Goal: Task Accomplishment & Management: Use online tool/utility

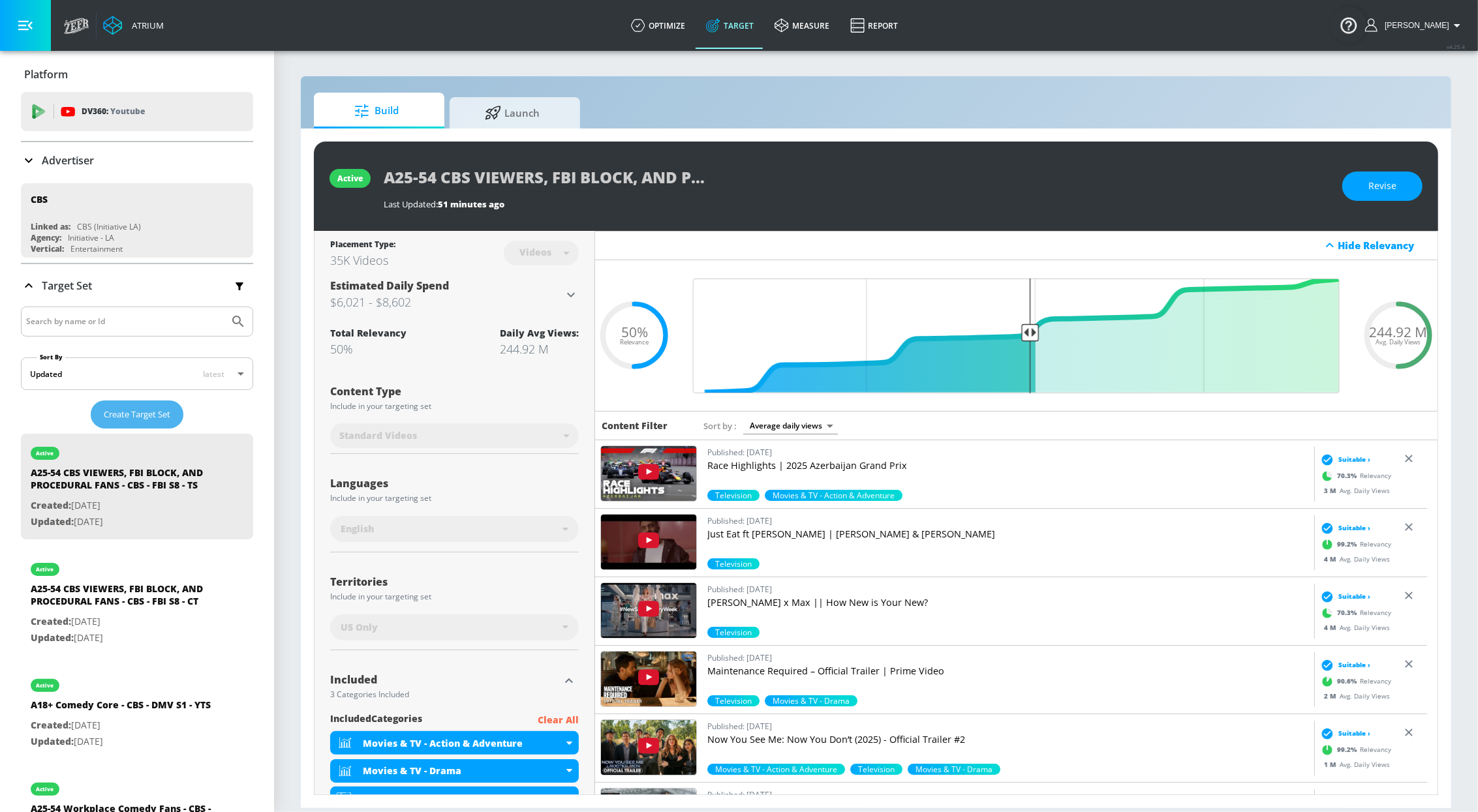
click at [134, 414] on span "Create Target Set" at bounding box center [137, 414] width 66 height 15
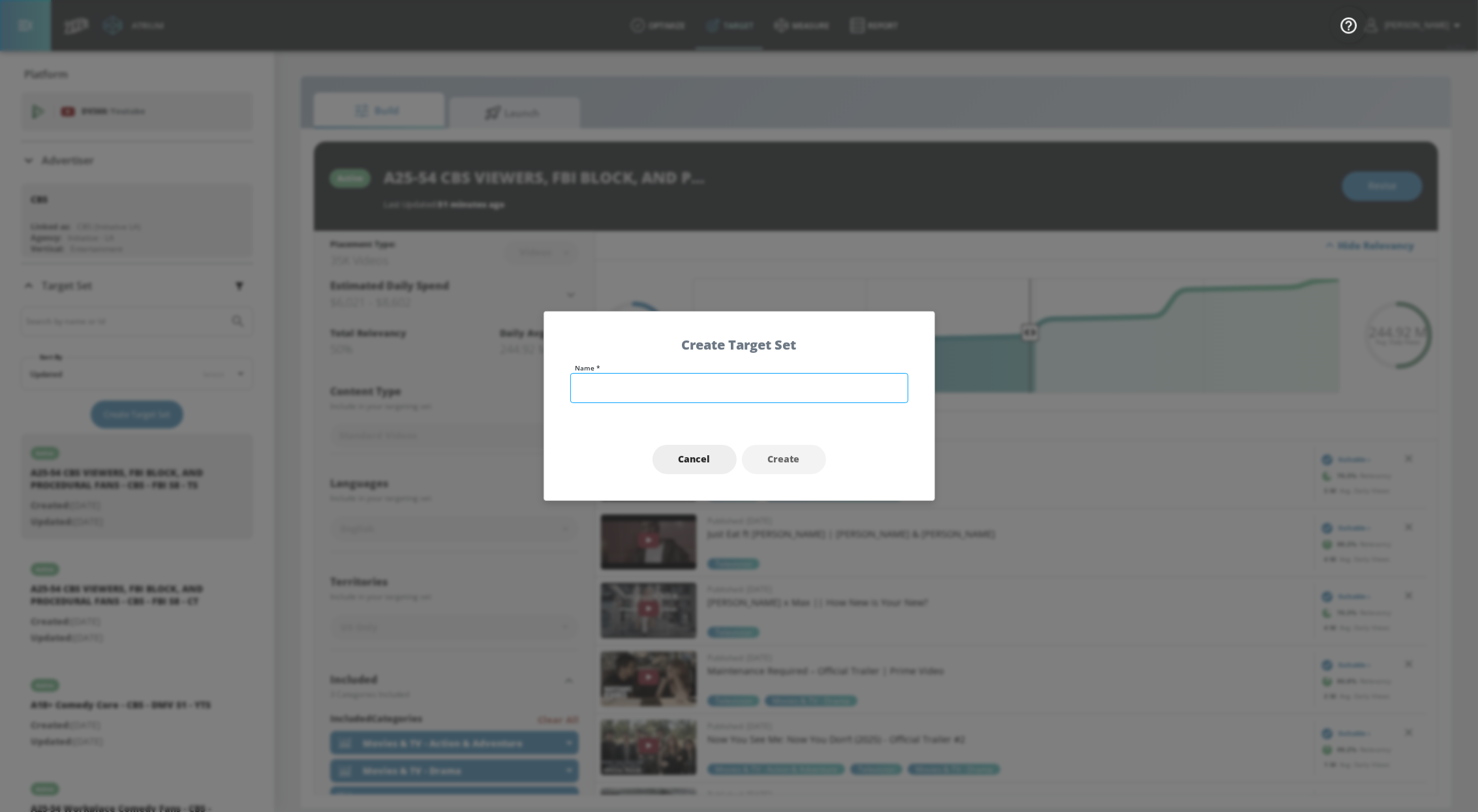
click at [718, 386] on input "text" at bounding box center [739, 388] width 338 height 30
paste input "Procedurals Dramas, Mystery Dramas, Medical Dramas, [PERSON_NAME] Fans"
drag, startPoint x: 758, startPoint y: 390, endPoint x: 677, endPoint y: 388, distance: 81.0
click at [677, 388] on input "A25-54 Procedurals Dramas, Mystery Dramas, Medical Dramas, [PERSON_NAME] Fans" at bounding box center [739, 388] width 338 height 30
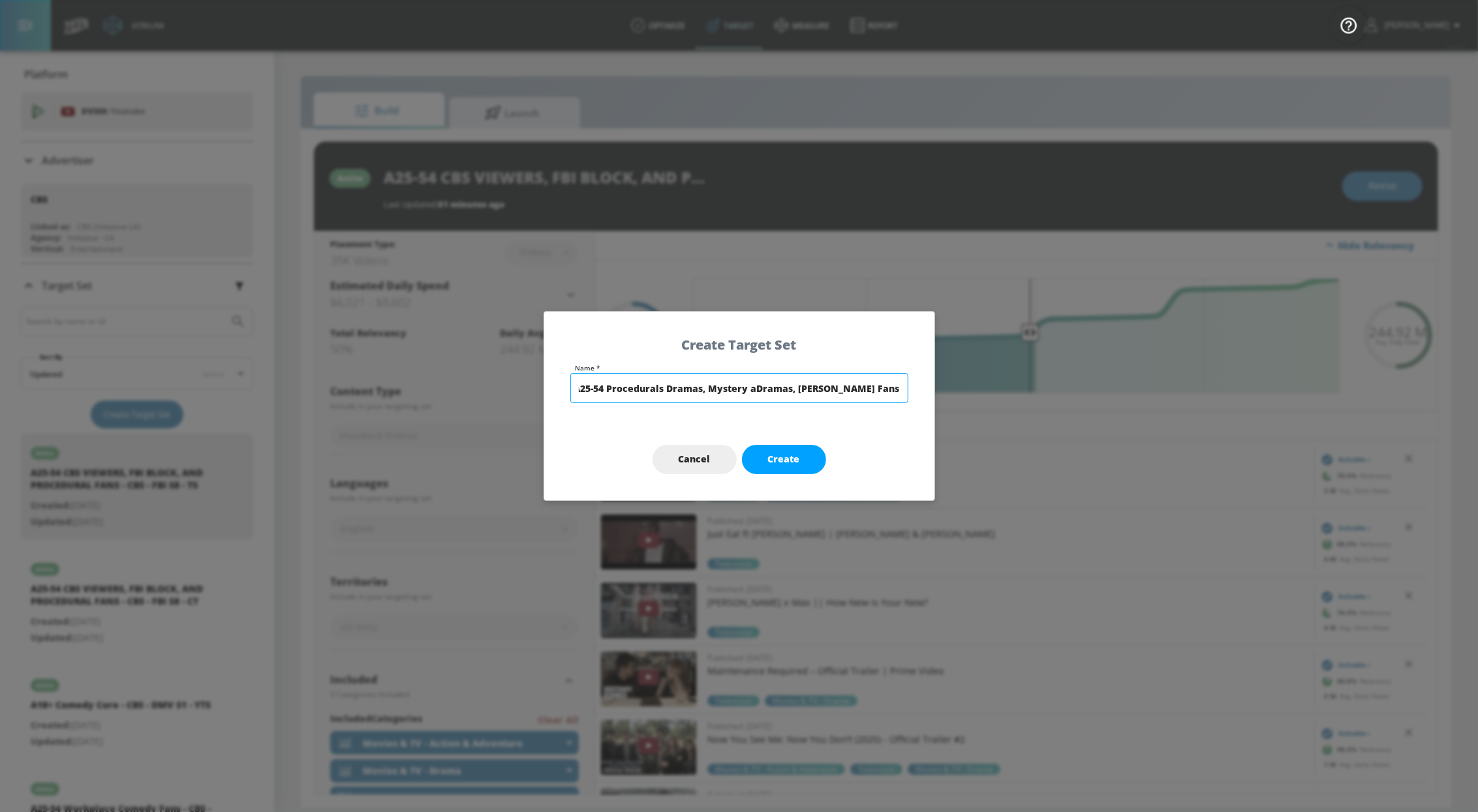
scroll to position [0, 1]
drag, startPoint x: 712, startPoint y: 385, endPoint x: 672, endPoint y: 383, distance: 40.0
click at [672, 383] on input "A25-54 Procedurals Dramas, Mystery and Medical Dramas, [PERSON_NAME] Fans" at bounding box center [739, 388] width 338 height 30
click at [711, 392] on input "A25-54 Procedurals, Mystery and Medical Dramas, [PERSON_NAME] Fans" at bounding box center [739, 388] width 338 height 30
drag, startPoint x: 845, startPoint y: 389, endPoint x: 870, endPoint y: 392, distance: 25.2
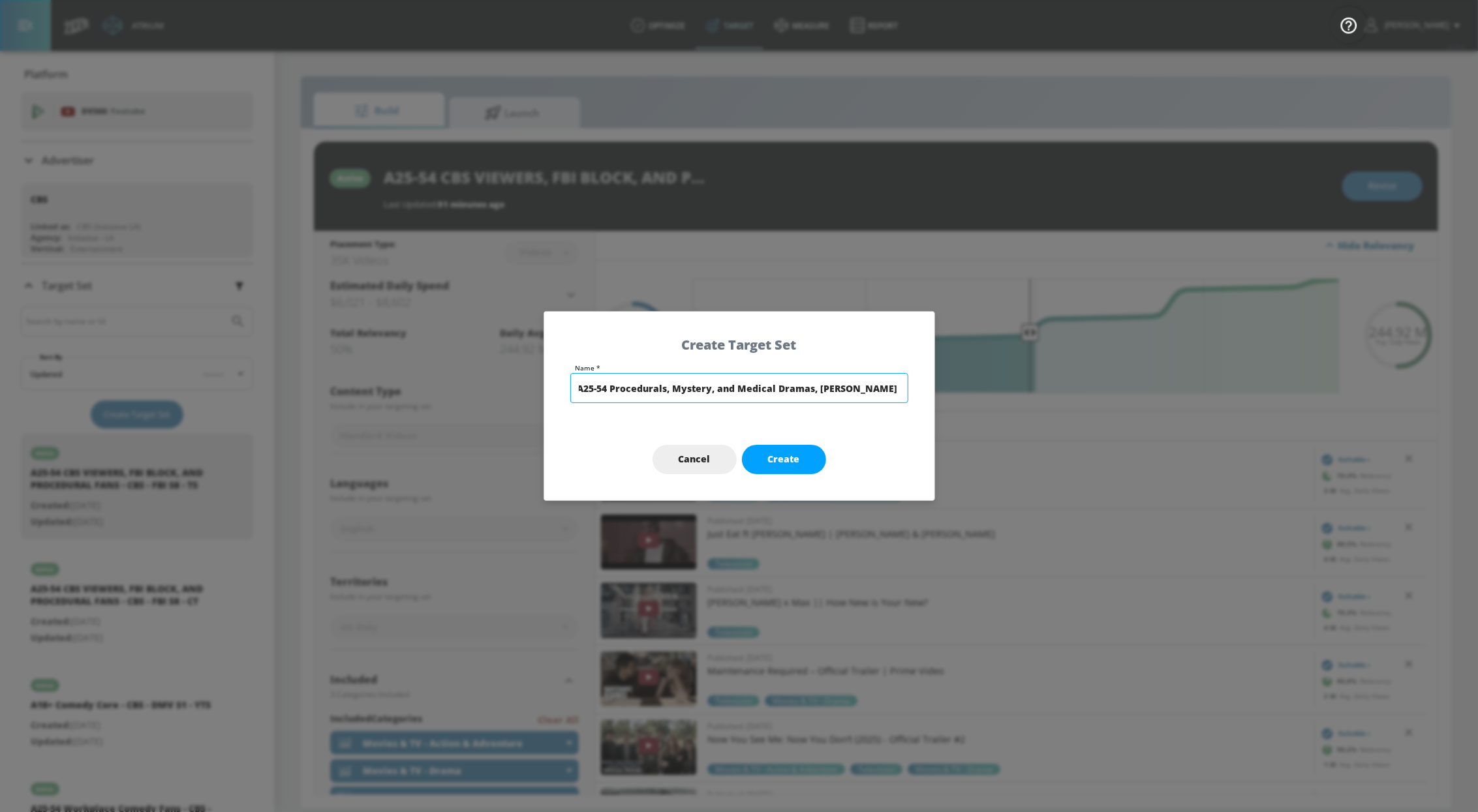
click at [875, 392] on input "A25-54 Procedurals, Mystery, and Medical Dramas, [PERSON_NAME] Fans" at bounding box center [739, 388] width 338 height 30
drag, startPoint x: 847, startPoint y: 391, endPoint x: 870, endPoint y: 381, distance: 25.1
click at [915, 381] on div "Name * A25-54 Procedurals, Mystery, and Medical Dramas, [PERSON_NAME] Fans" at bounding box center [739, 392] width 390 height 55
click at [780, 390] on input "A25-54 Procedurals, Mystery, and Medical Dramas, [PERSON_NAME] Fans" at bounding box center [739, 388] width 338 height 30
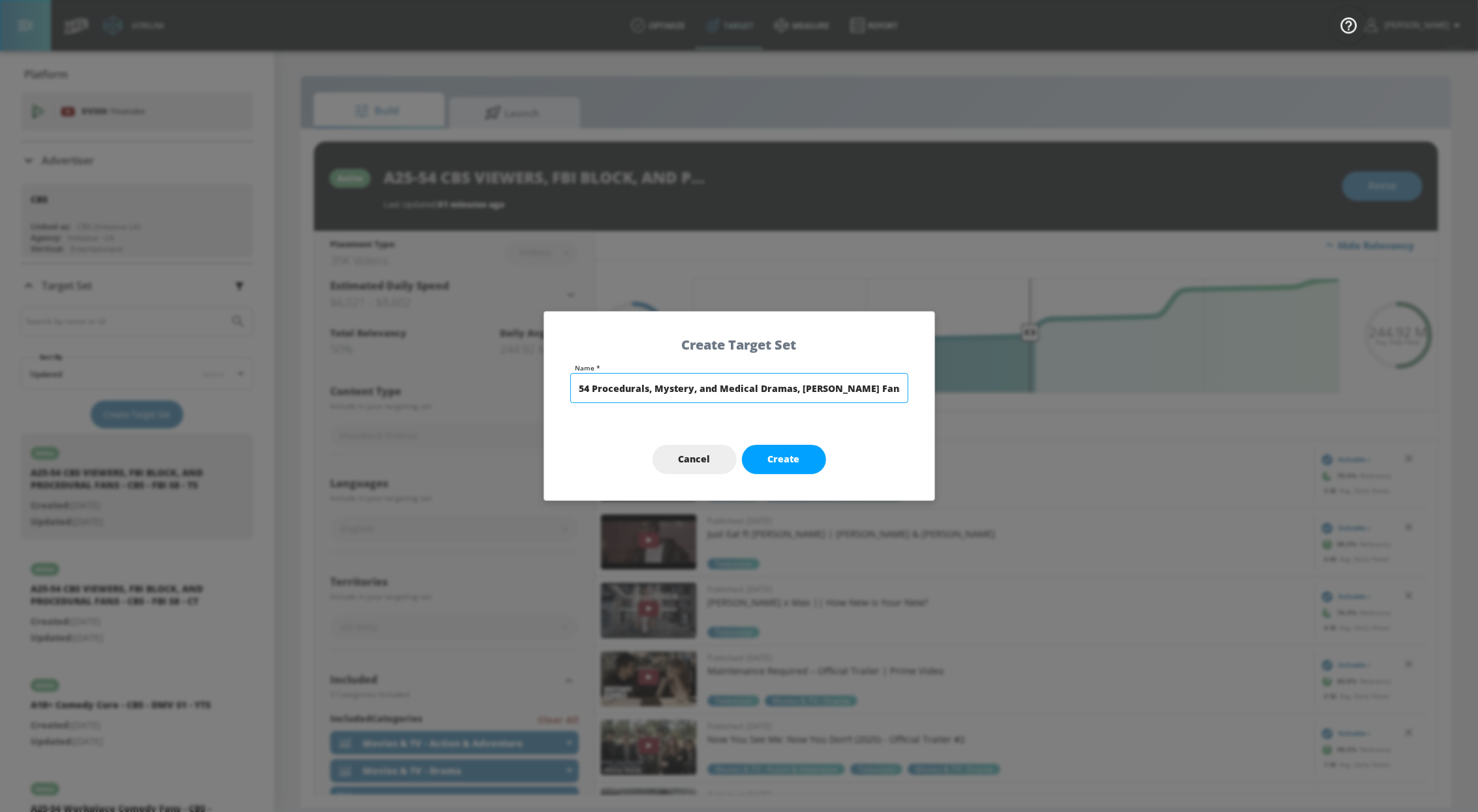
click at [887, 388] on body "Atrium optimize Target measure Report optimize Target measure Report v 4.25.4 S…" at bounding box center [739, 406] width 1478 height 812
click at [787, 394] on input "A25-54 Procedurals, Mystery, and Medical Dramas, [PERSON_NAME] Fans" at bounding box center [739, 388] width 338 height 30
drag, startPoint x: 814, startPoint y: 389, endPoint x: 937, endPoint y: 395, distance: 123.1
click at [937, 395] on div "Create Target Set Name * A25-54 Procedurals, Mystery, and Medical Dramas, [PERS…" at bounding box center [739, 406] width 1478 height 812
click at [824, 380] on input "A25-54 Procedurals, Mystery, and Medical Dramas, [PERSON_NAME] Fans" at bounding box center [739, 388] width 338 height 30
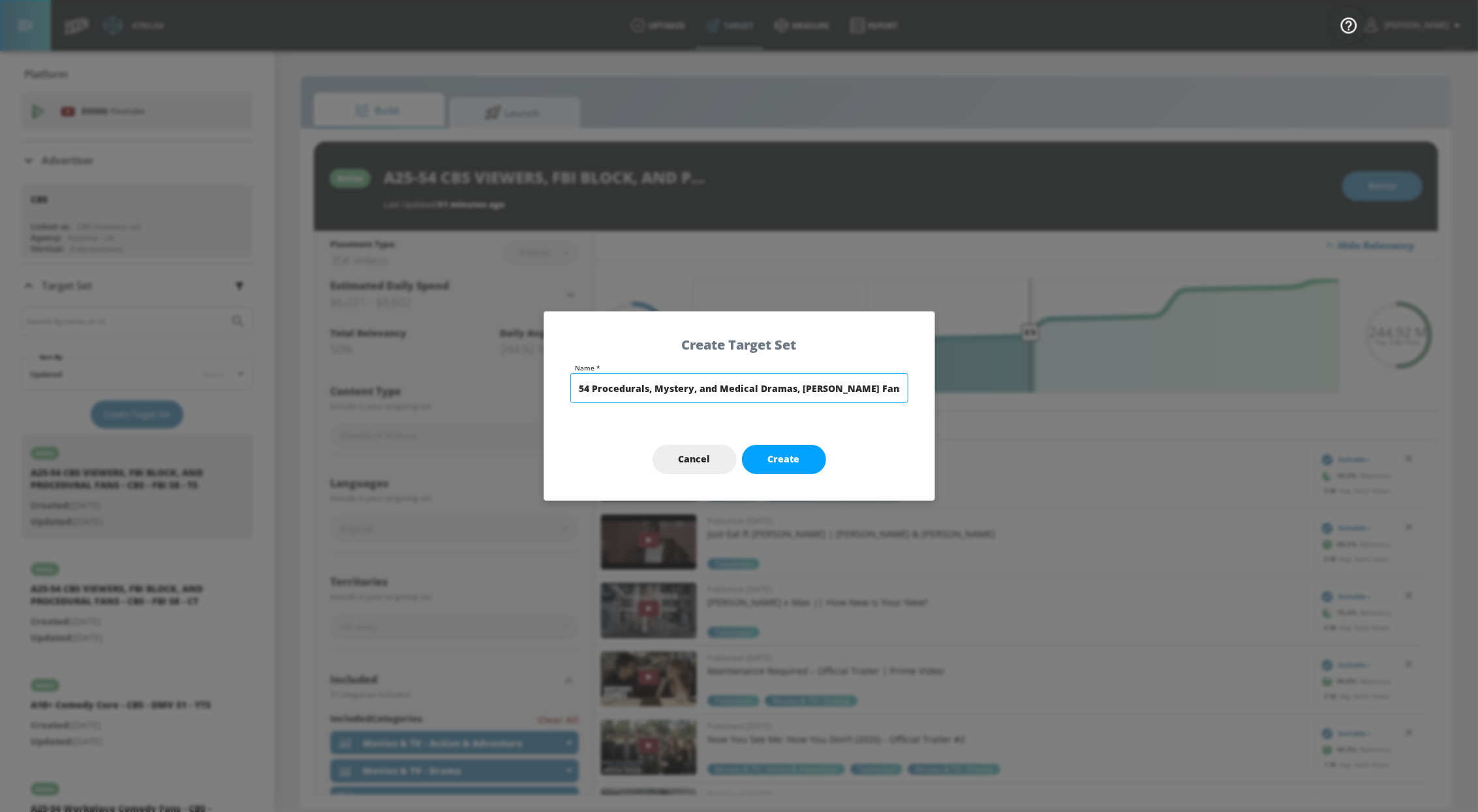
drag, startPoint x: 802, startPoint y: 390, endPoint x: 921, endPoint y: 400, distance: 119.4
click at [921, 400] on div "Name * A25-54 Procedurals, Mystery, and Medical Dramas, [PERSON_NAME] Fans" at bounding box center [739, 392] width 390 height 55
click at [825, 388] on input "A25-54 Procedurals, Mystery, and Medical Dramas, [PERSON_NAME] Fans" at bounding box center [739, 388] width 338 height 30
drag, startPoint x: 892, startPoint y: 391, endPoint x: 972, endPoint y: 398, distance: 80.3
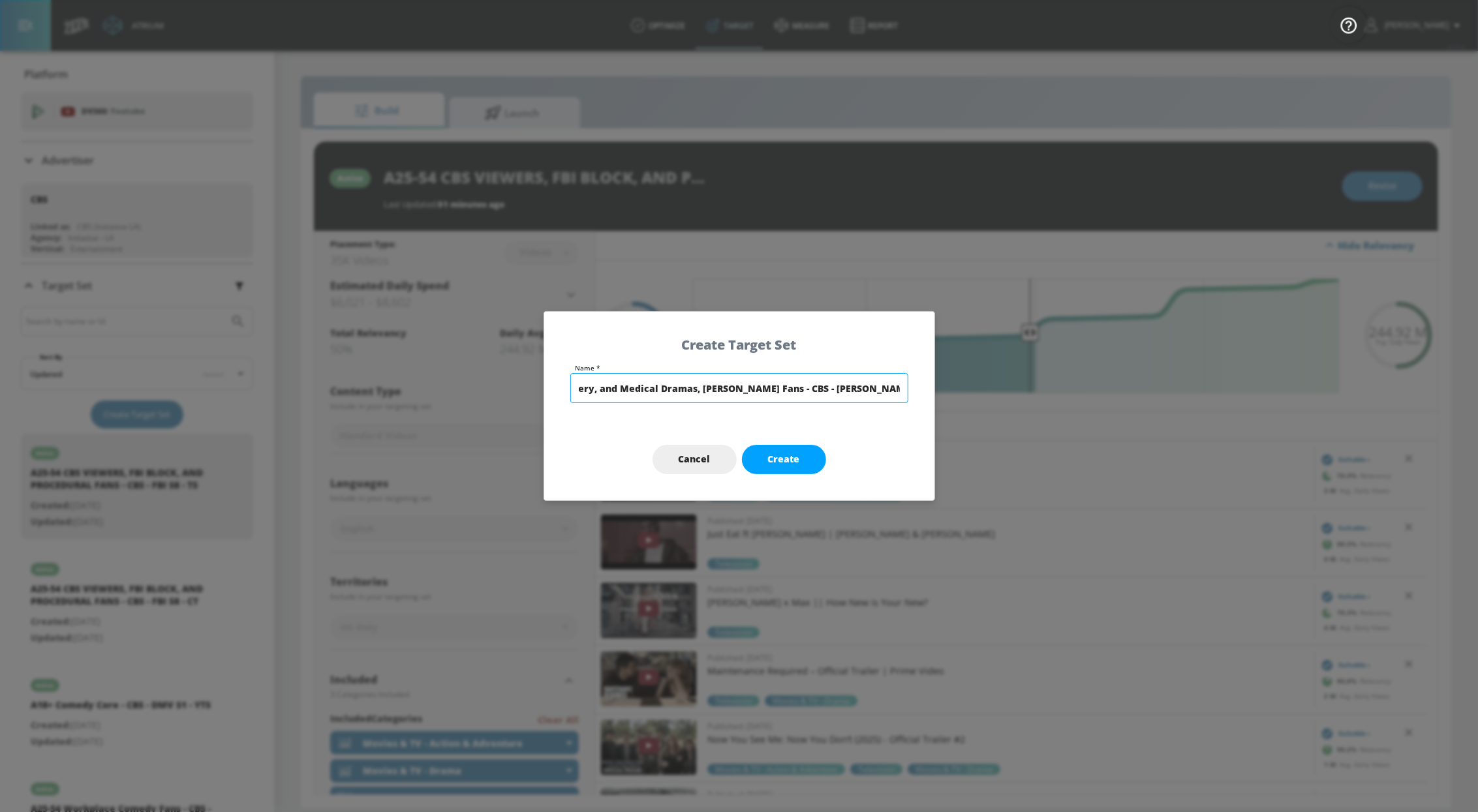
click at [972, 398] on div "Create Target Set Name * A25-54 Procedurals, Mystery, and Medical Dramas, [PERS…" at bounding box center [739, 406] width 1478 height 812
type input "A25-54 Procedurals, Mystery, and Medical Dramas, [PERSON_NAME] Fans - CBS - [PE…"
click at [773, 454] on span "Create" at bounding box center [784, 459] width 32 height 16
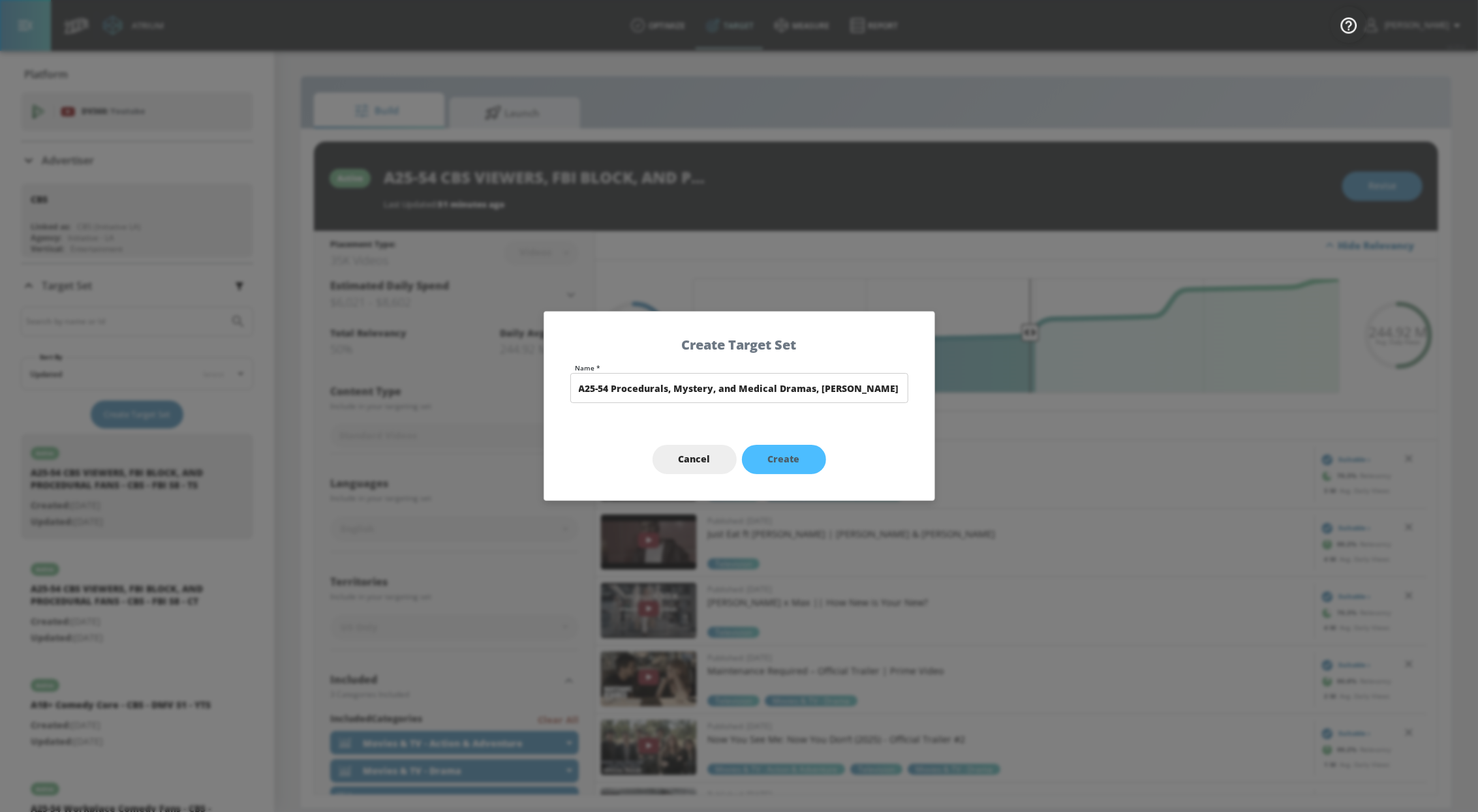
type input "A25-54 Procedurals, Mystery, and Medical Dramas, [PERSON_NAME] Fans - CBS - [PE…"
type input "channels"
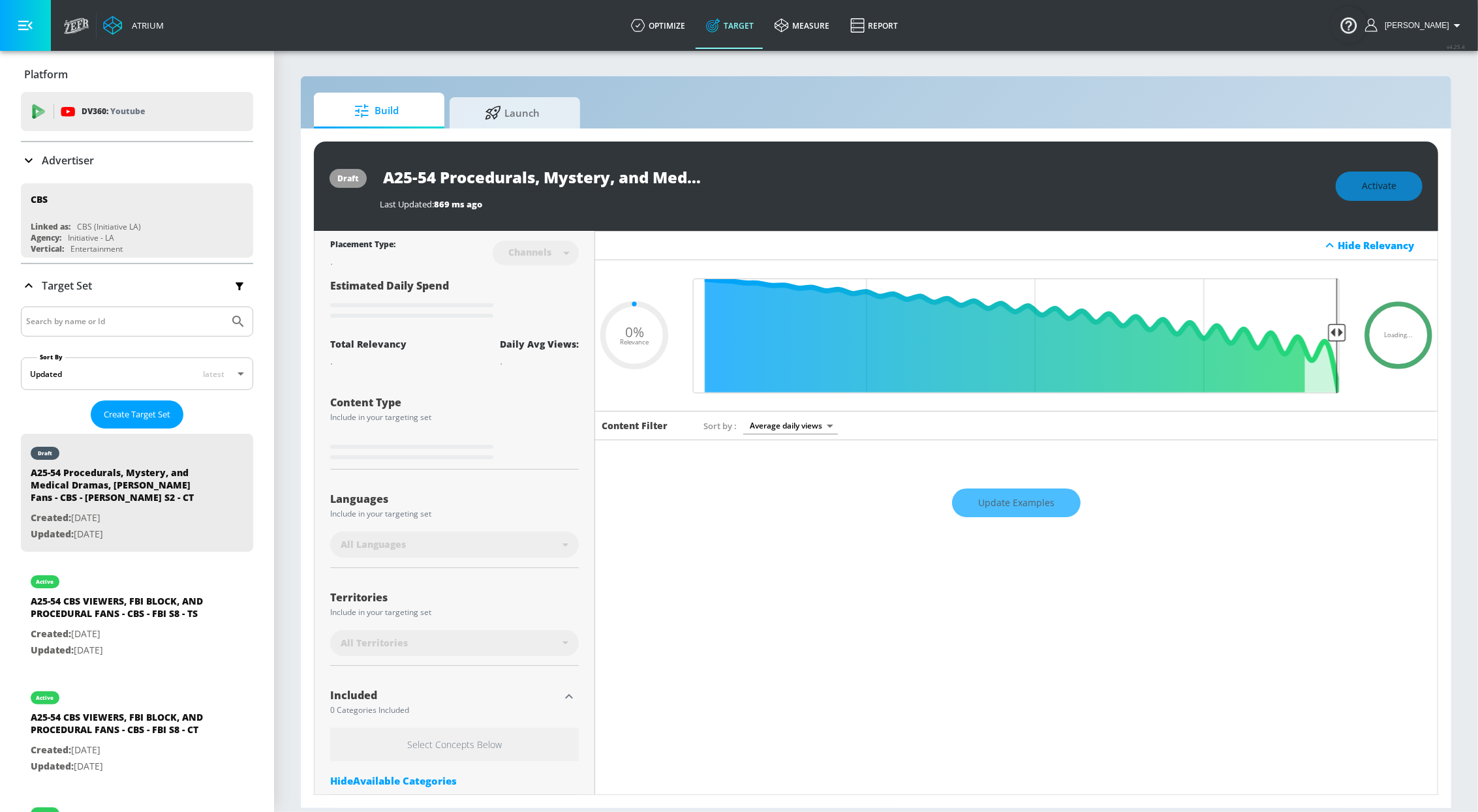
type input "0.6"
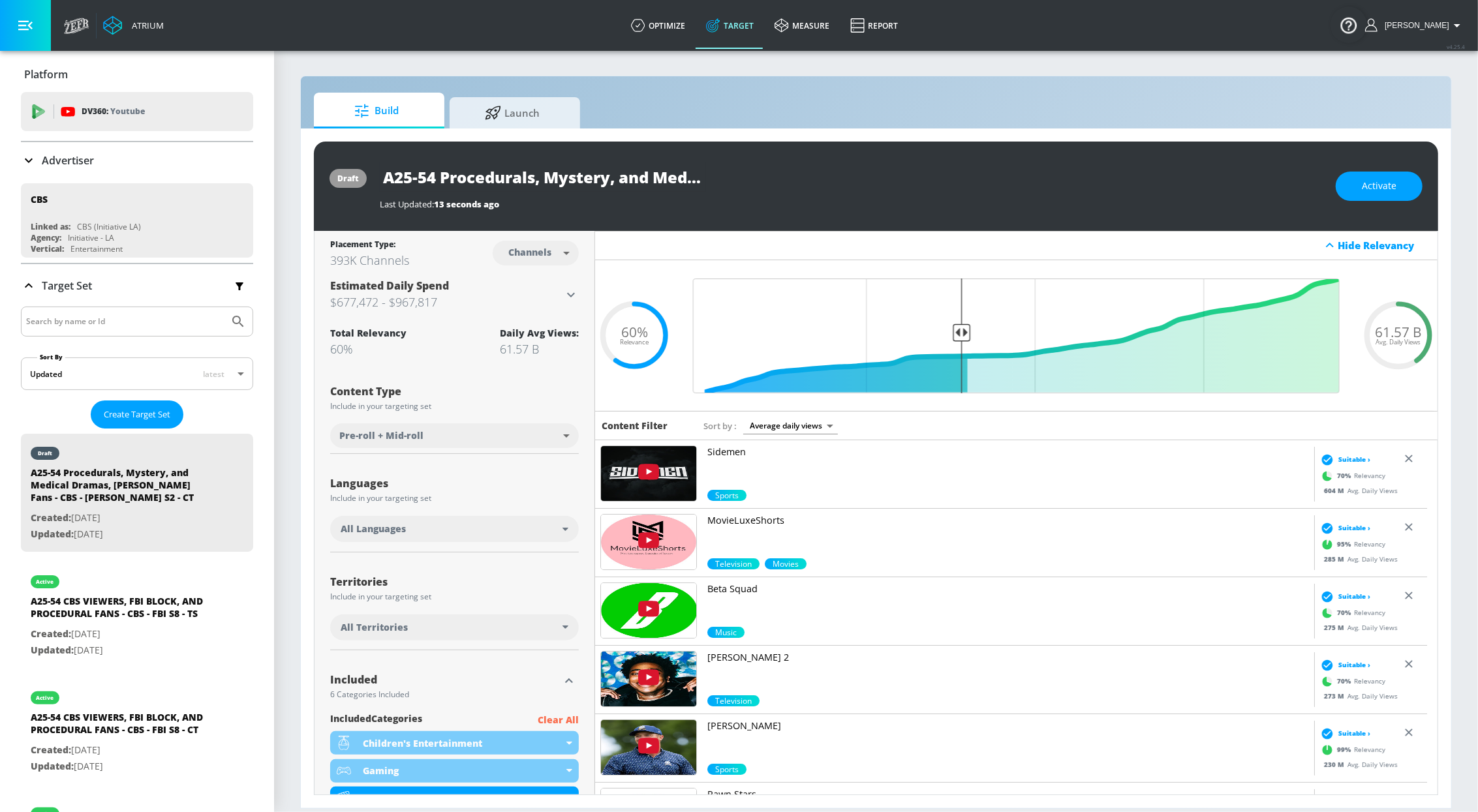
click at [455, 531] on div "All Languages" at bounding box center [451, 528] width 222 height 13
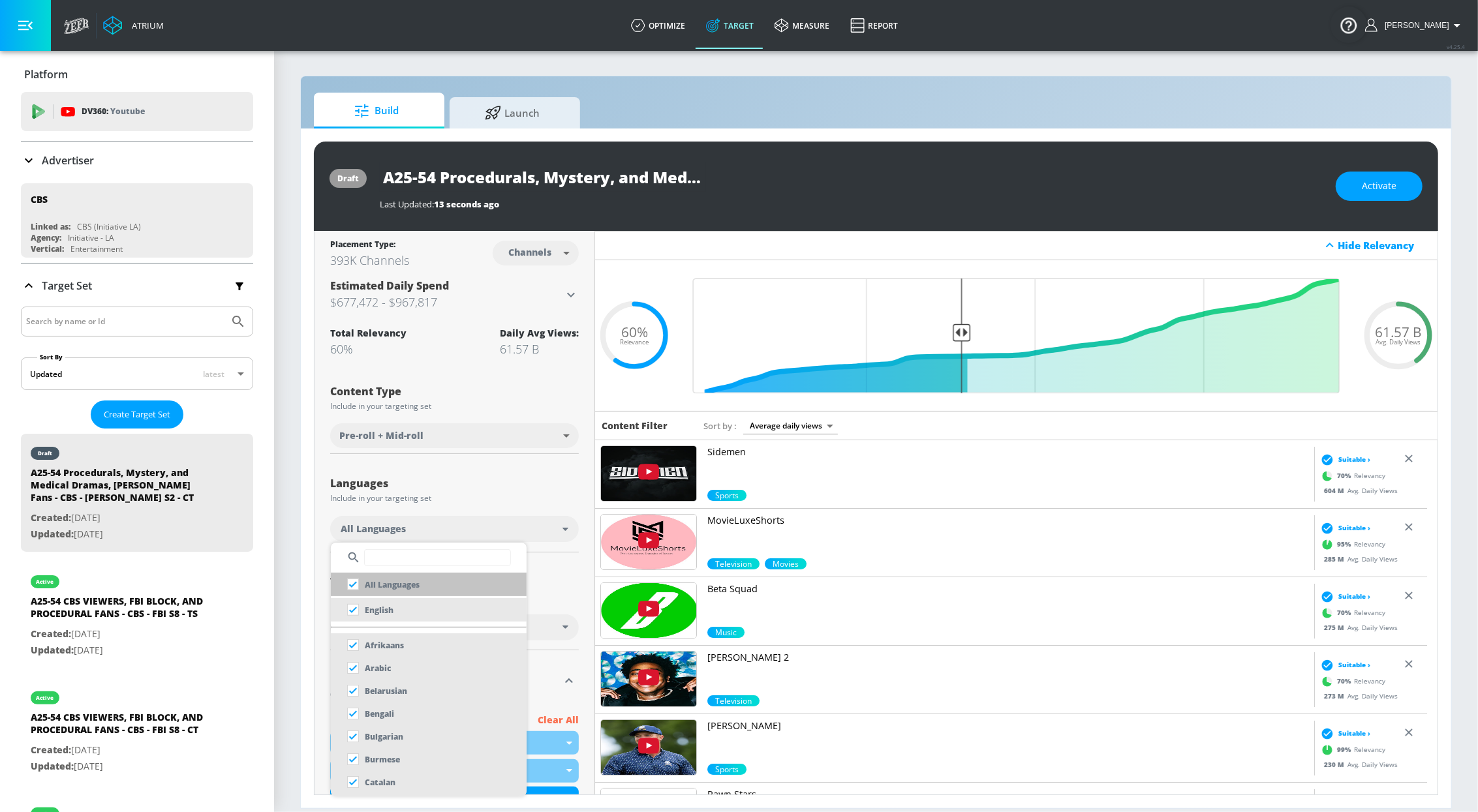
drag, startPoint x: 392, startPoint y: 604, endPoint x: 398, endPoint y: 593, distance: 12.5
click at [392, 604] on p "English" at bounding box center [379, 611] width 29 height 14
checkbox input "false"
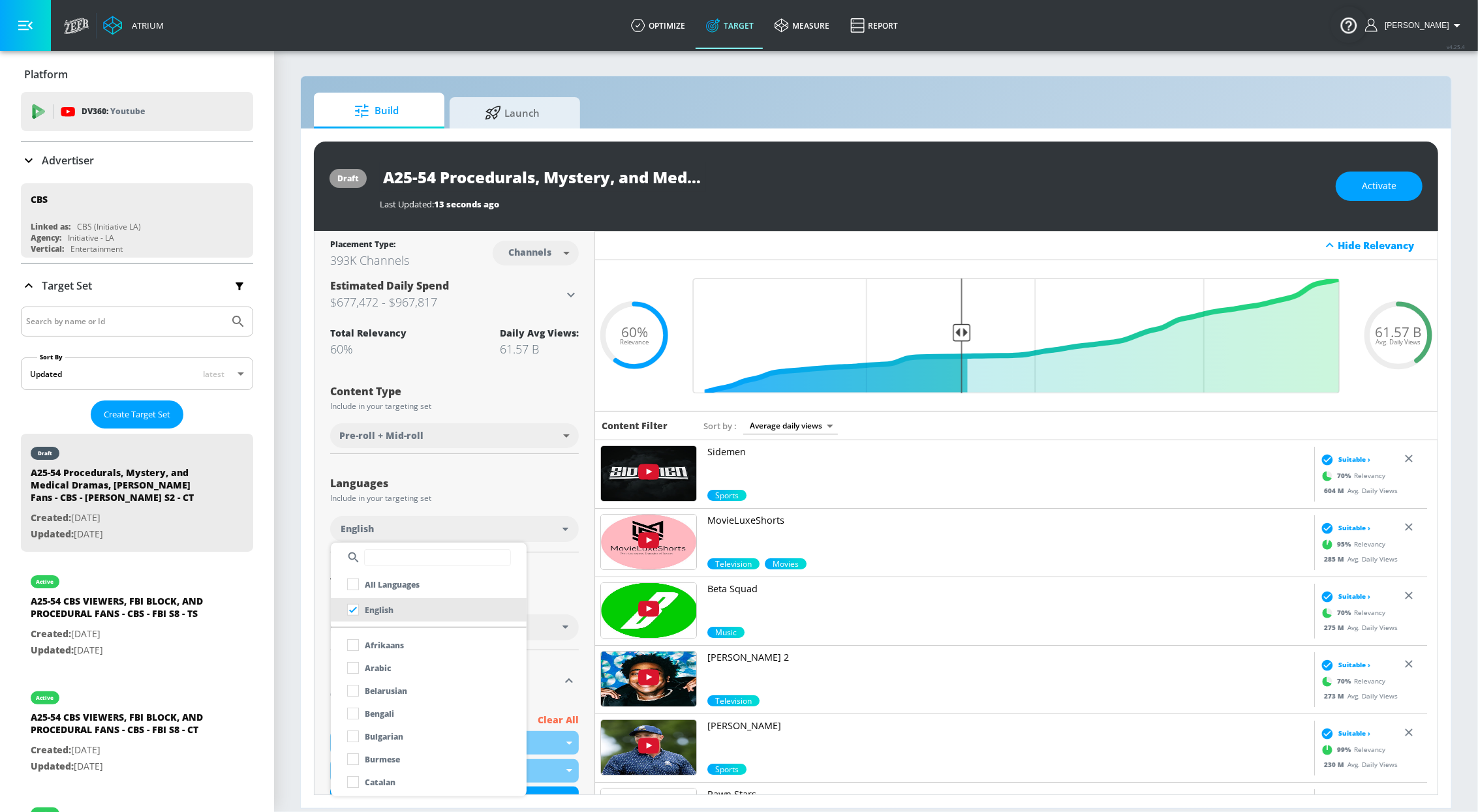
click at [491, 472] on div at bounding box center [739, 406] width 1478 height 812
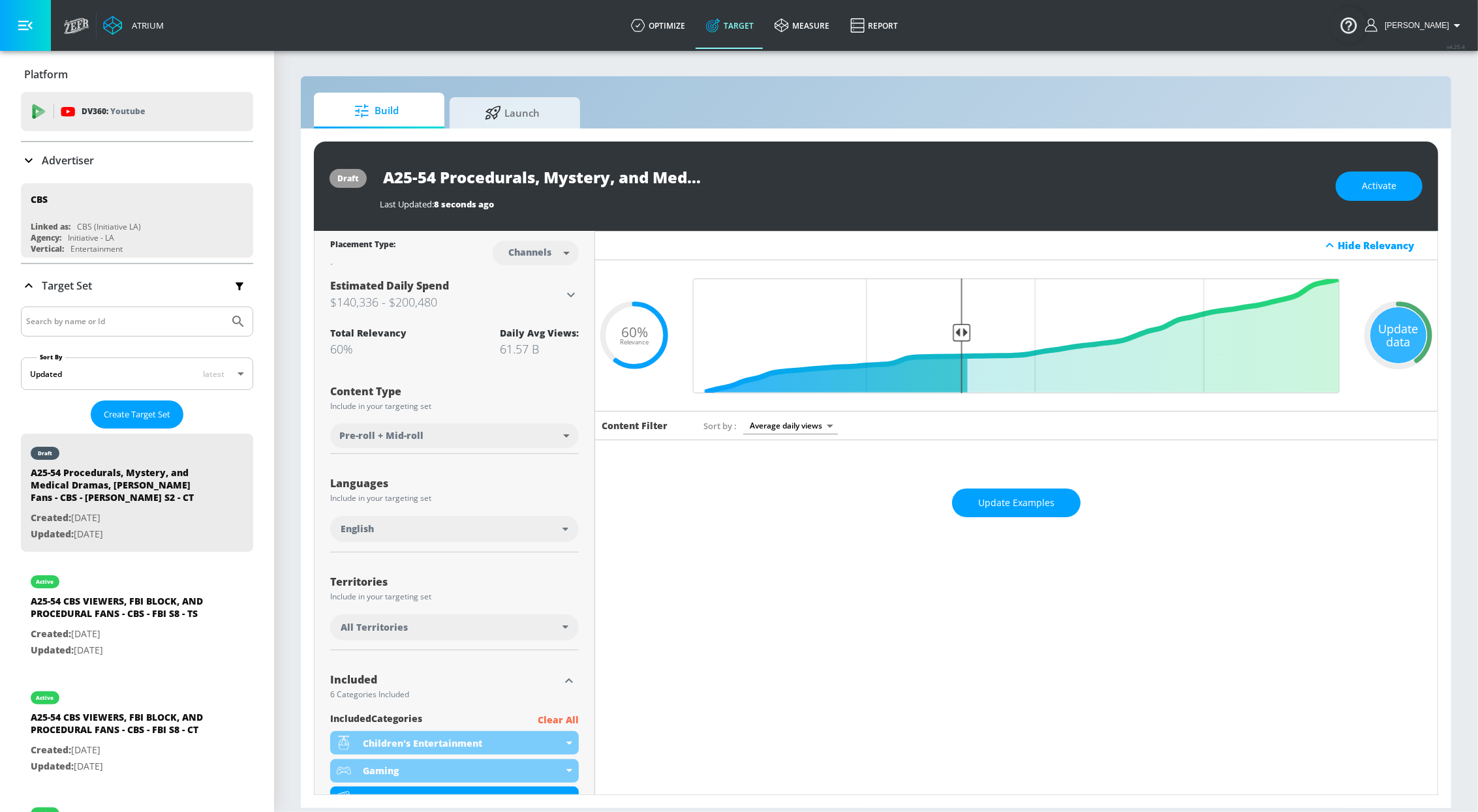
click at [451, 629] on div "All Territories" at bounding box center [451, 627] width 222 height 13
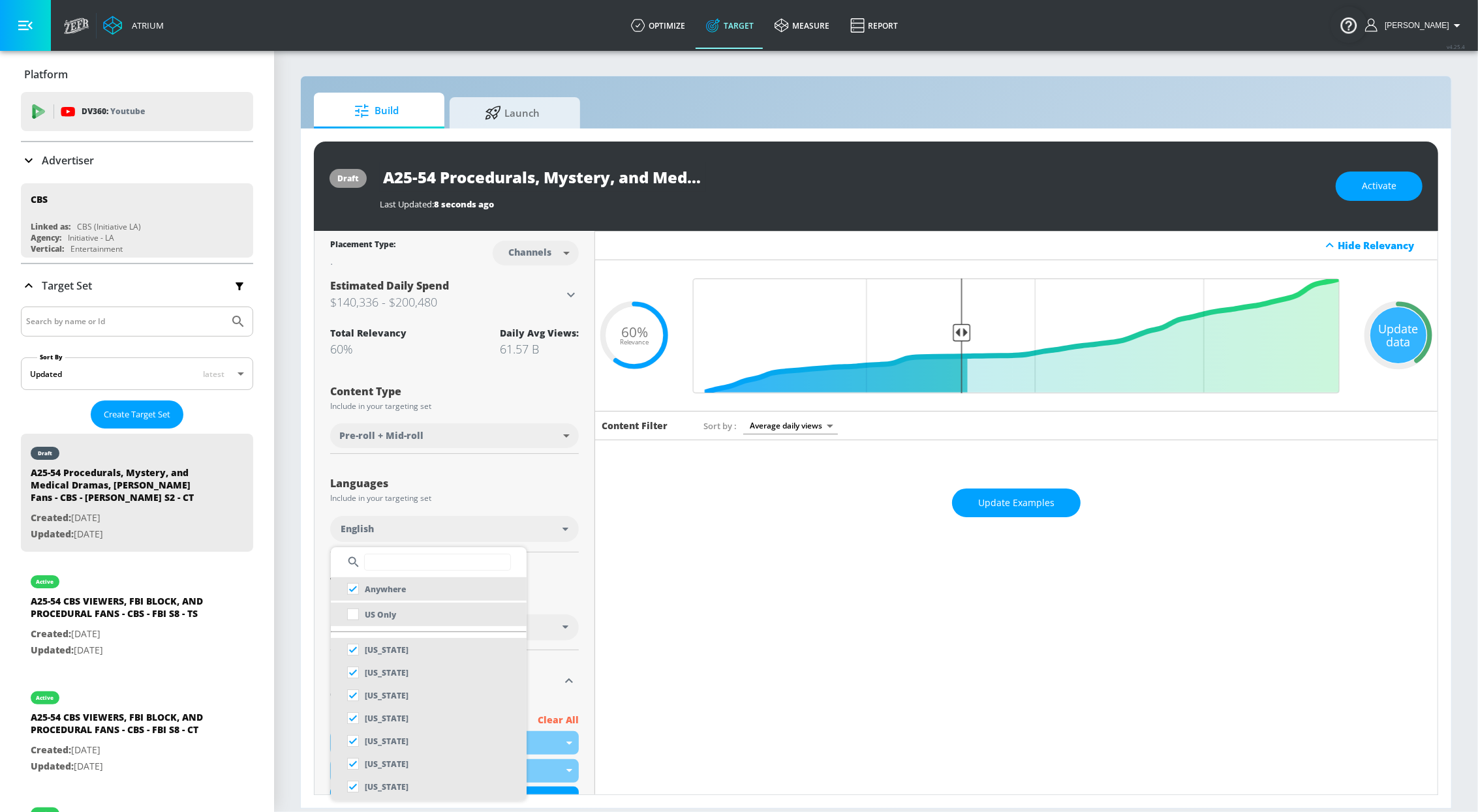
click at [426, 612] on li "US Only" at bounding box center [429, 615] width 195 height 24
checkbox input "false"
checkbox input "true"
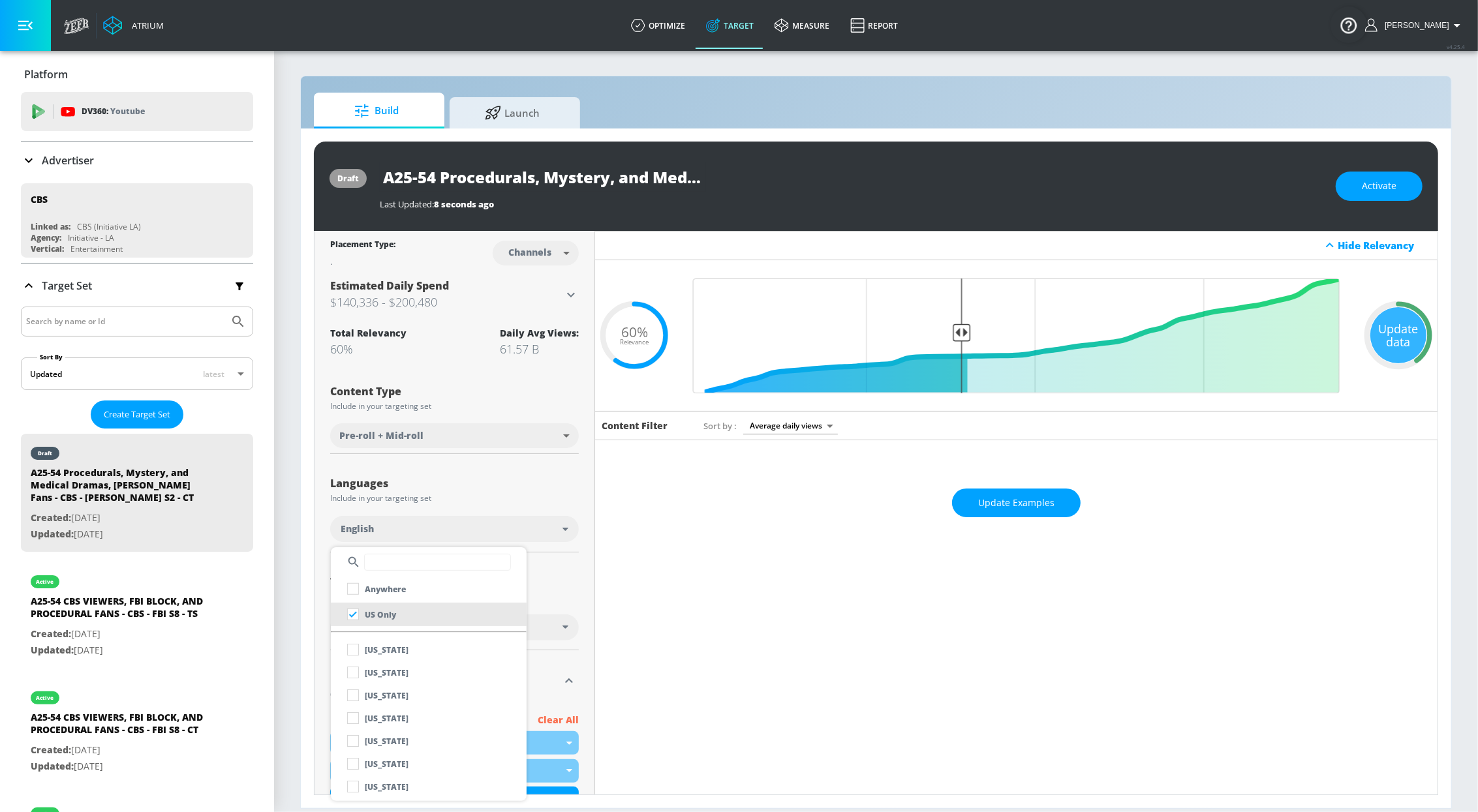
click at [549, 590] on div at bounding box center [739, 406] width 1478 height 812
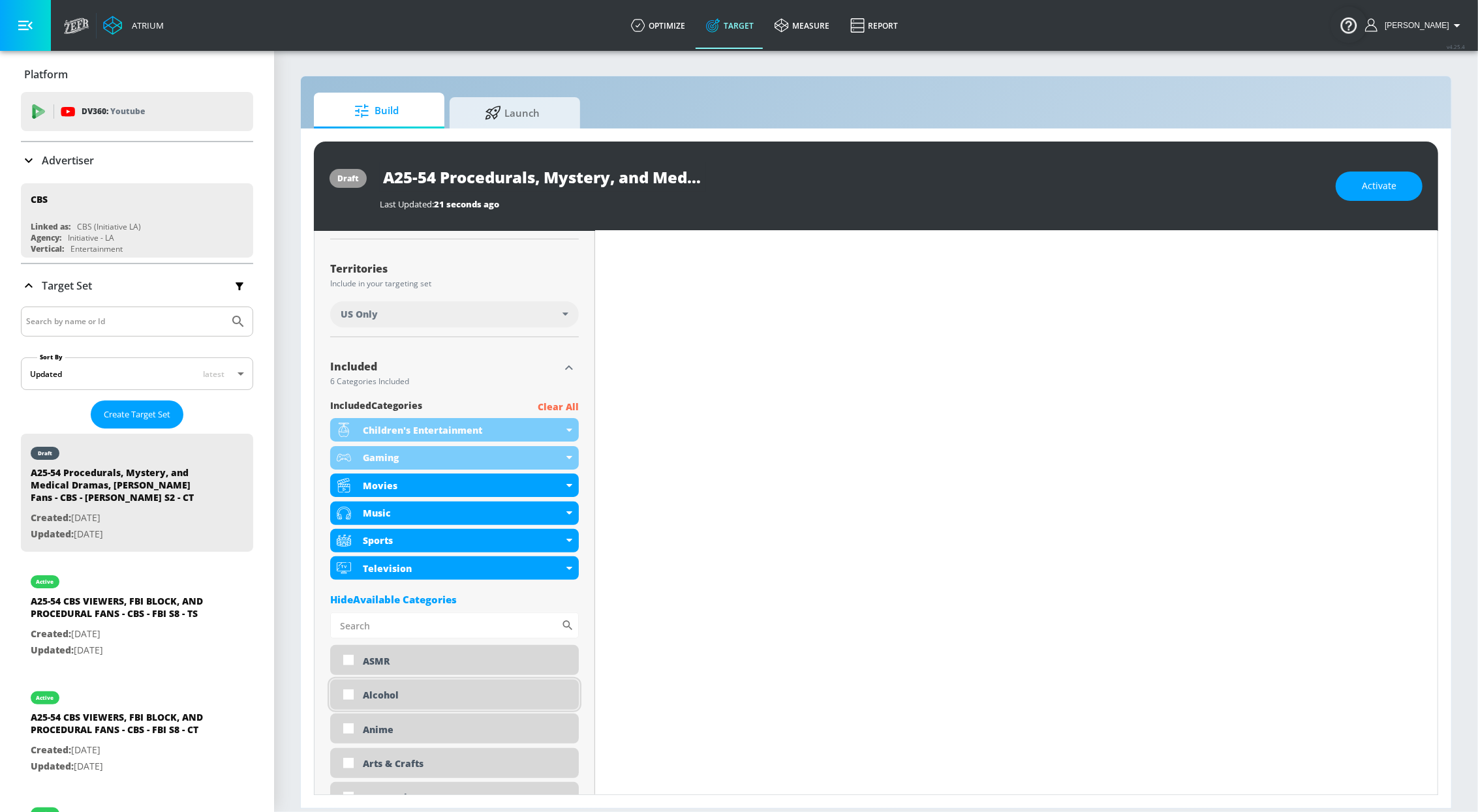
scroll to position [364, 0]
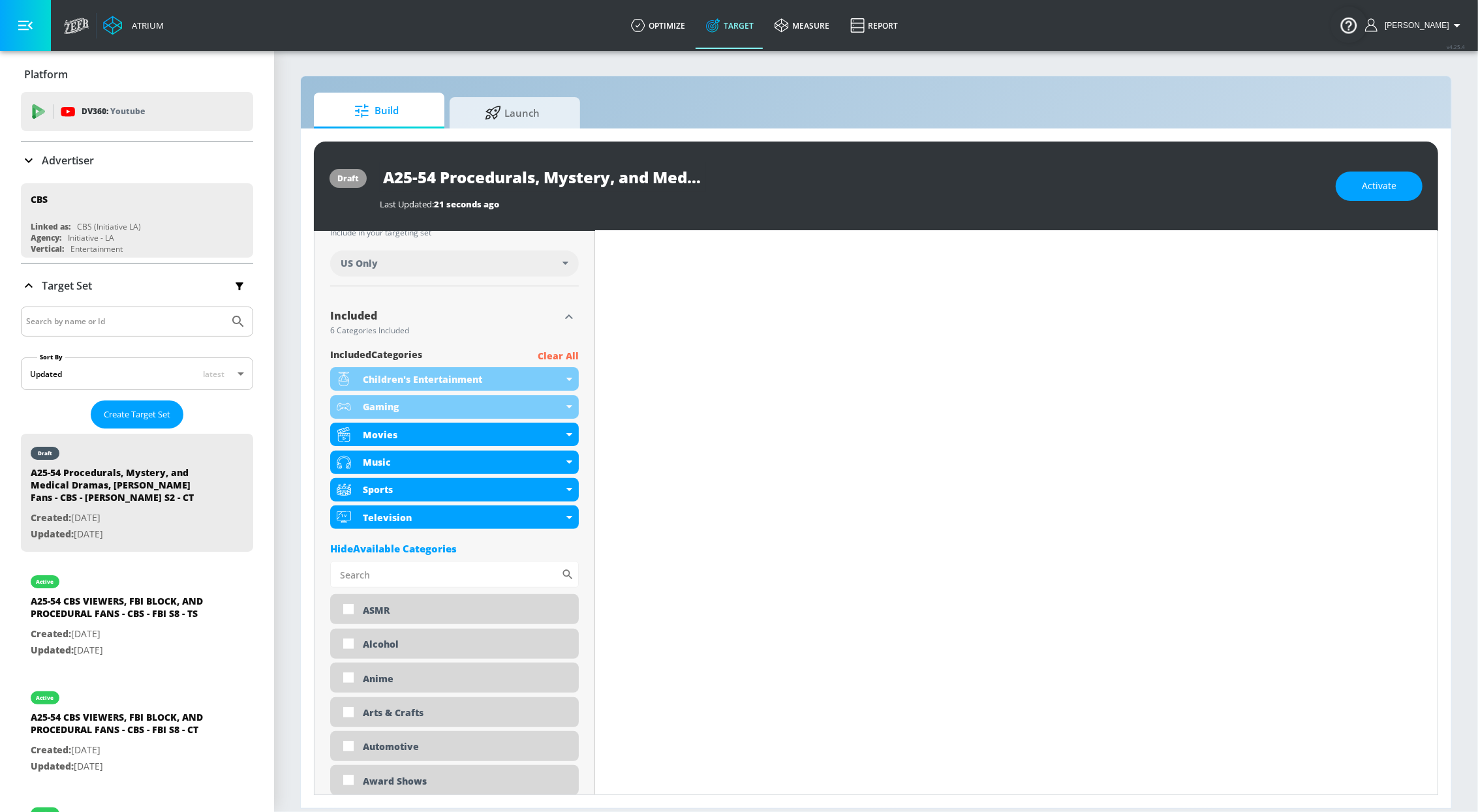
click at [556, 357] on p "Clear All" at bounding box center [557, 356] width 41 height 16
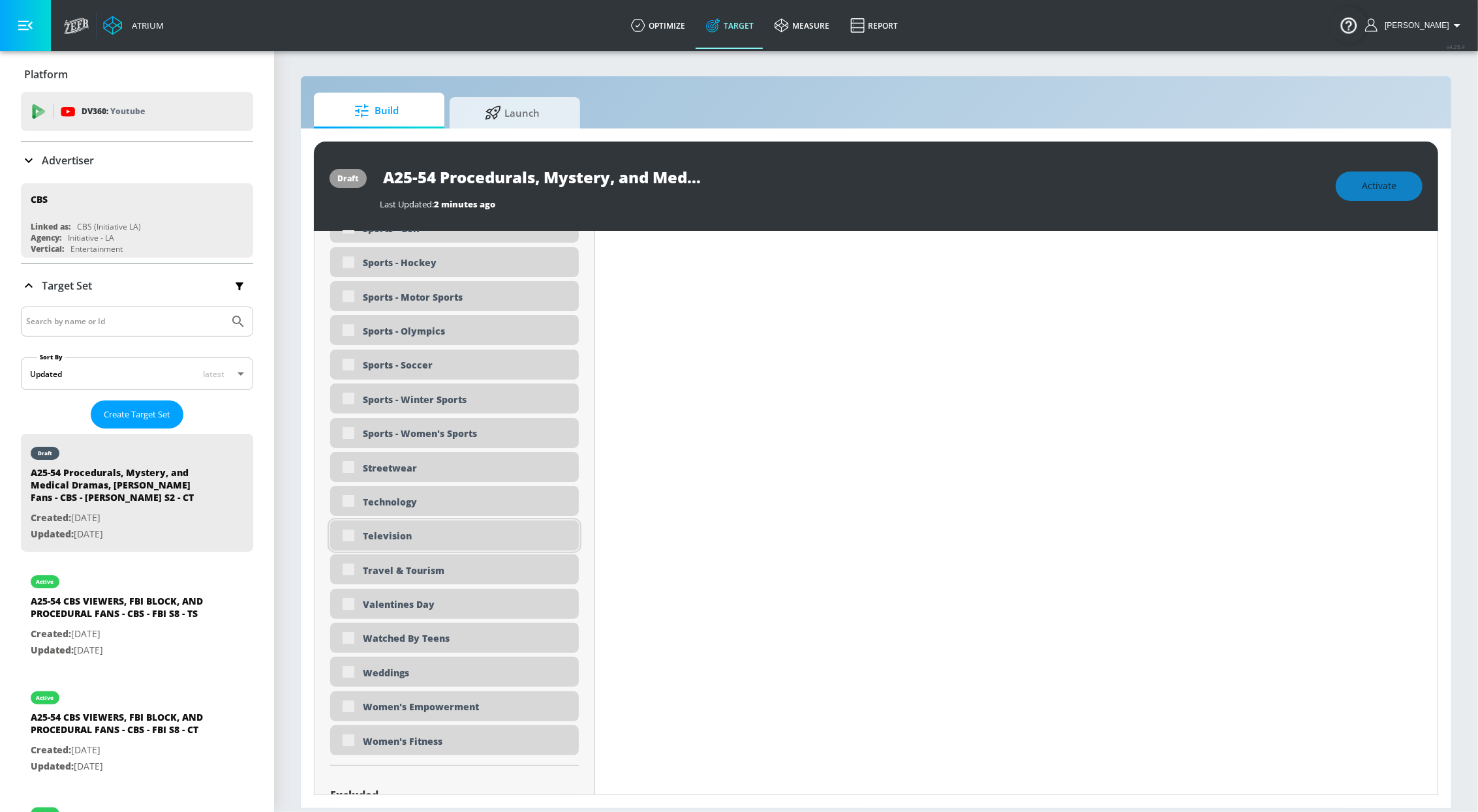
scroll to position [3839, 0]
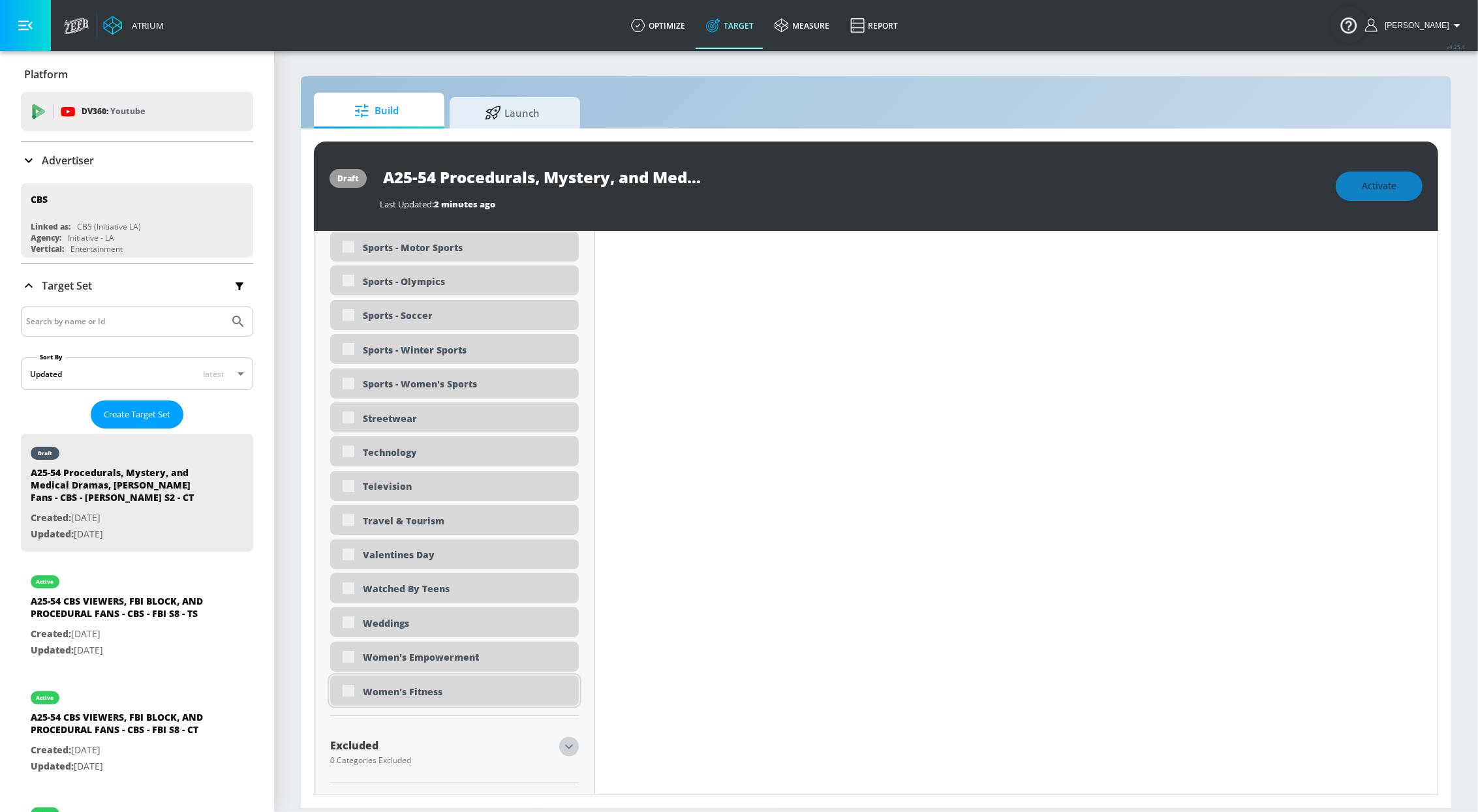
drag, startPoint x: 563, startPoint y: 747, endPoint x: 512, endPoint y: 686, distance: 79.5
click at [563, 747] on icon "button" at bounding box center [569, 747] width 16 height 16
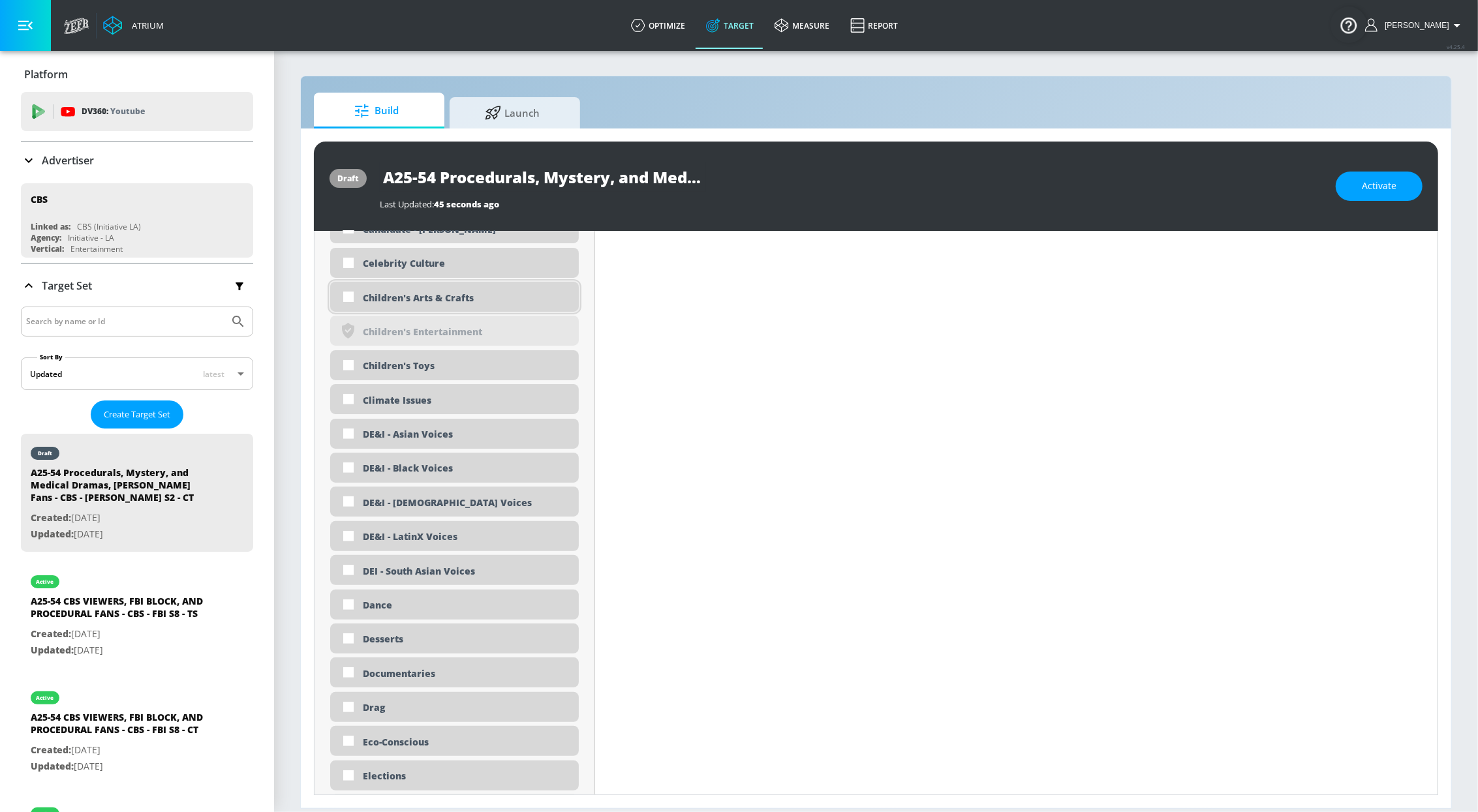
scroll to position [4891, 0]
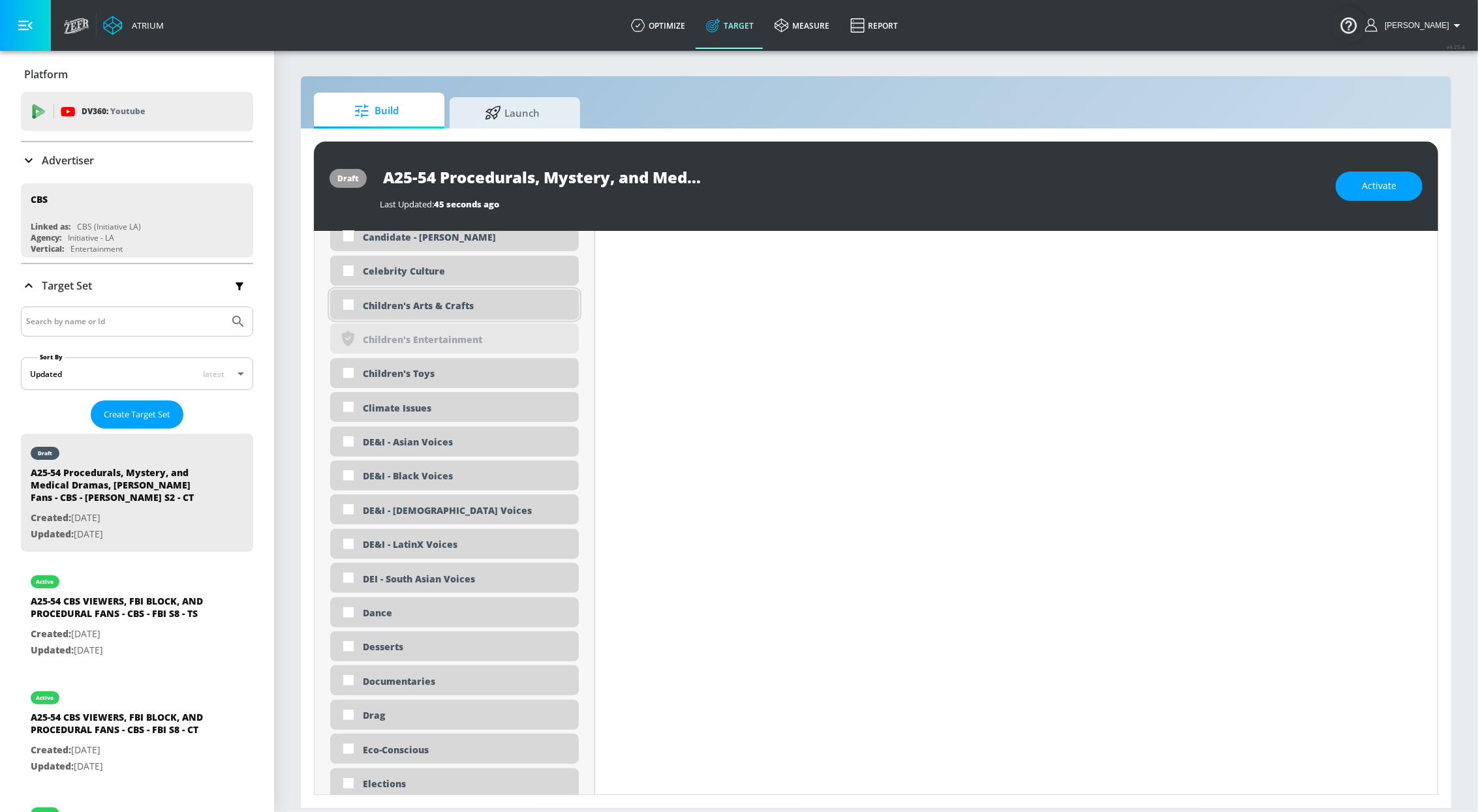
click at [443, 302] on div "Children's Arts & Crafts" at bounding box center [466, 305] width 206 height 13
checkbox input "true"
click at [432, 366] on div "Children's Toys" at bounding box center [454, 373] width 249 height 30
checkbox input "true"
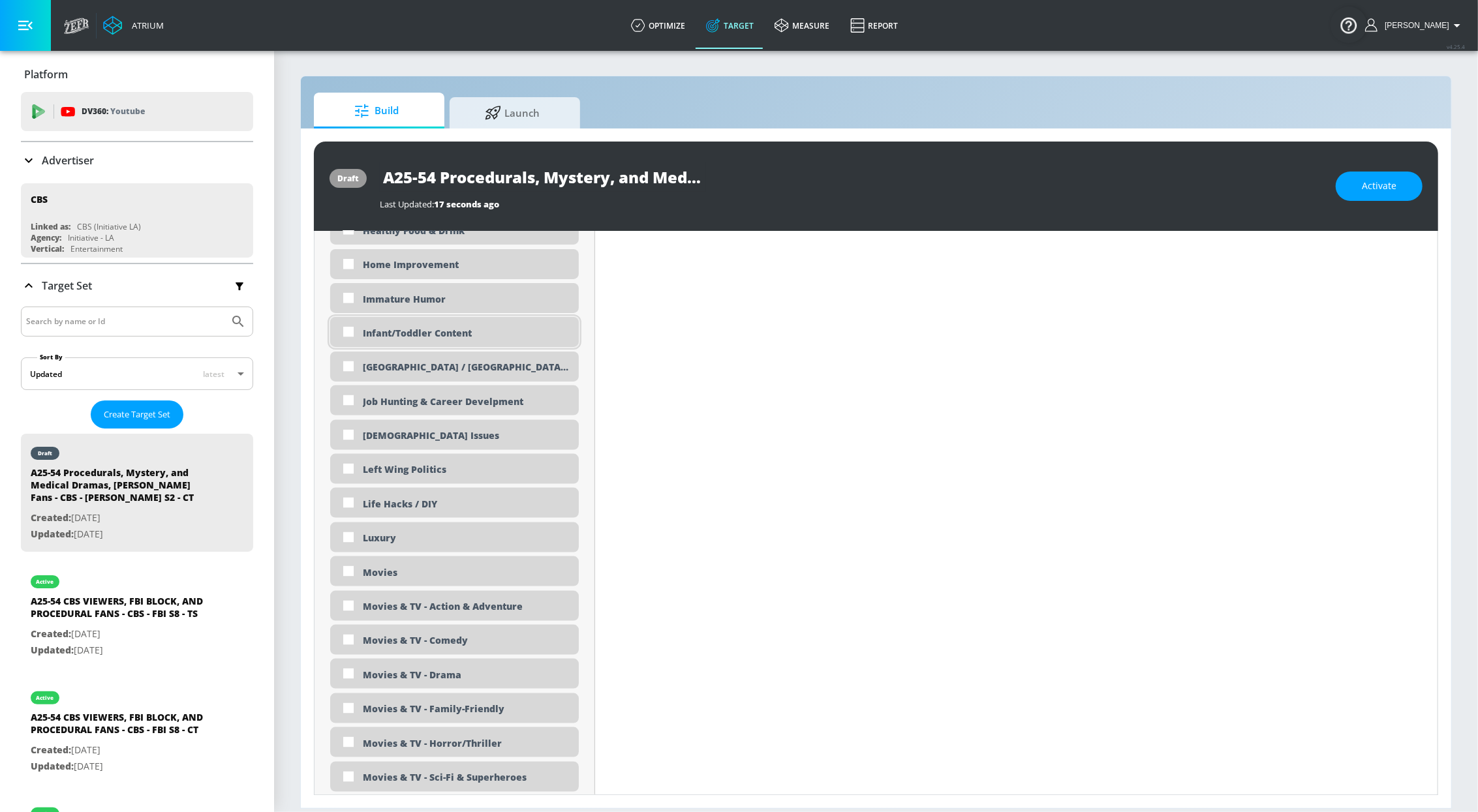
scroll to position [5982, 0]
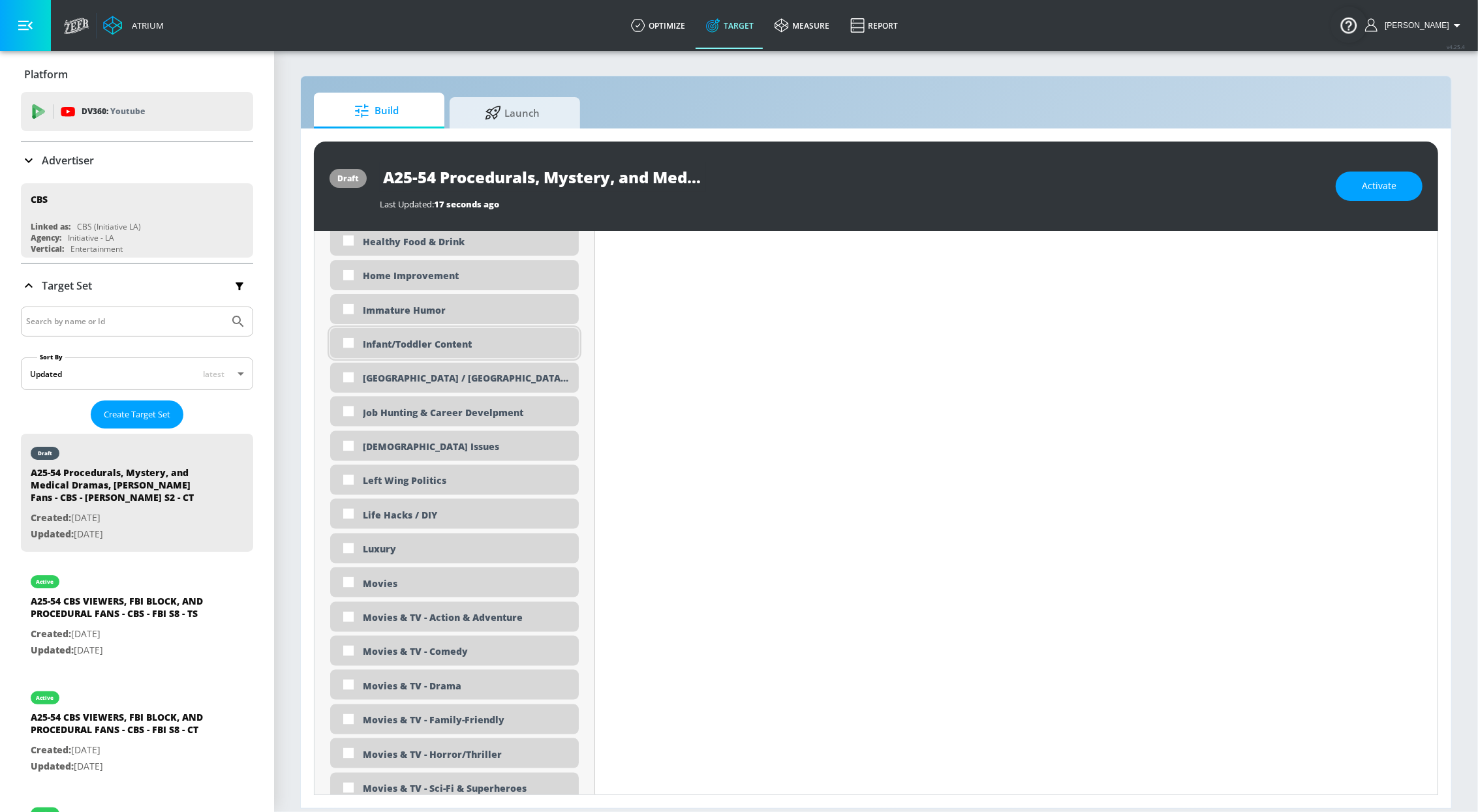
click at [455, 344] on div "Infant/Toddler Content" at bounding box center [466, 344] width 206 height 13
checkbox input "true"
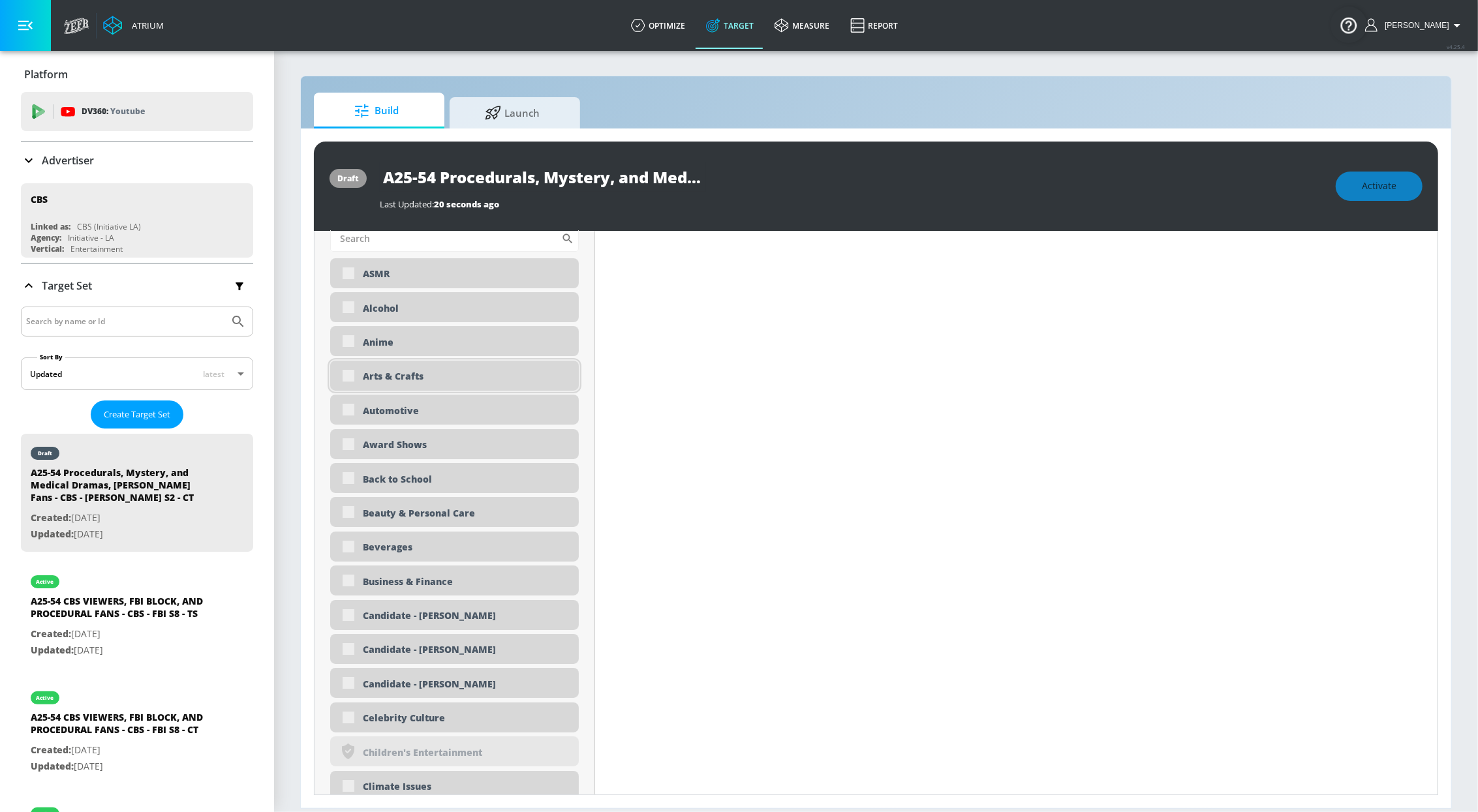
scroll to position [4172, 0]
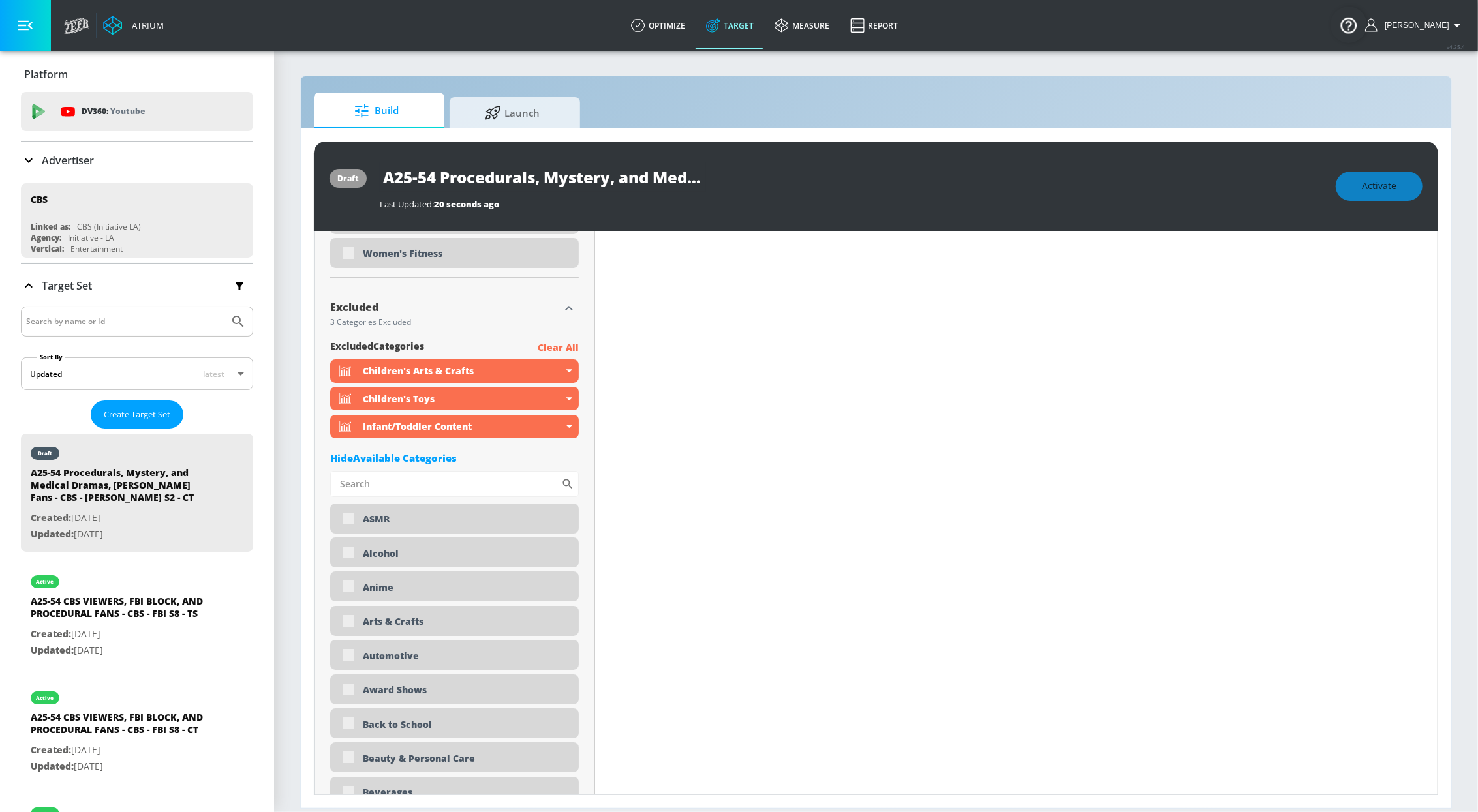
click at [564, 308] on icon "button" at bounding box center [569, 308] width 16 height 16
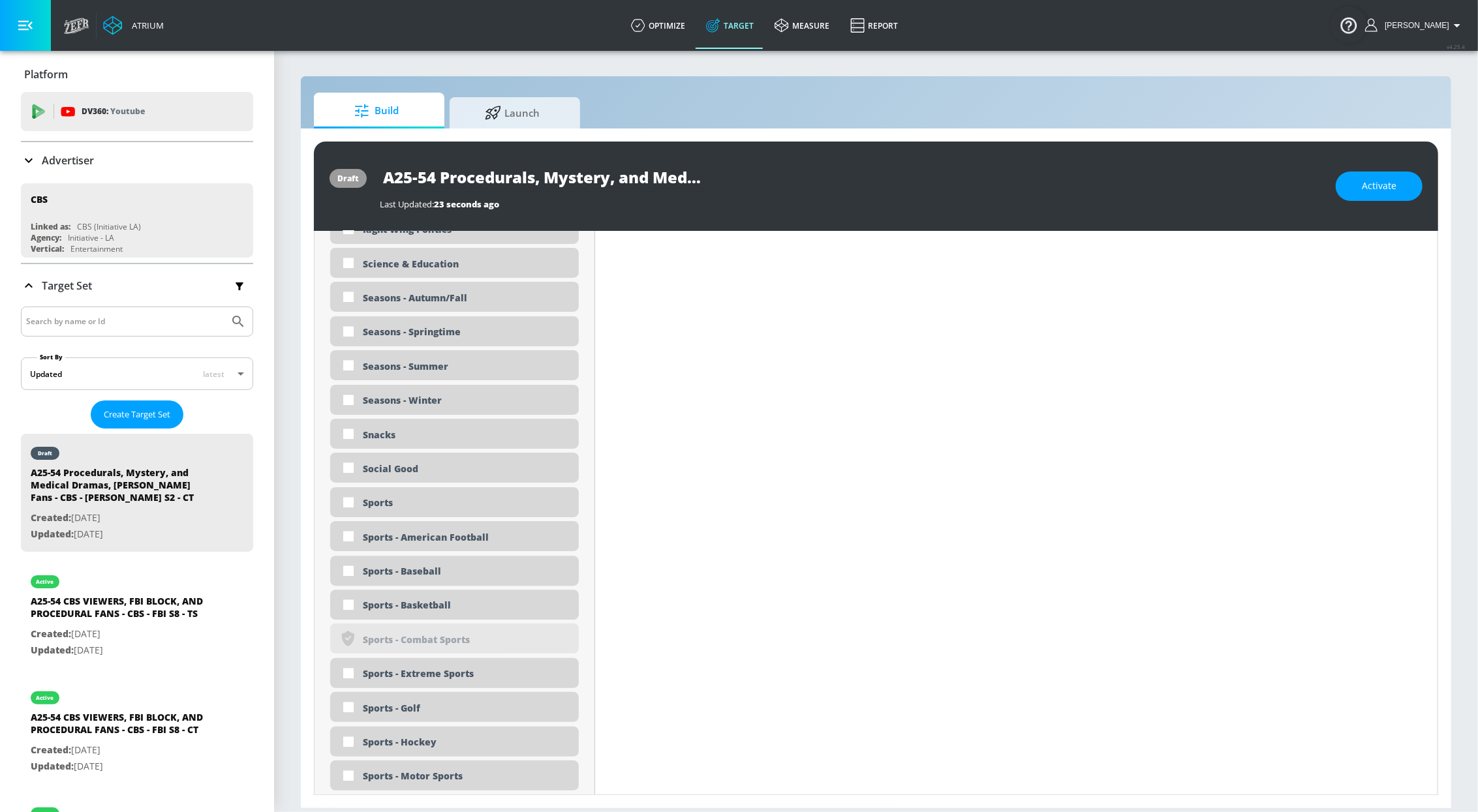
scroll to position [3194, 0]
click at [419, 262] on div "Science & Education" at bounding box center [466, 263] width 206 height 13
checkbox input "true"
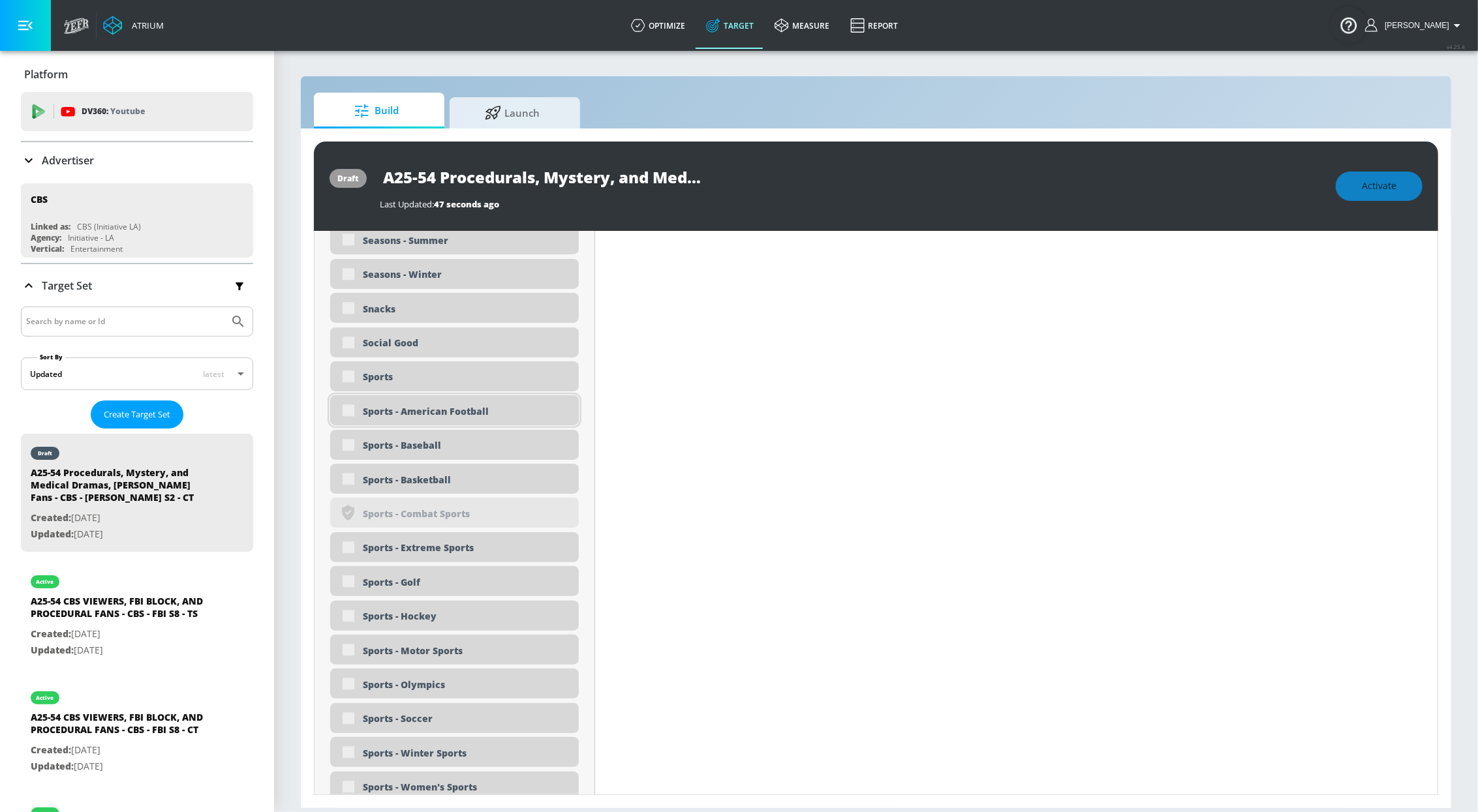
scroll to position [3317, 0]
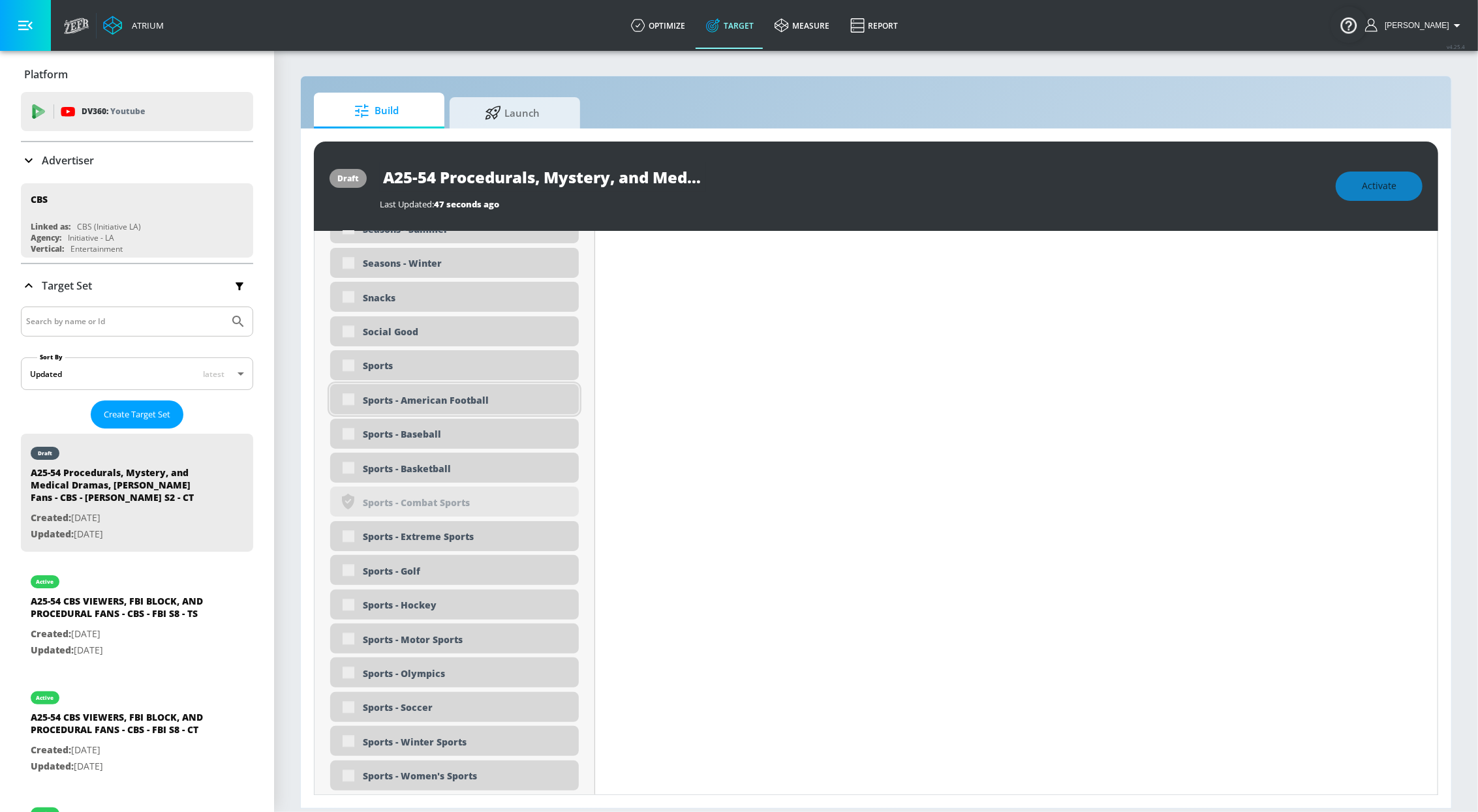
click at [404, 385] on div "Sports - American Football" at bounding box center [454, 400] width 249 height 30
click at [402, 366] on div "Sports" at bounding box center [466, 366] width 206 height 13
checkbox input "true"
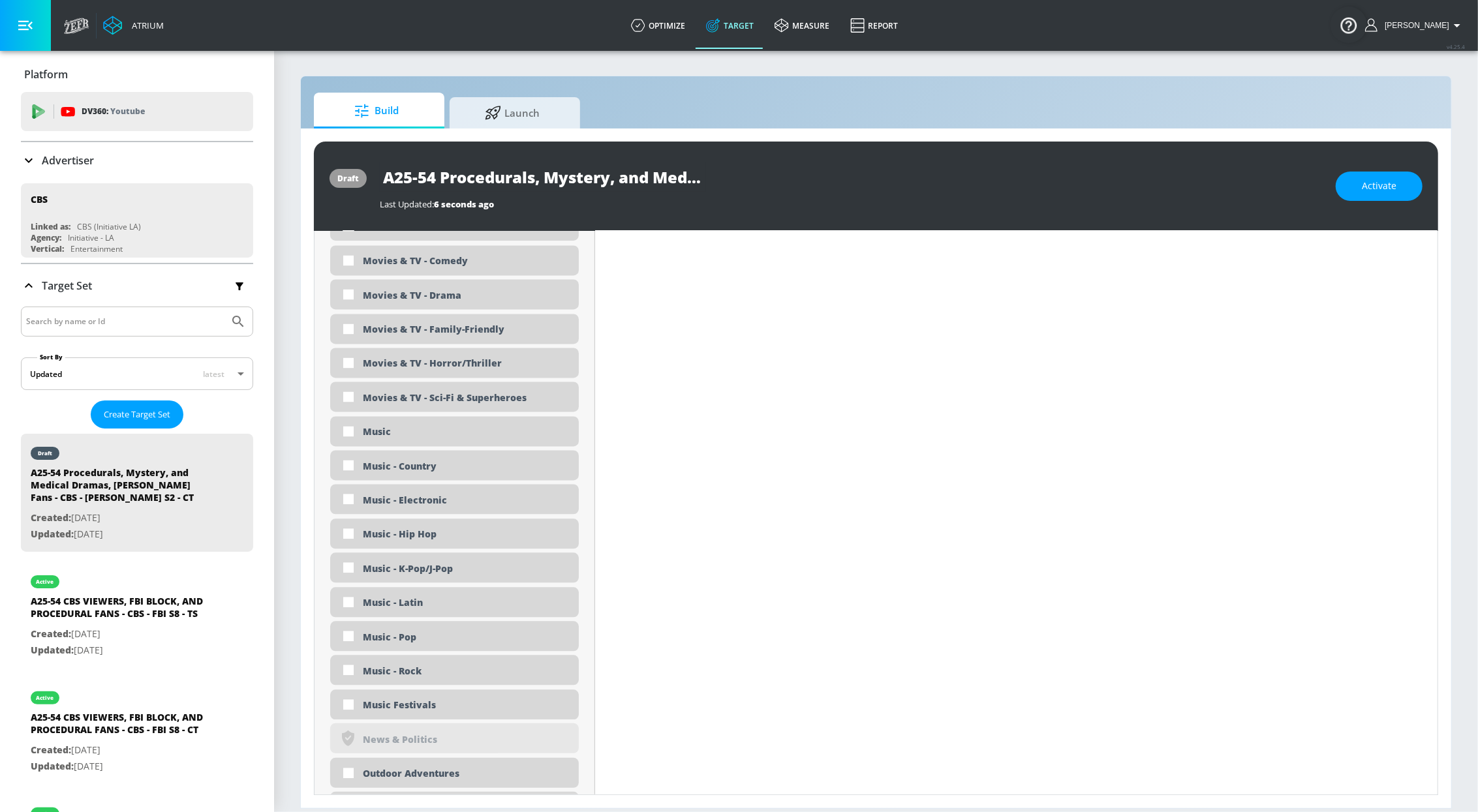
scroll to position [2466, 0]
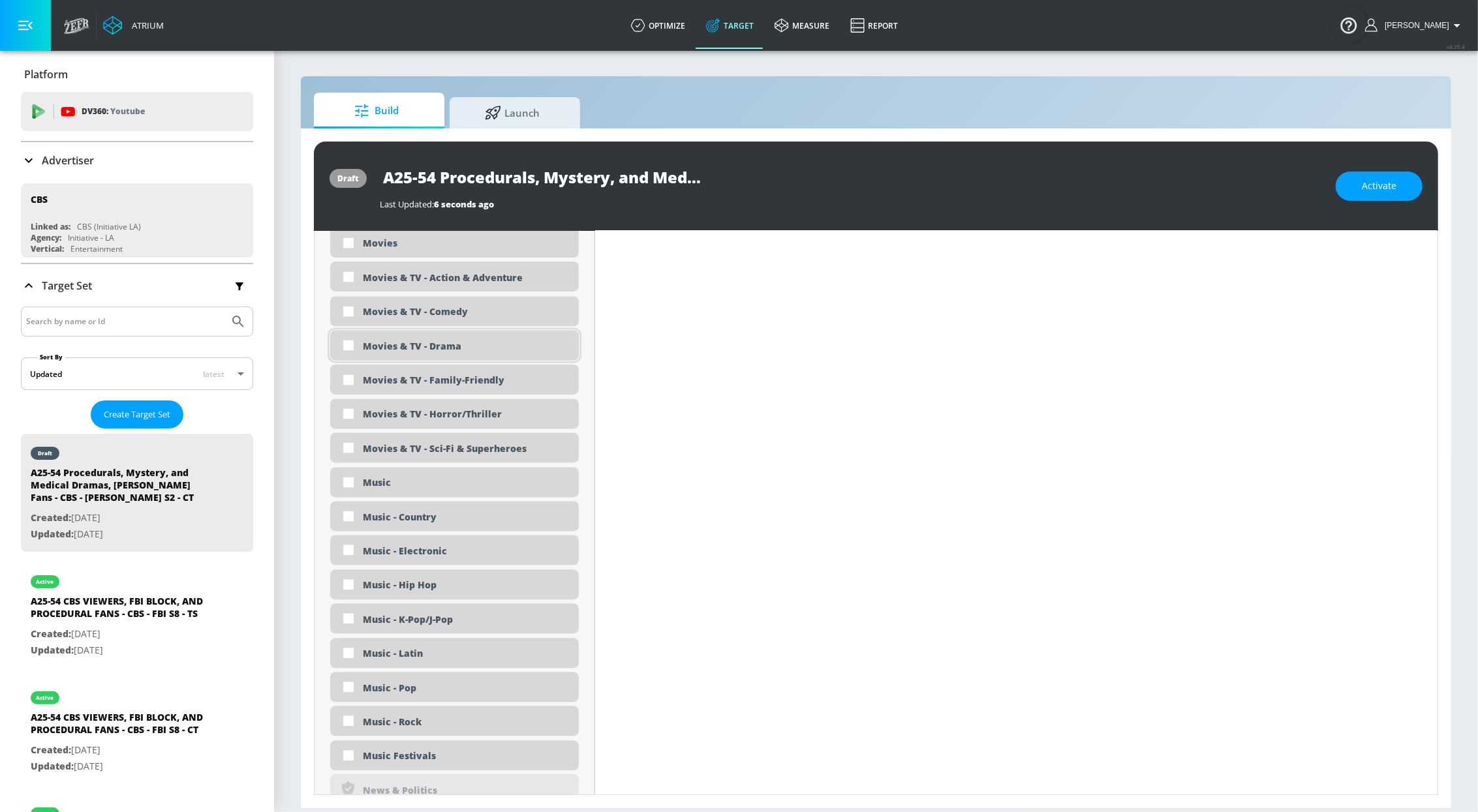
click at [460, 343] on div "Movies & TV - Drama" at bounding box center [466, 346] width 206 height 13
checkbox input "true"
click at [457, 278] on div "Movies & TV - Action & Adventure" at bounding box center [466, 278] width 206 height 13
checkbox input "true"
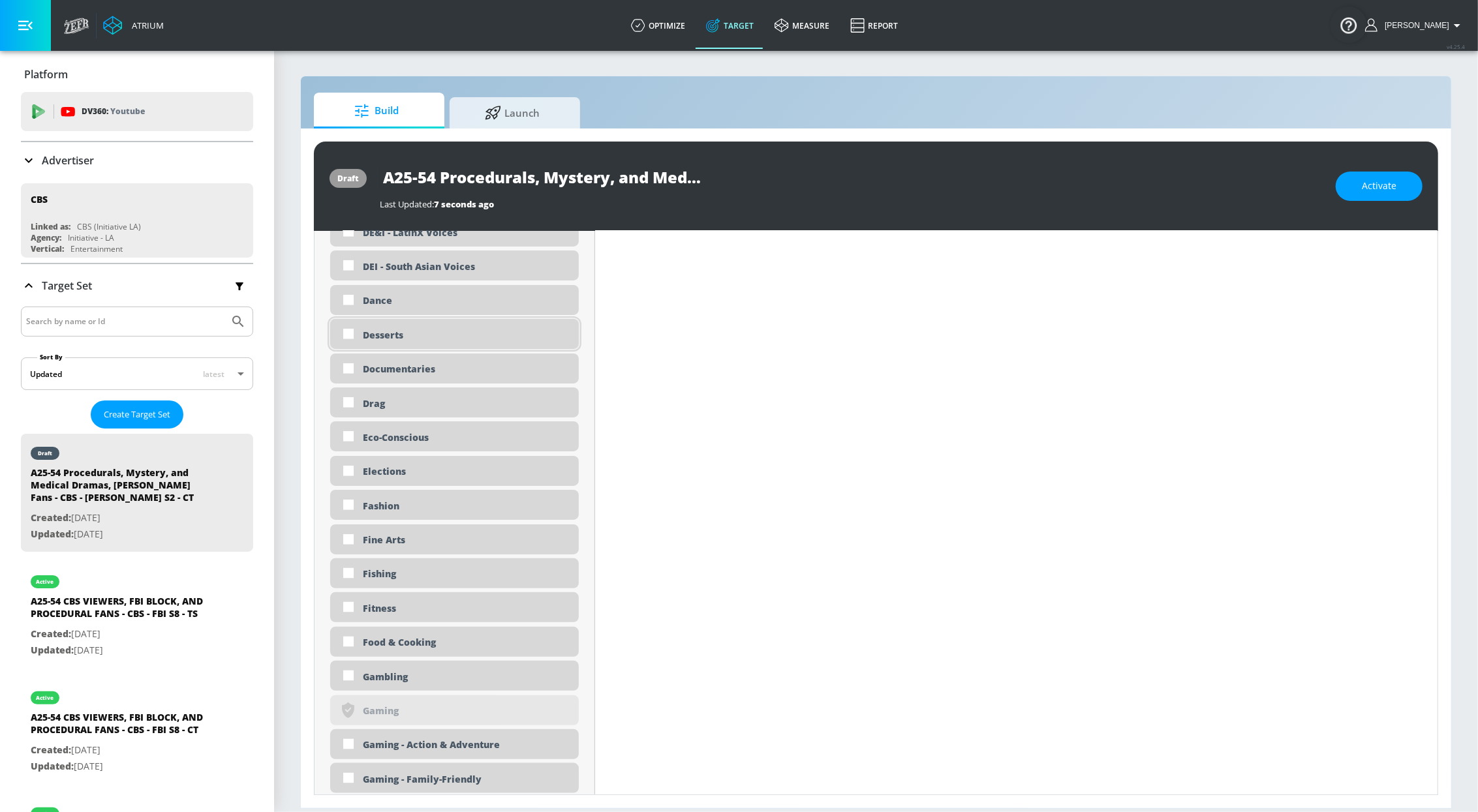
scroll to position [1054, 0]
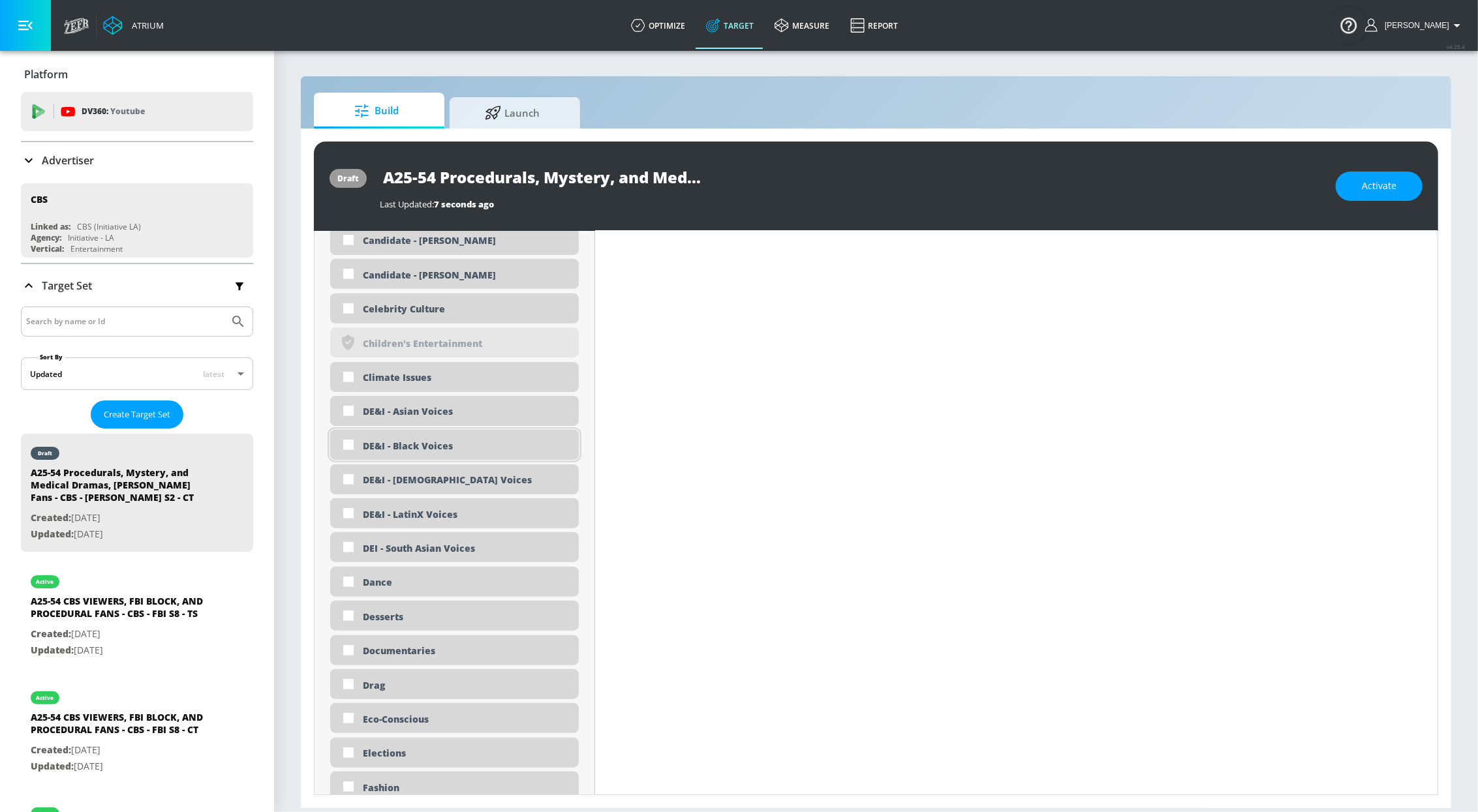
click at [461, 447] on div "DE&I - Black Voices" at bounding box center [466, 445] width 206 height 13
checkbox input "true"
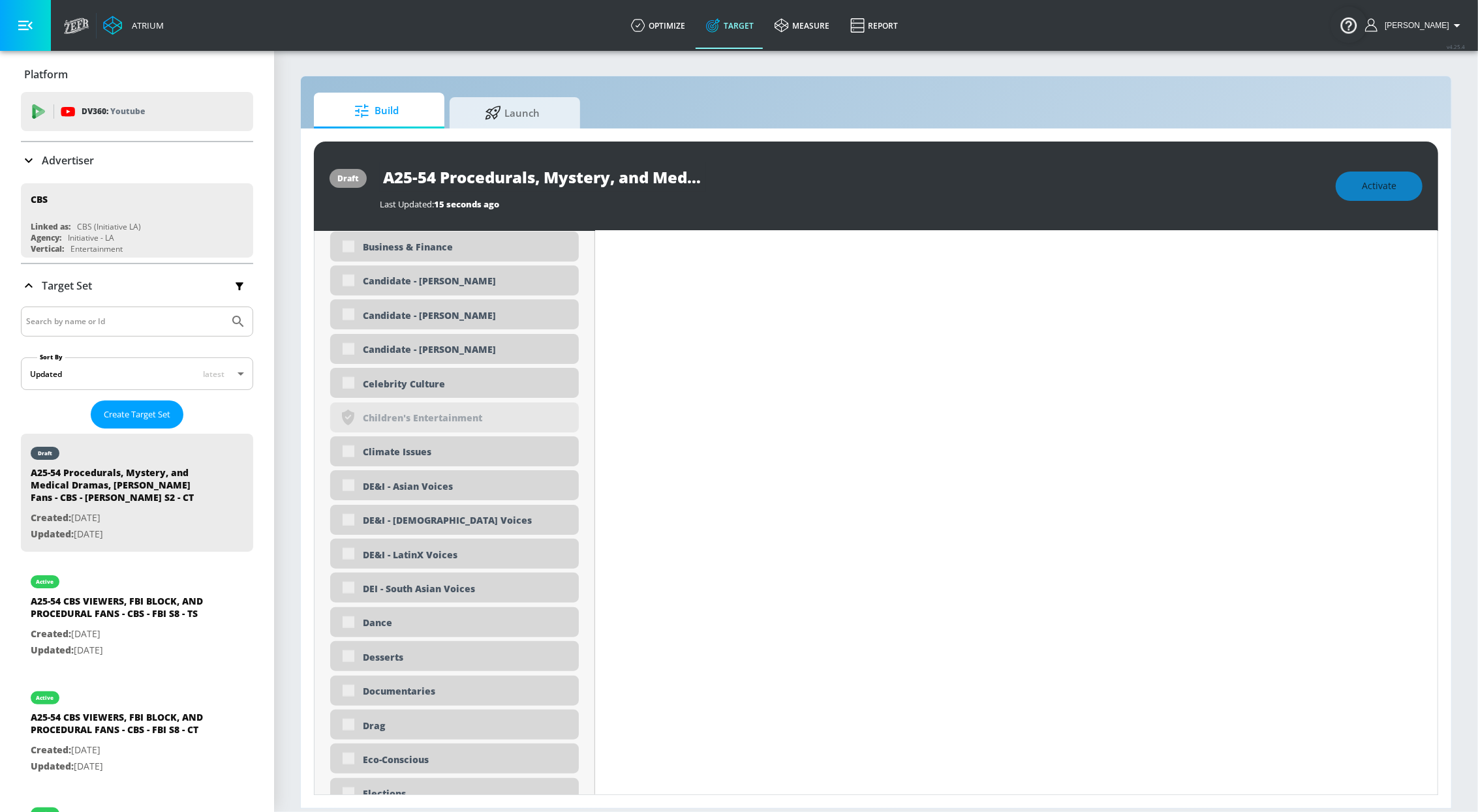
scroll to position [1020, 0]
click at [450, 699] on div "Documentaries" at bounding box center [454, 689] width 249 height 30
checkbox input "true"
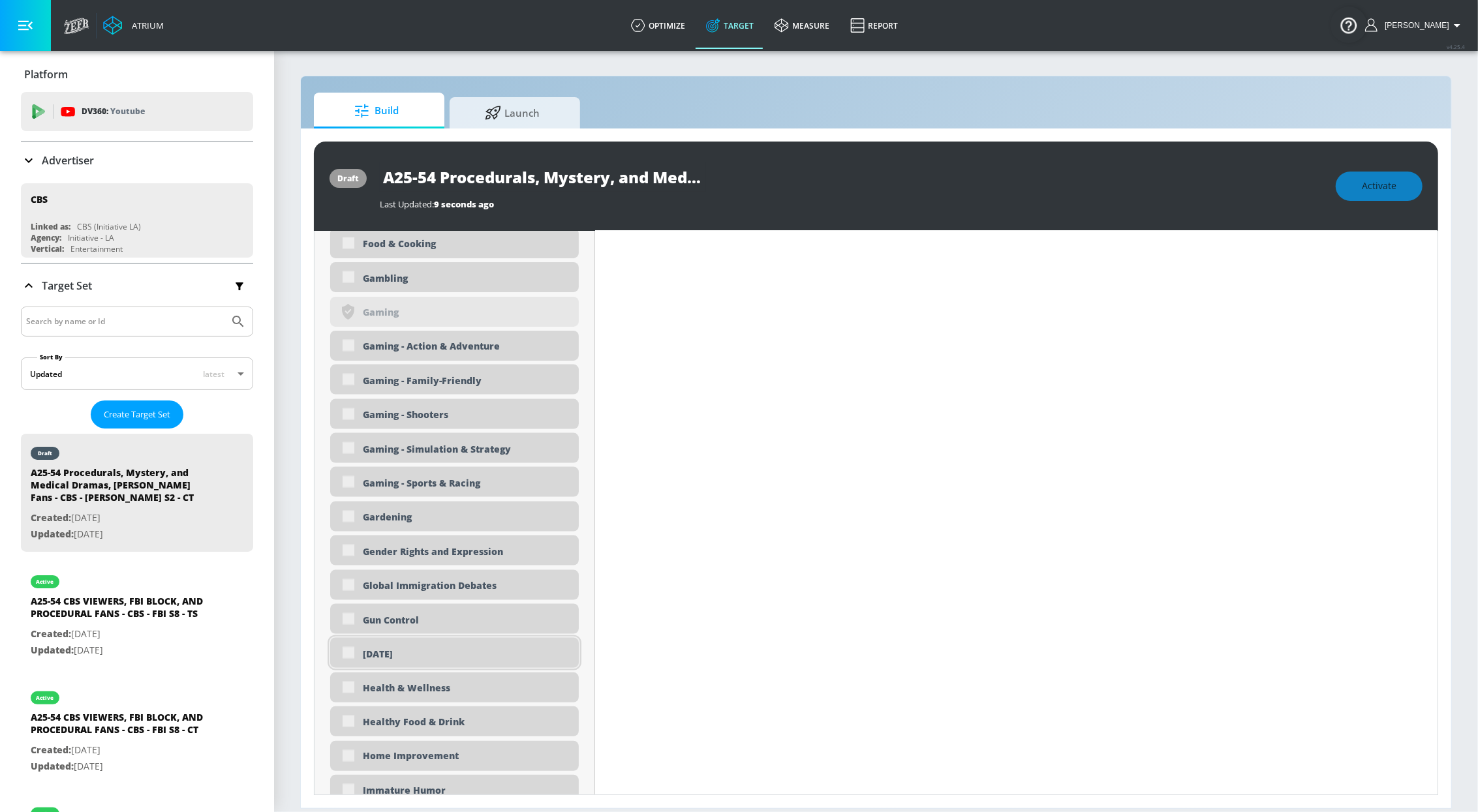
scroll to position [1733, 0]
click at [451, 690] on div "Health & Wellness" at bounding box center [466, 687] width 206 height 13
checkbox input "true"
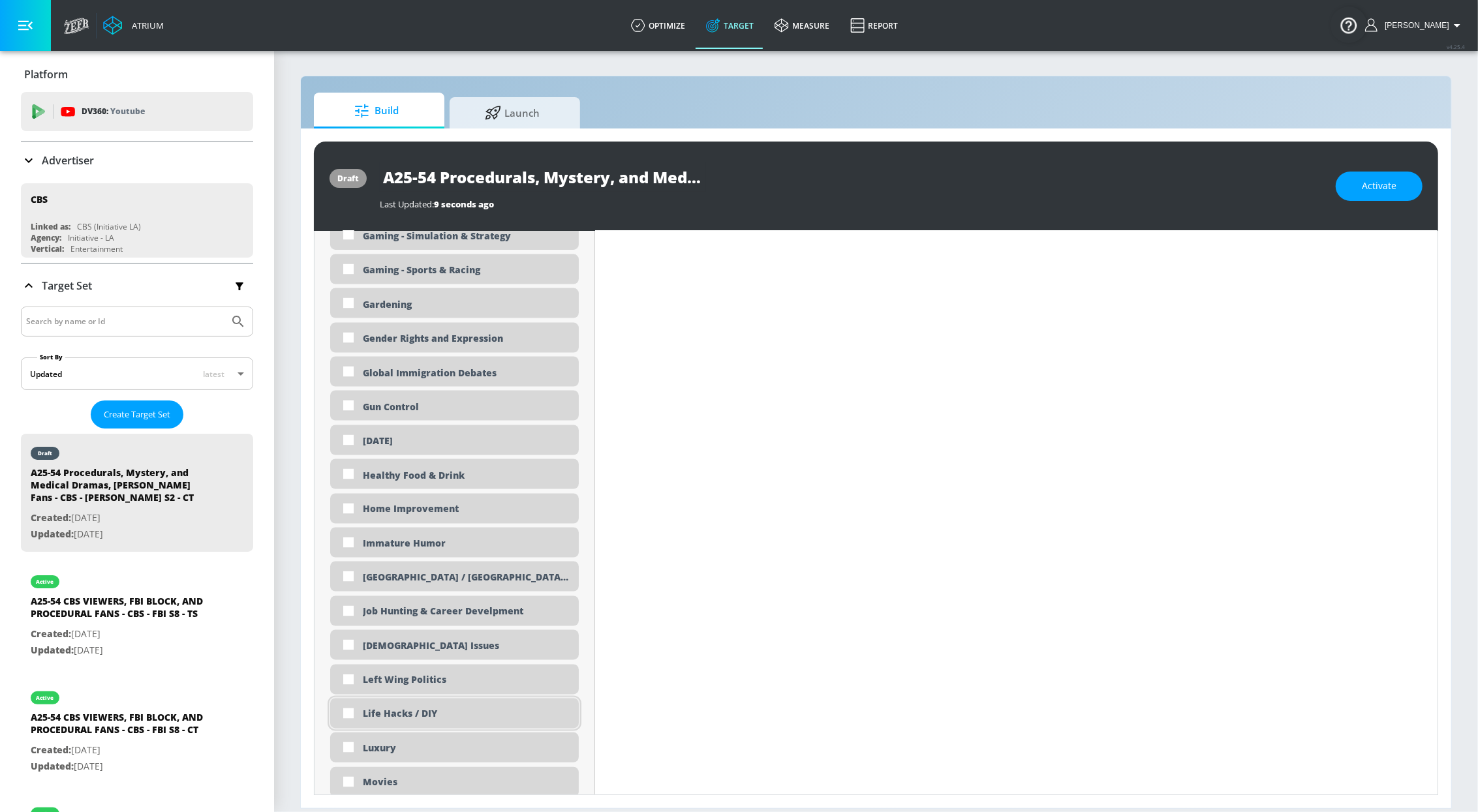
scroll to position [1950, 0]
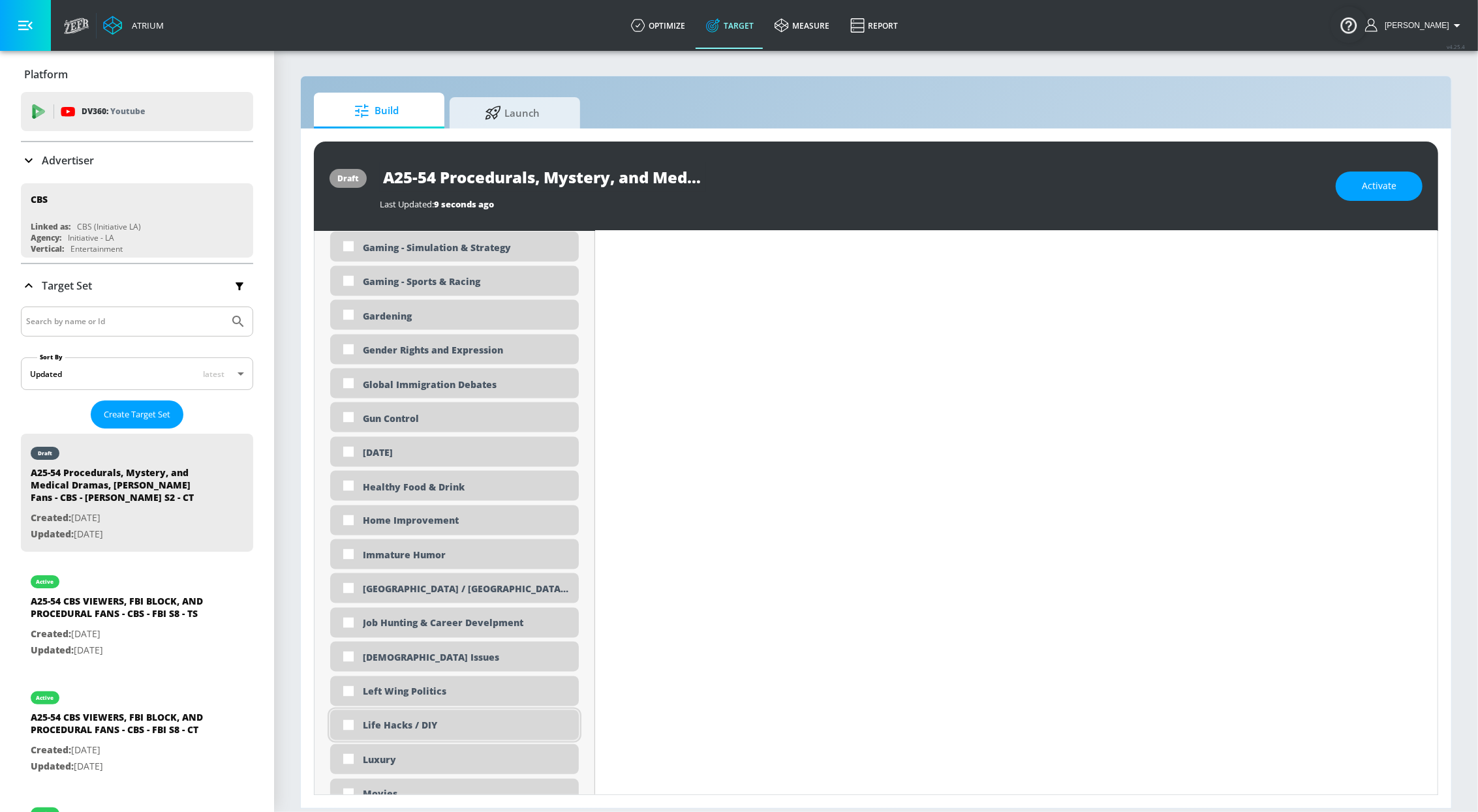
click at [437, 728] on div "Life Hacks / DIY" at bounding box center [466, 726] width 206 height 13
checkbox input "true"
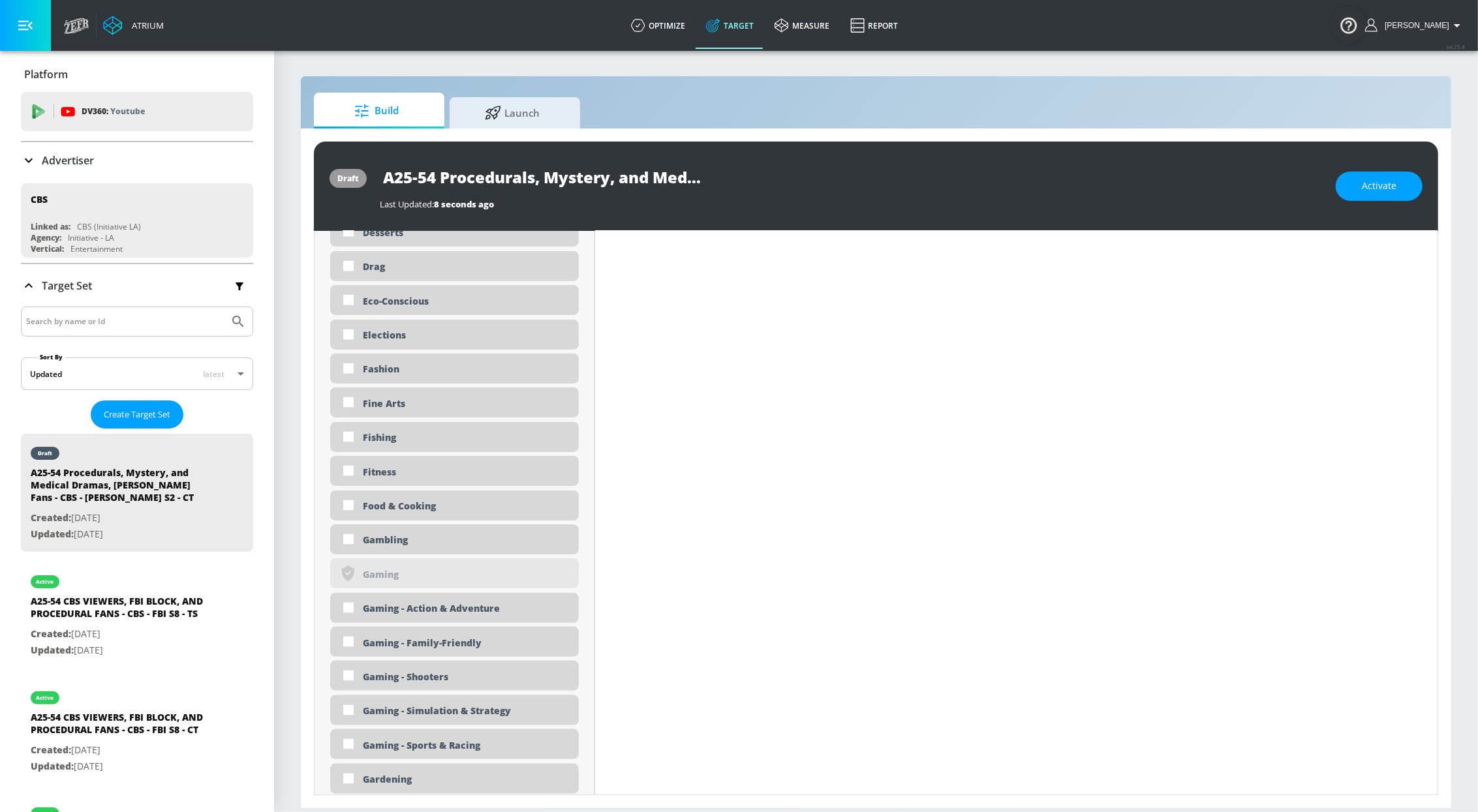
scroll to position [0, 0]
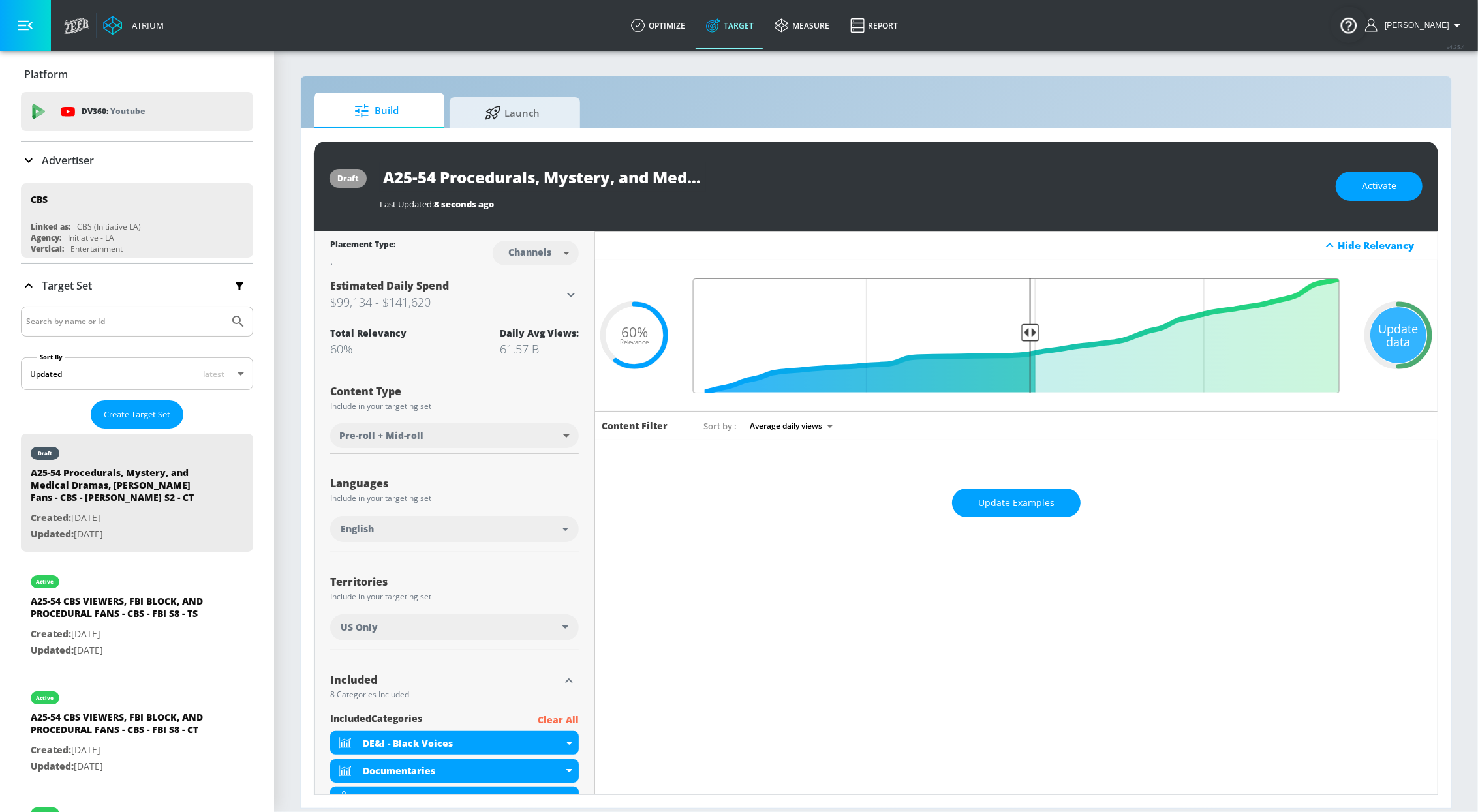
type input "0.5"
click at [1023, 321] on input "Final Threshold" at bounding box center [1016, 336] width 660 height 115
click at [1383, 352] on div "Update data" at bounding box center [1399, 335] width 57 height 57
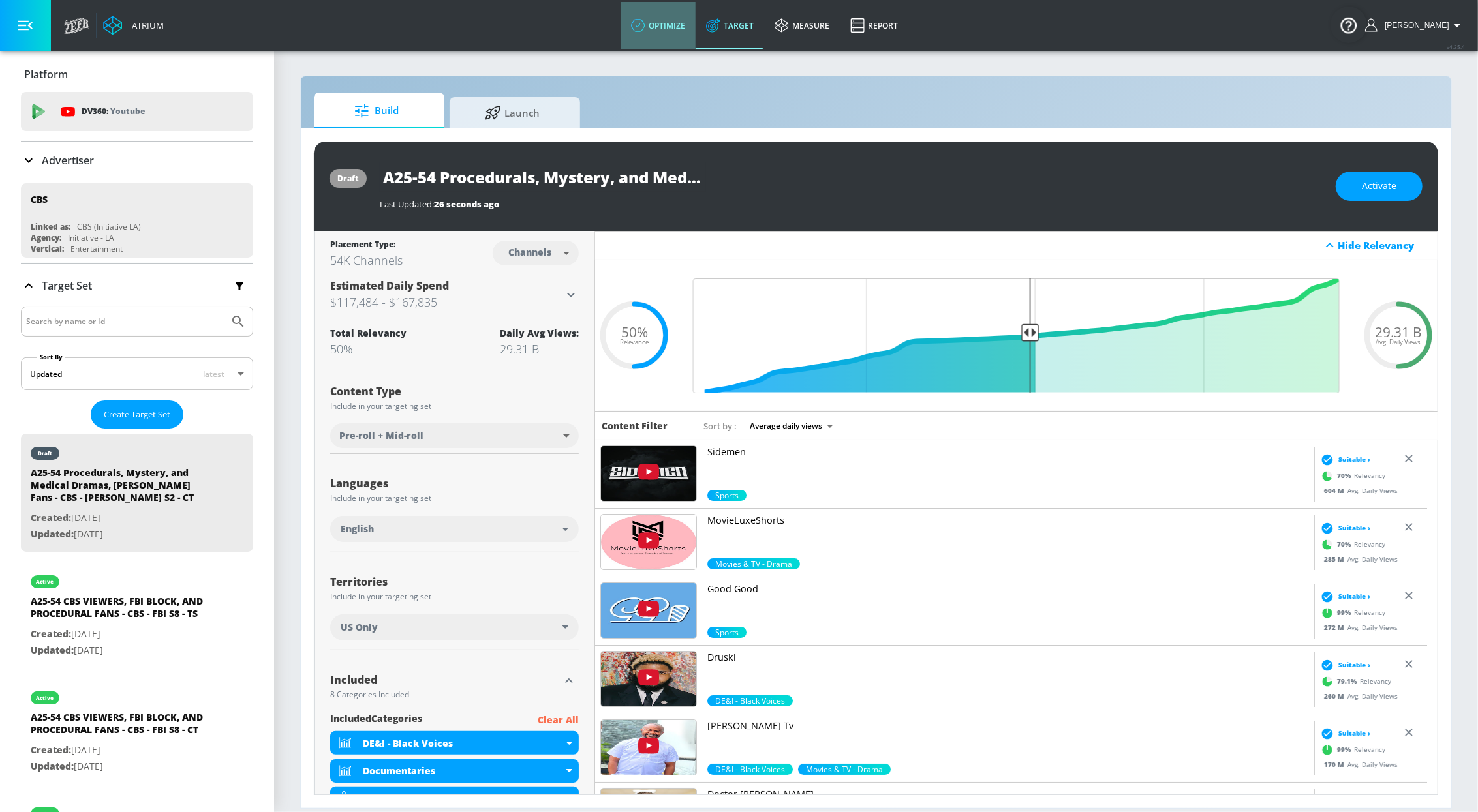
click at [669, 26] on link "optimize" at bounding box center [659, 25] width 75 height 47
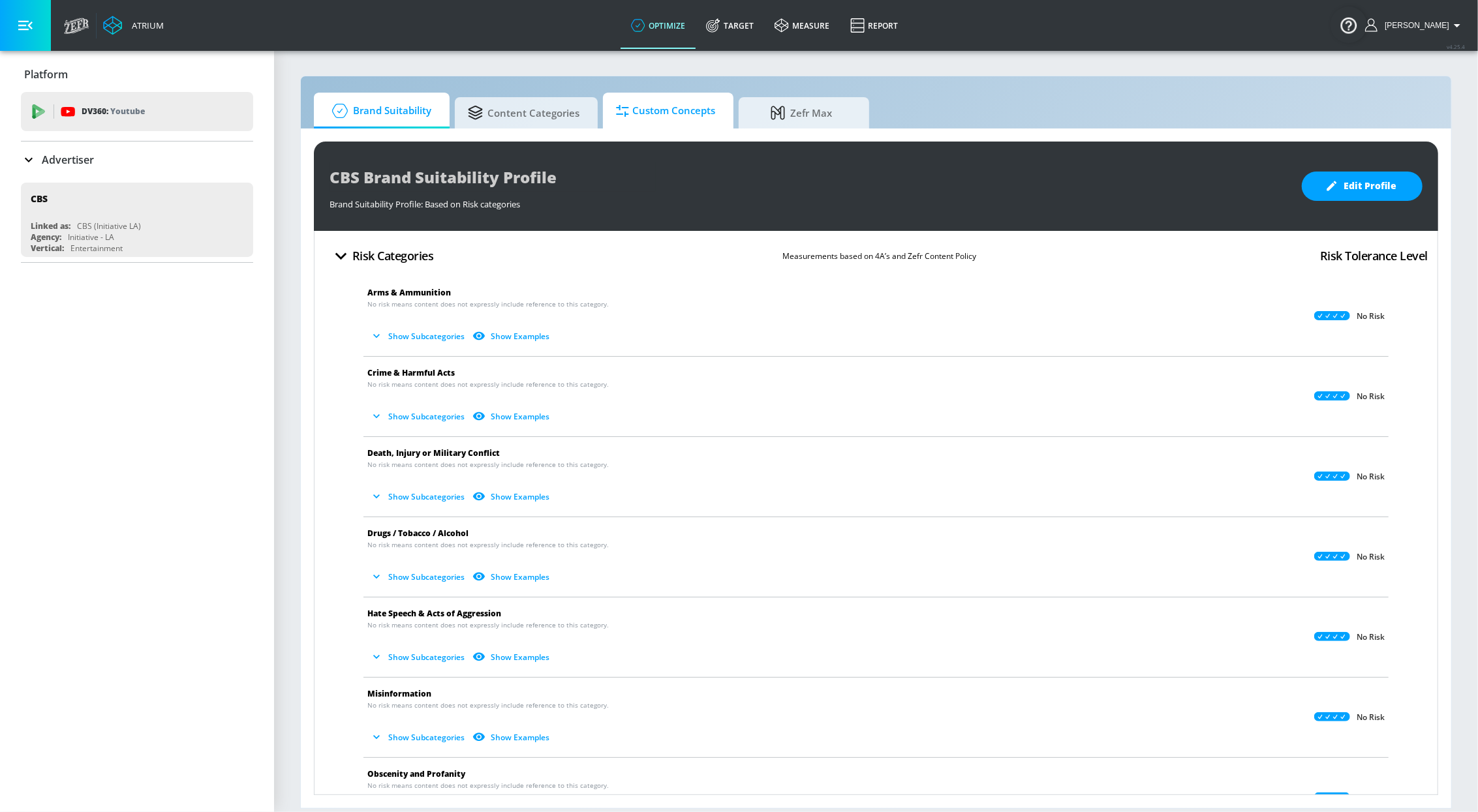
click at [658, 118] on span "Custom Concepts" at bounding box center [666, 111] width 99 height 32
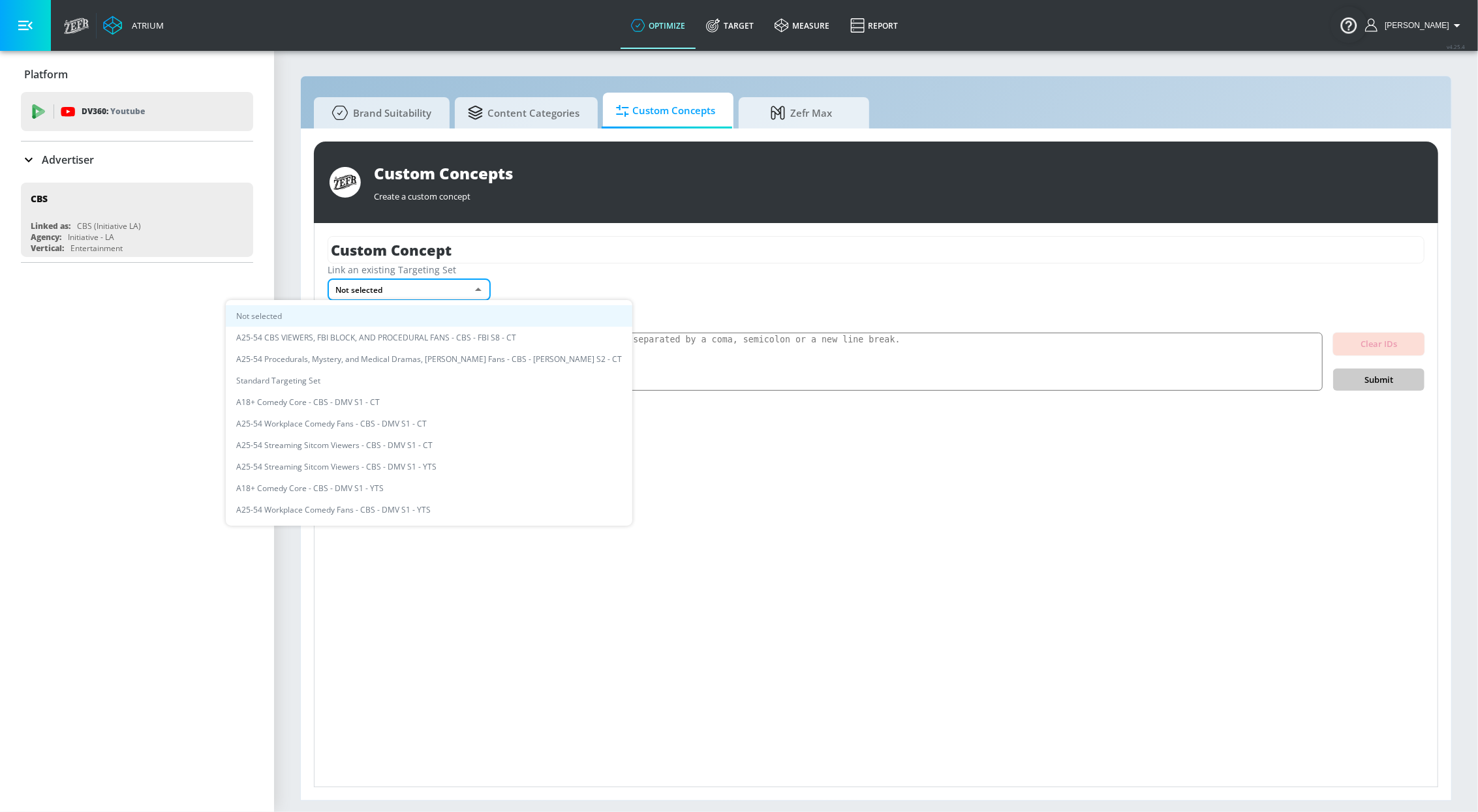
click at [416, 290] on body "Atrium optimize Target measure Report optimize Target measure Report v 4.25.4 S…" at bounding box center [739, 406] width 1478 height 812
drag, startPoint x: 495, startPoint y: 363, endPoint x: 497, endPoint y: 313, distance: 50.0
click at [495, 363] on li "A25-54 Procedurals, Mystery, and Medical Dramas, [PERSON_NAME] Fans - CBS - [PE…" at bounding box center [430, 359] width 407 height 22
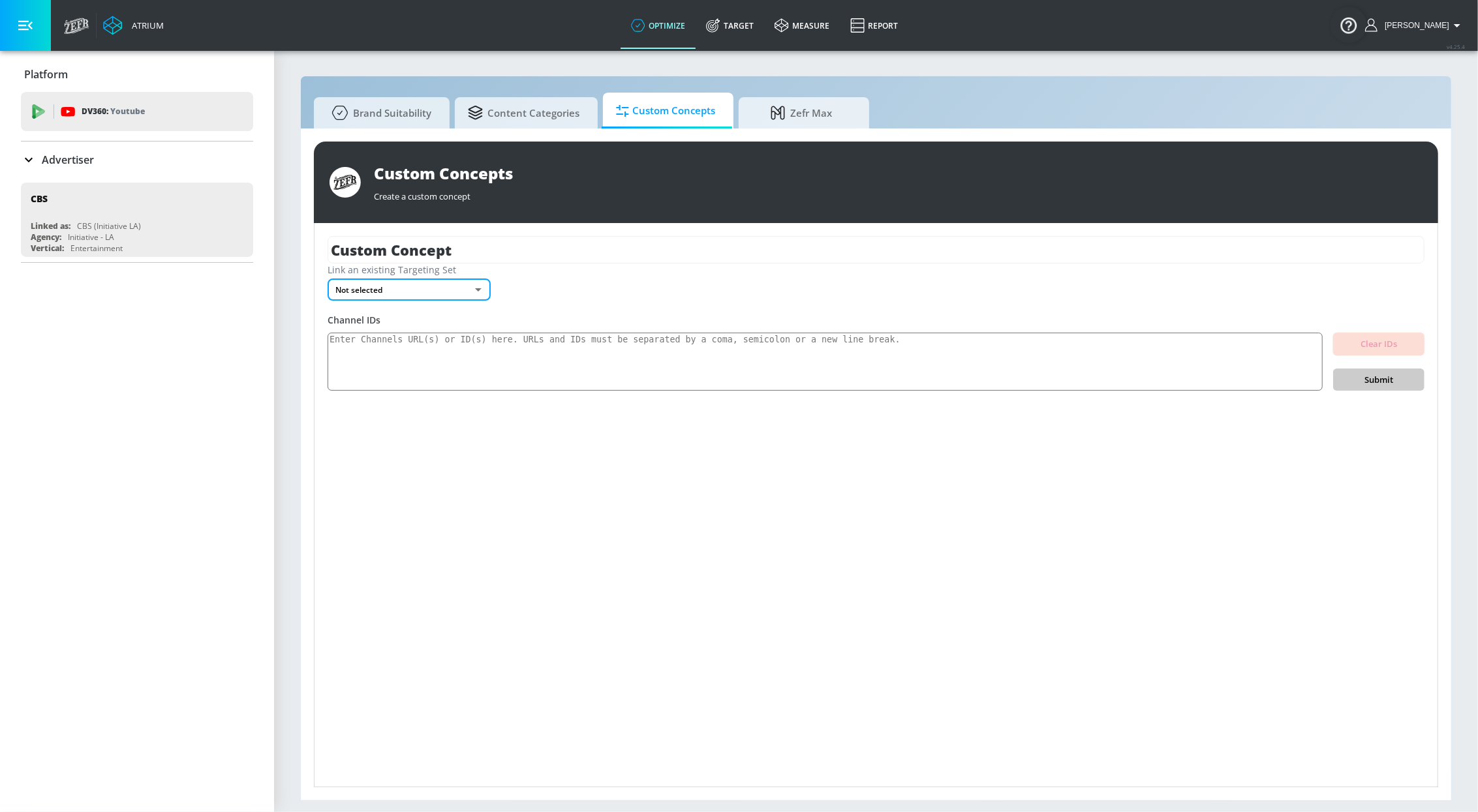
click at [489, 253] on input "Custom Concept" at bounding box center [876, 250] width 1097 height 28
click at [489, 252] on input "Custom Concept" at bounding box center [876, 250] width 1097 height 28
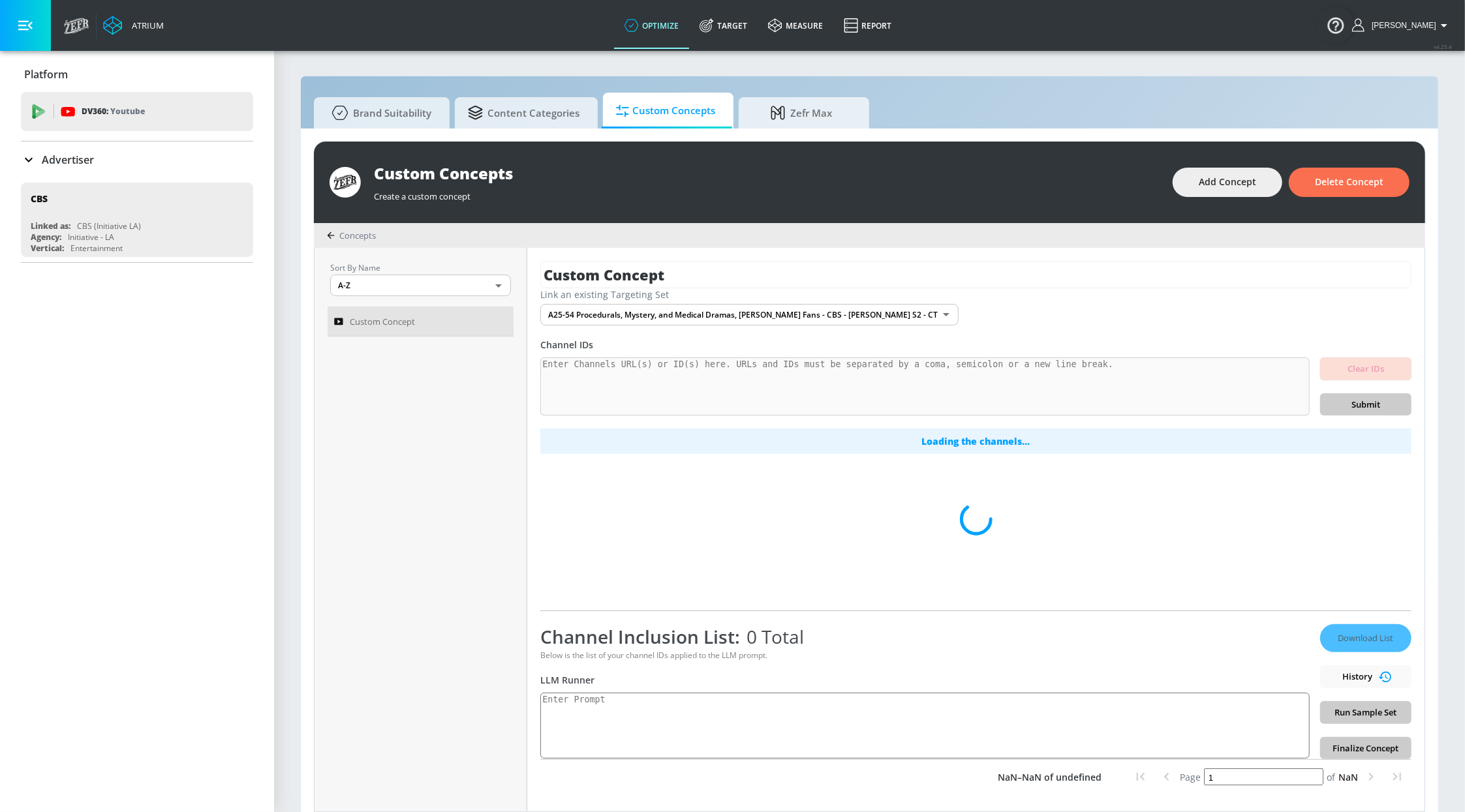
click at [491, 251] on div "Sort By Name A-Z ASC ​ Custom Concept" at bounding box center [421, 529] width 212 height 563
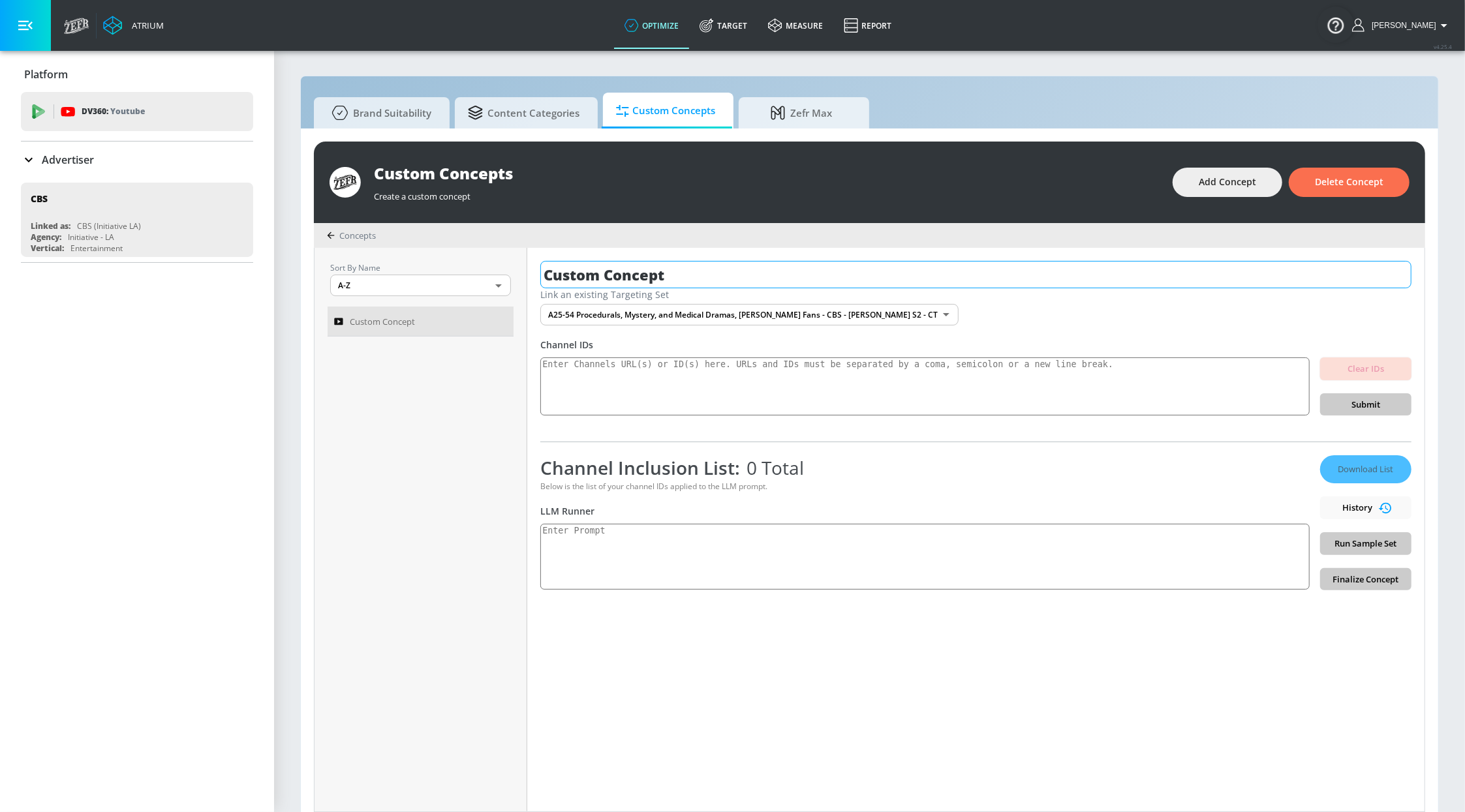
click at [869, 264] on input "Custom Concept" at bounding box center [976, 275] width 871 height 28
type input "Procedural Drama TV Fans"
click at [676, 533] on textarea at bounding box center [925, 556] width 770 height 65
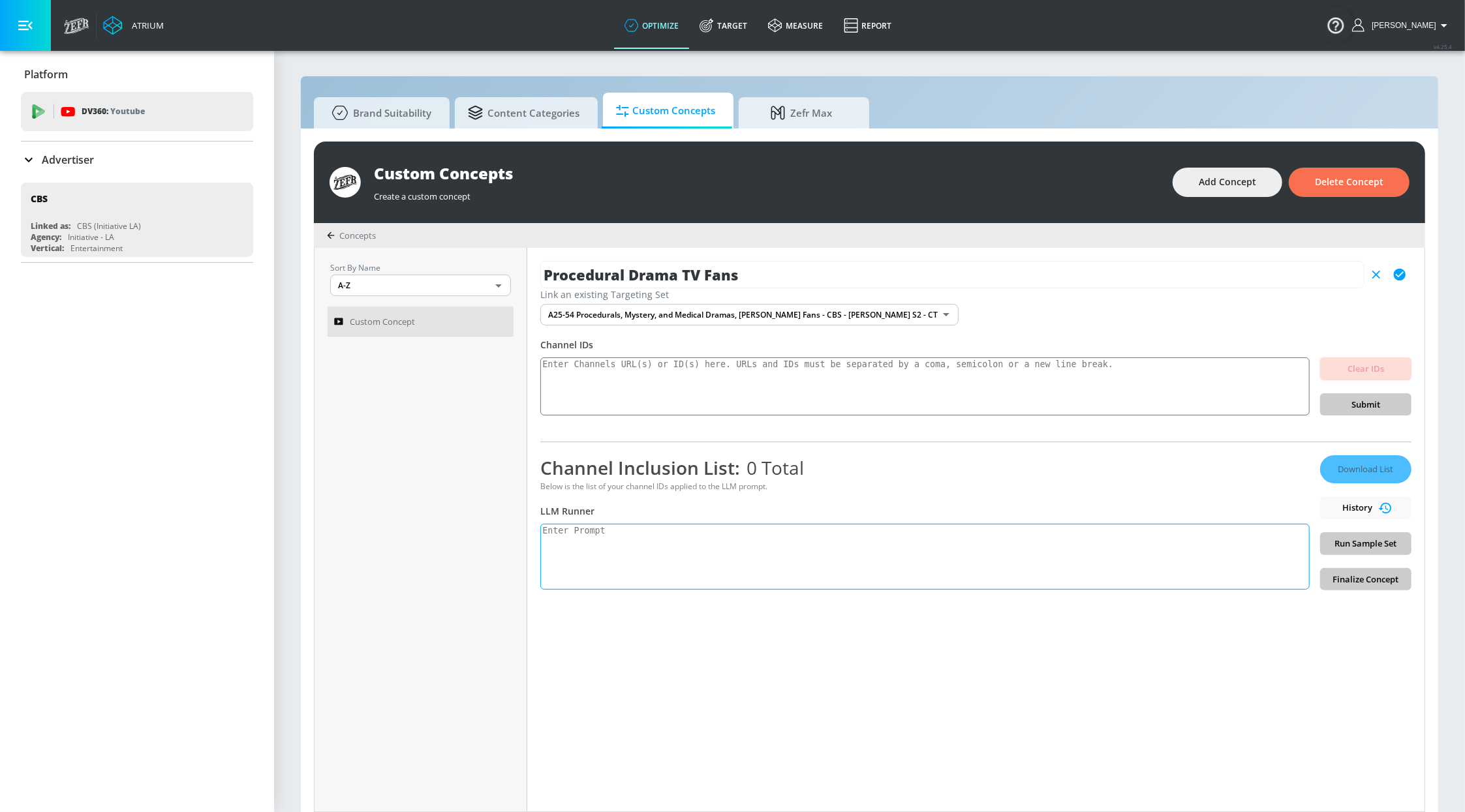
paste textarea "Procedural Drama Television Content"
click at [776, 542] on textarea "Procedural Drama Television Content:" at bounding box center [925, 556] width 770 height 65
paste textarea "Refers to television shows structured around self-contained episodes that focus…"
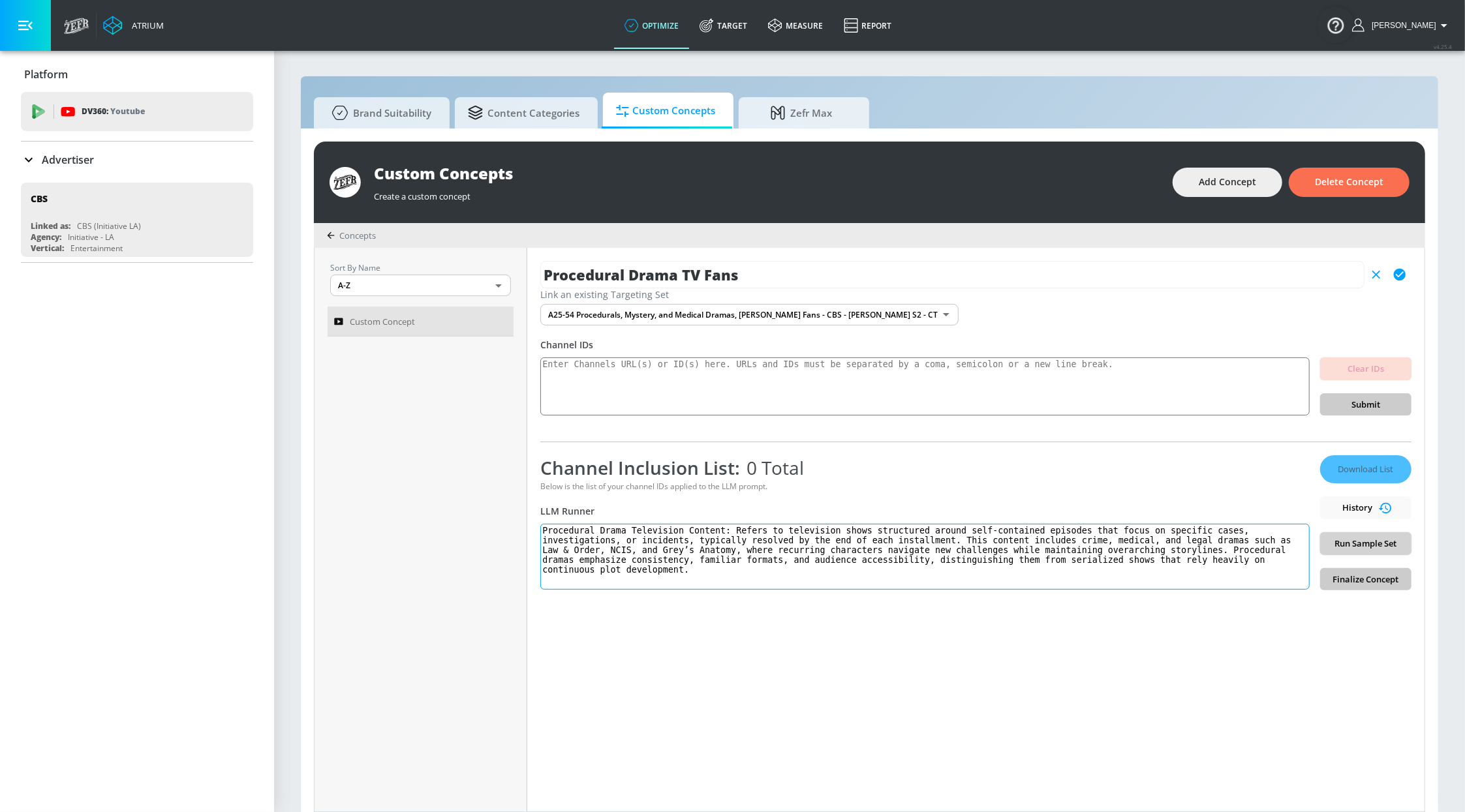
type textarea "Procedural Drama Television Content: Refers to television shows structured arou…"
click at [1363, 543] on span "Run Sample Set" at bounding box center [1365, 543] width 70 height 15
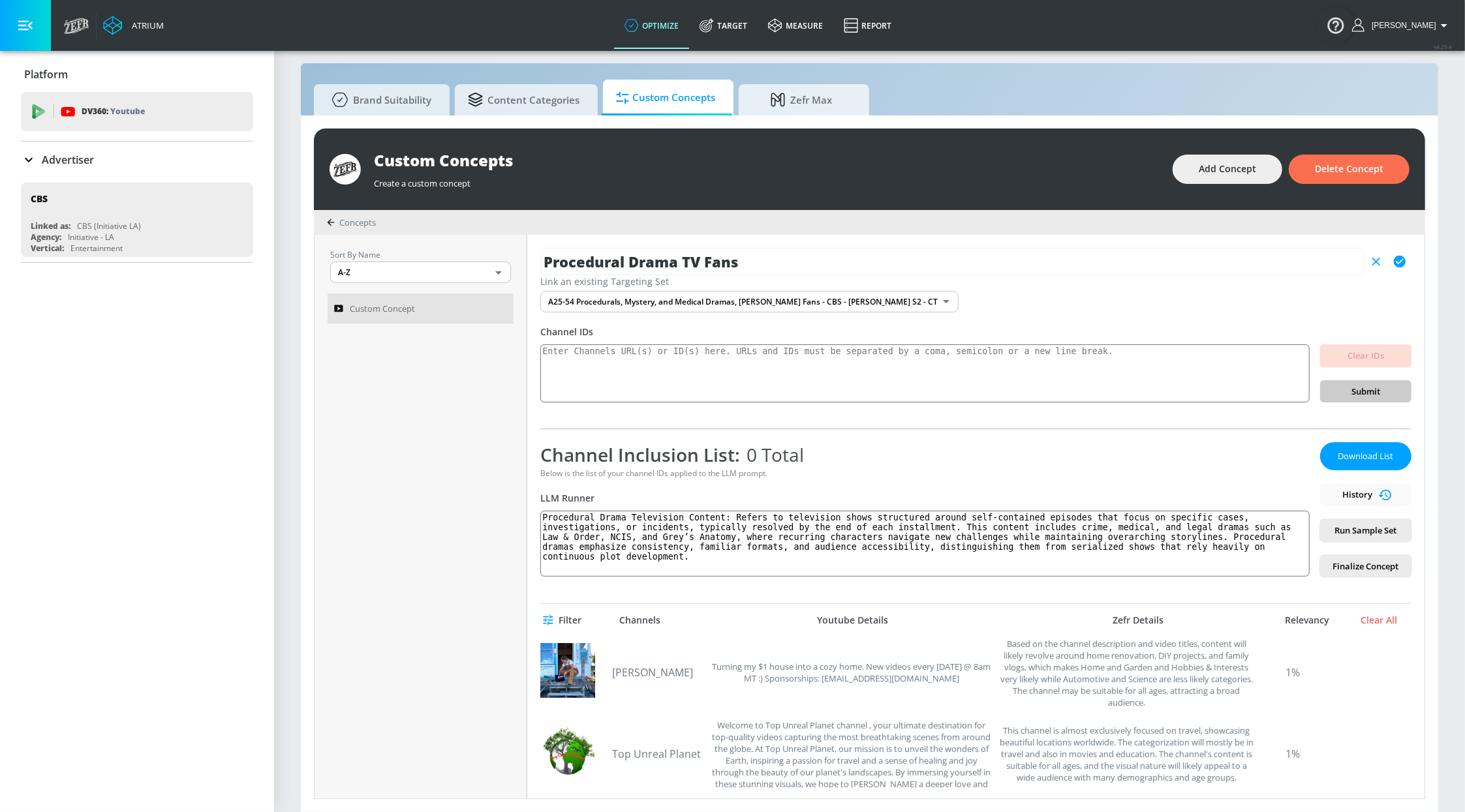
click at [1394, 264] on icon "button" at bounding box center [1400, 262] width 12 height 12
click at [732, 36] on link "Target" at bounding box center [723, 25] width 68 height 47
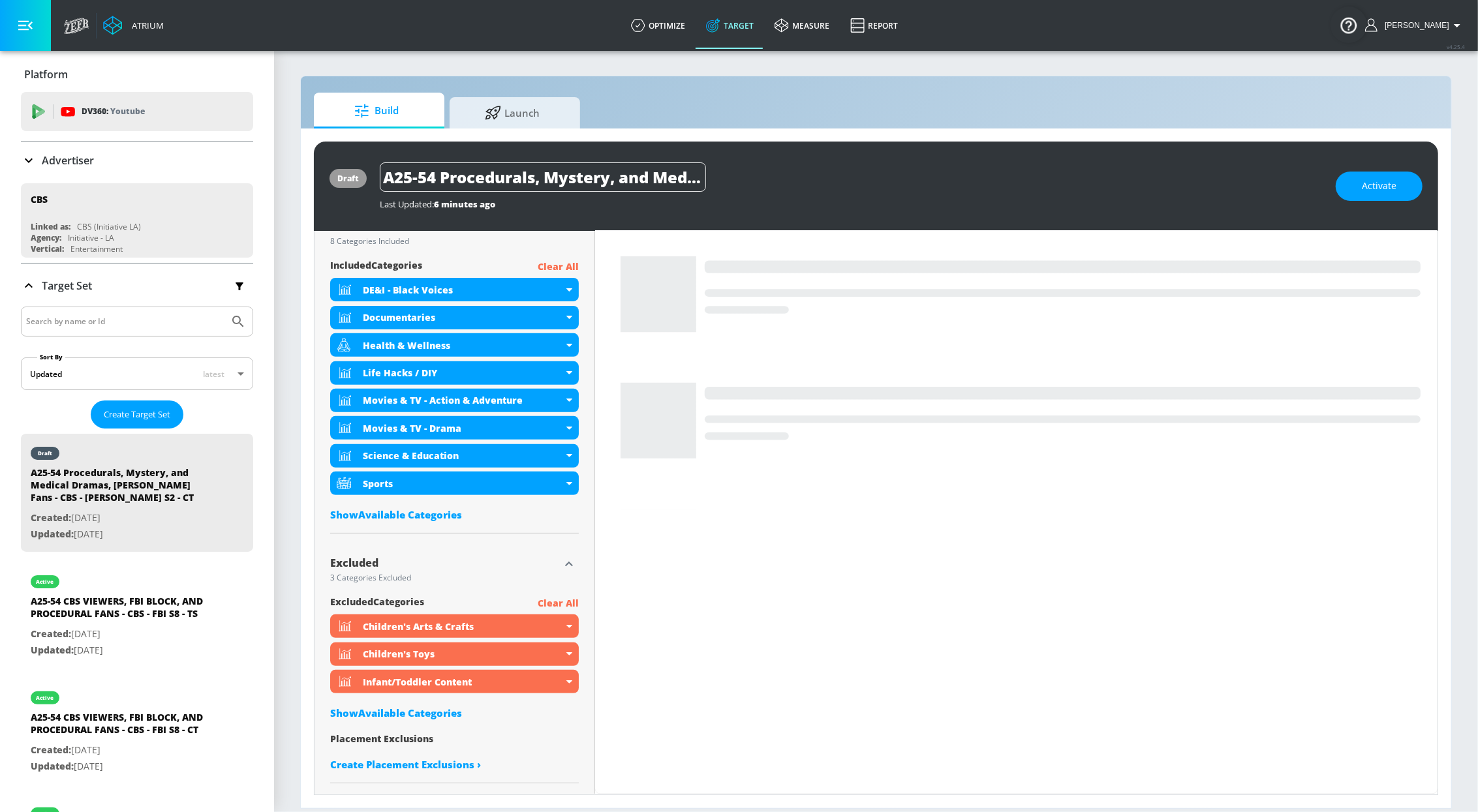
scroll to position [455, 0]
click at [390, 714] on div "Show Available Categories" at bounding box center [454, 713] width 249 height 13
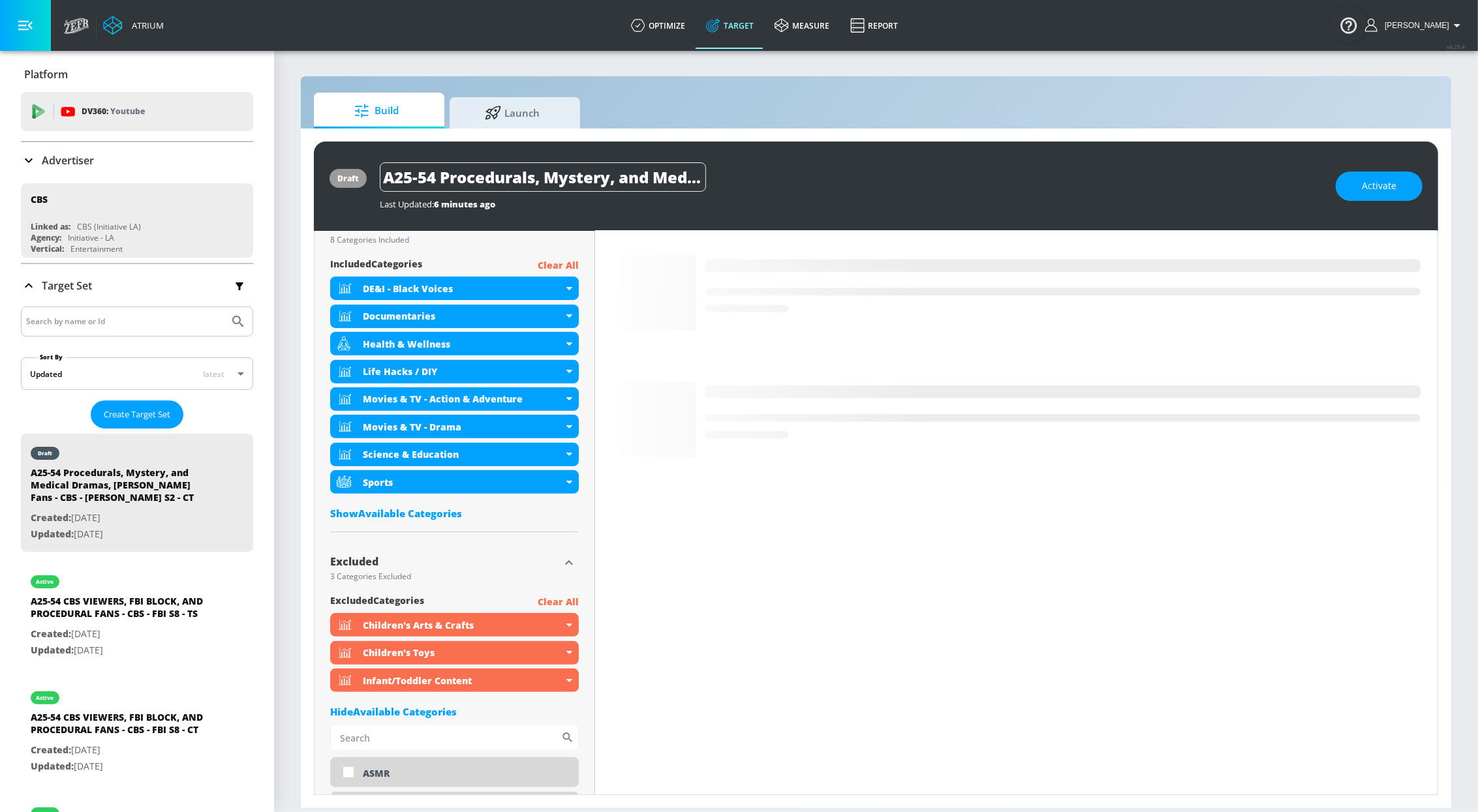
click at [411, 518] on div "Show Available Categories" at bounding box center [454, 513] width 249 height 13
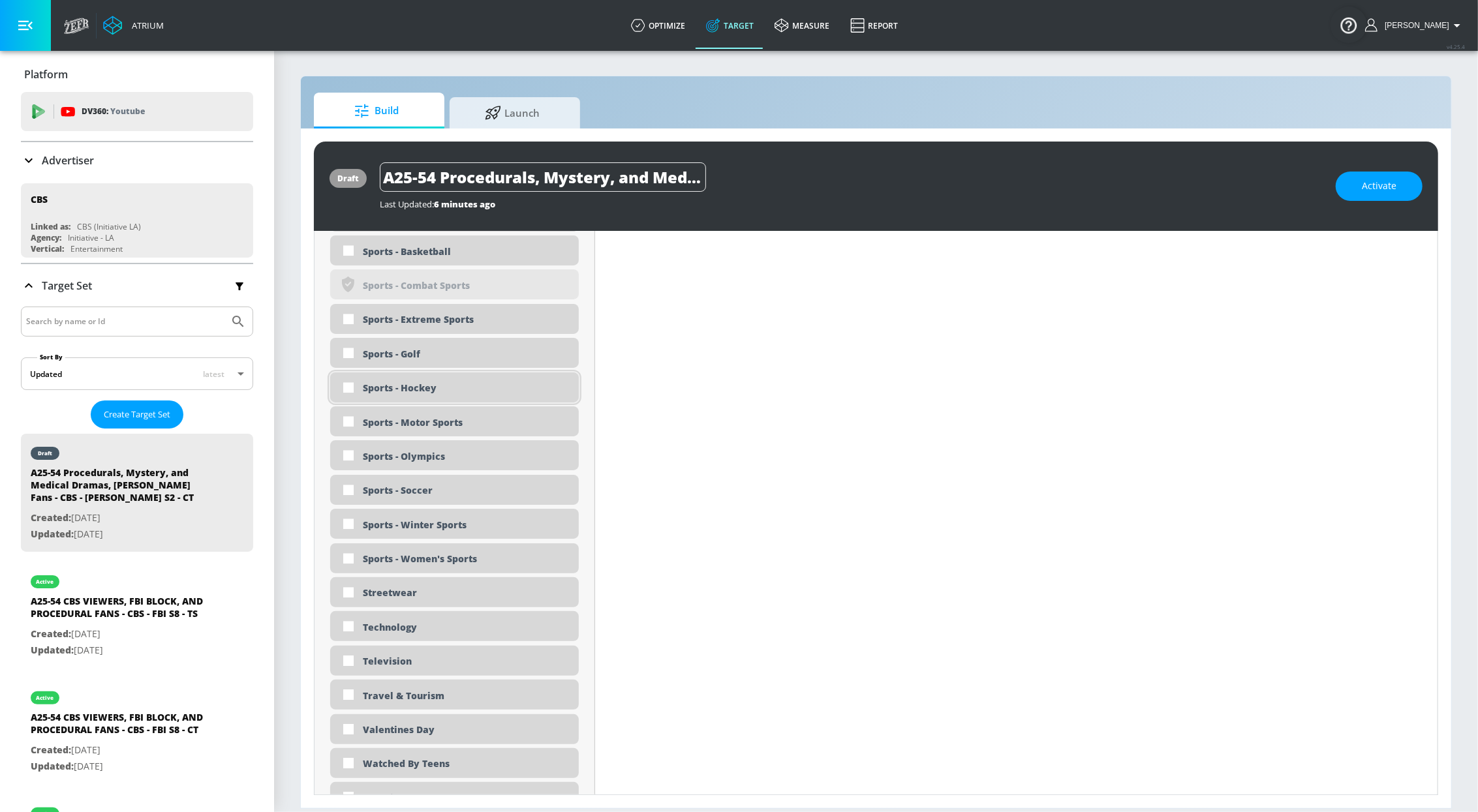
scroll to position [3481, 0]
drag, startPoint x: 400, startPoint y: 660, endPoint x: 413, endPoint y: 581, distance: 80.1
click at [400, 660] on div "Television" at bounding box center [466, 658] width 206 height 13
checkbox input "true"
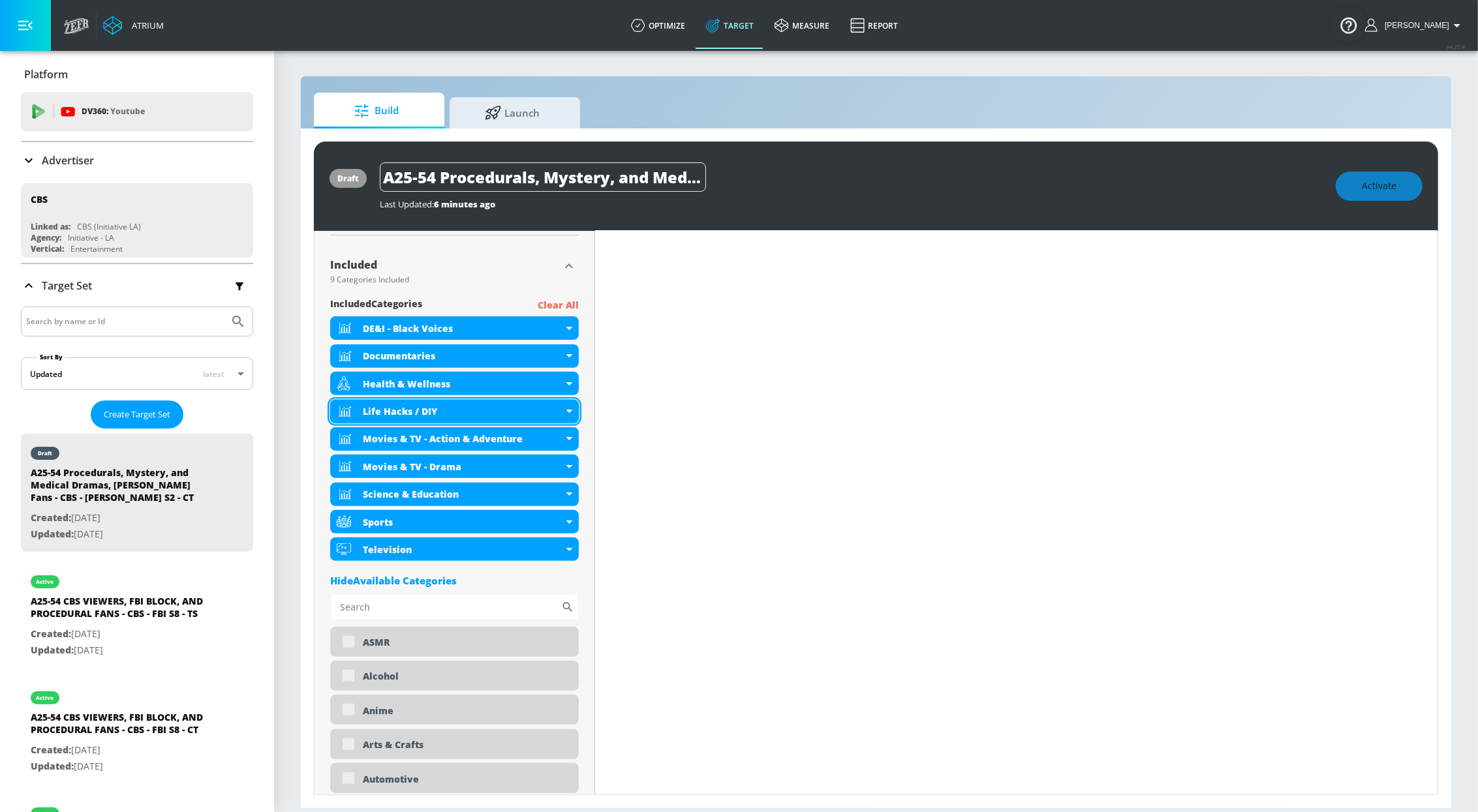
scroll to position [0, 0]
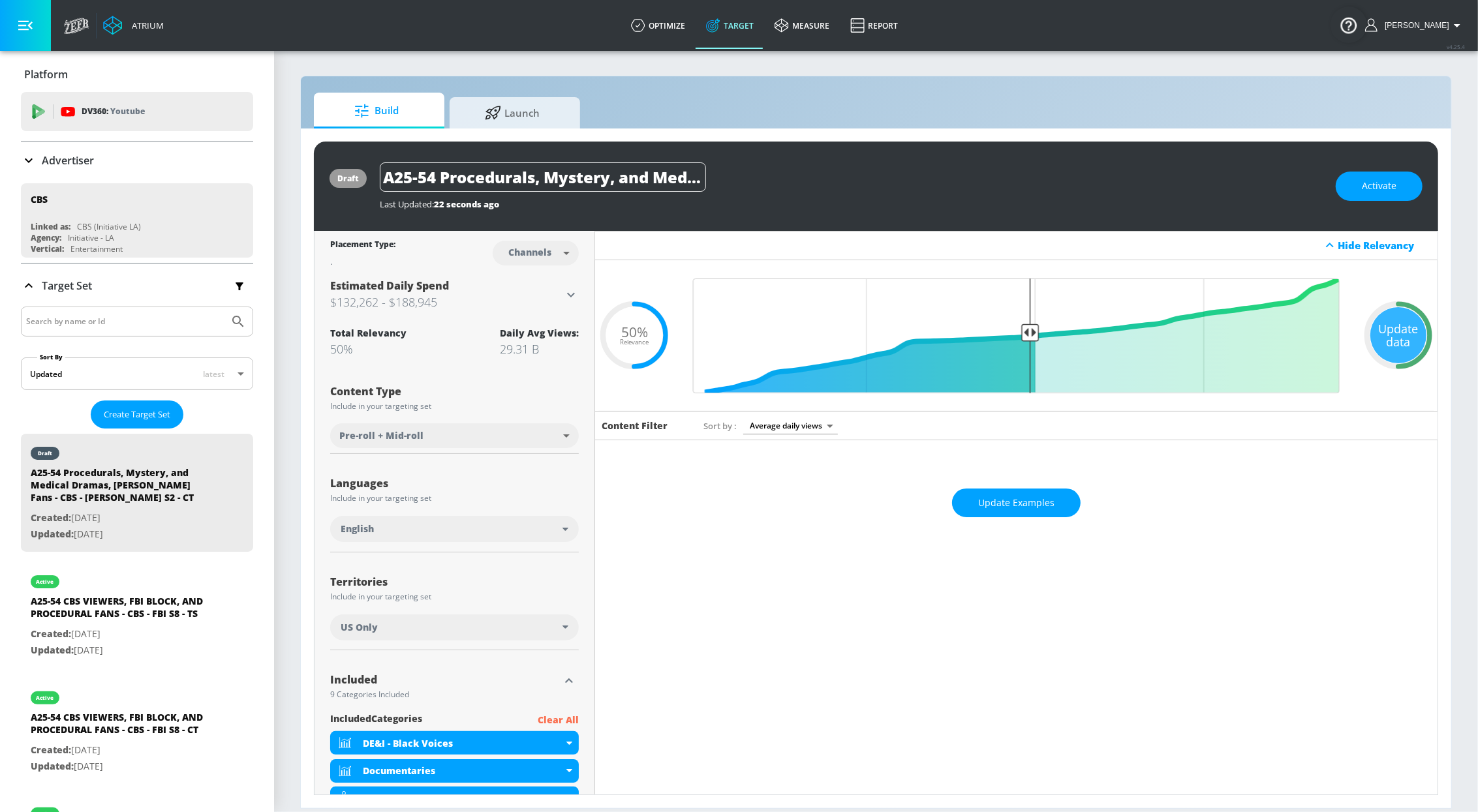
drag, startPoint x: 1377, startPoint y: 334, endPoint x: 1272, endPoint y: 335, distance: 105.0
click at [1377, 333] on div "Update data" at bounding box center [1399, 335] width 57 height 57
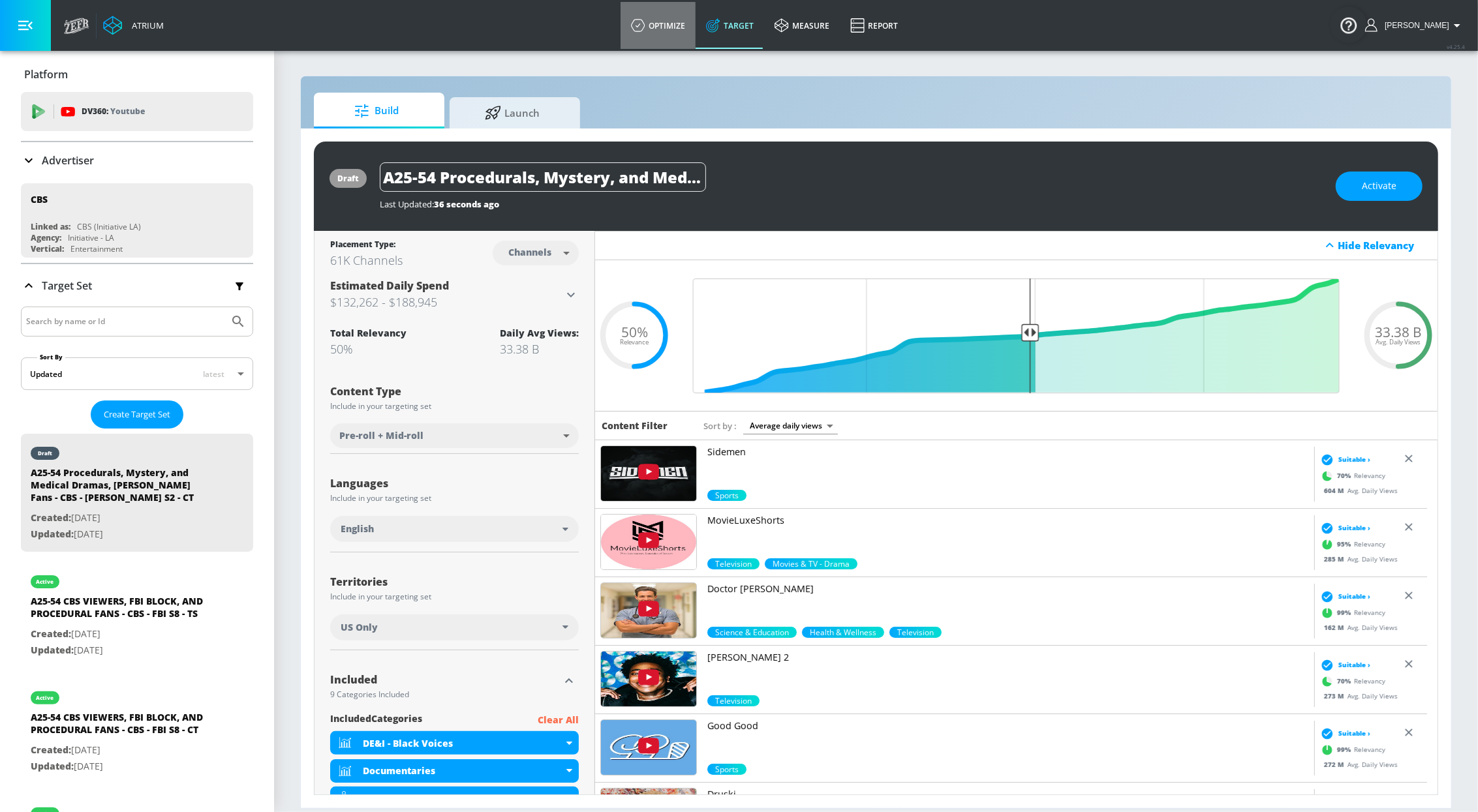
drag, startPoint x: 674, startPoint y: 31, endPoint x: 671, endPoint y: 68, distance: 37.1
click at [674, 31] on link "optimize" at bounding box center [659, 25] width 75 height 47
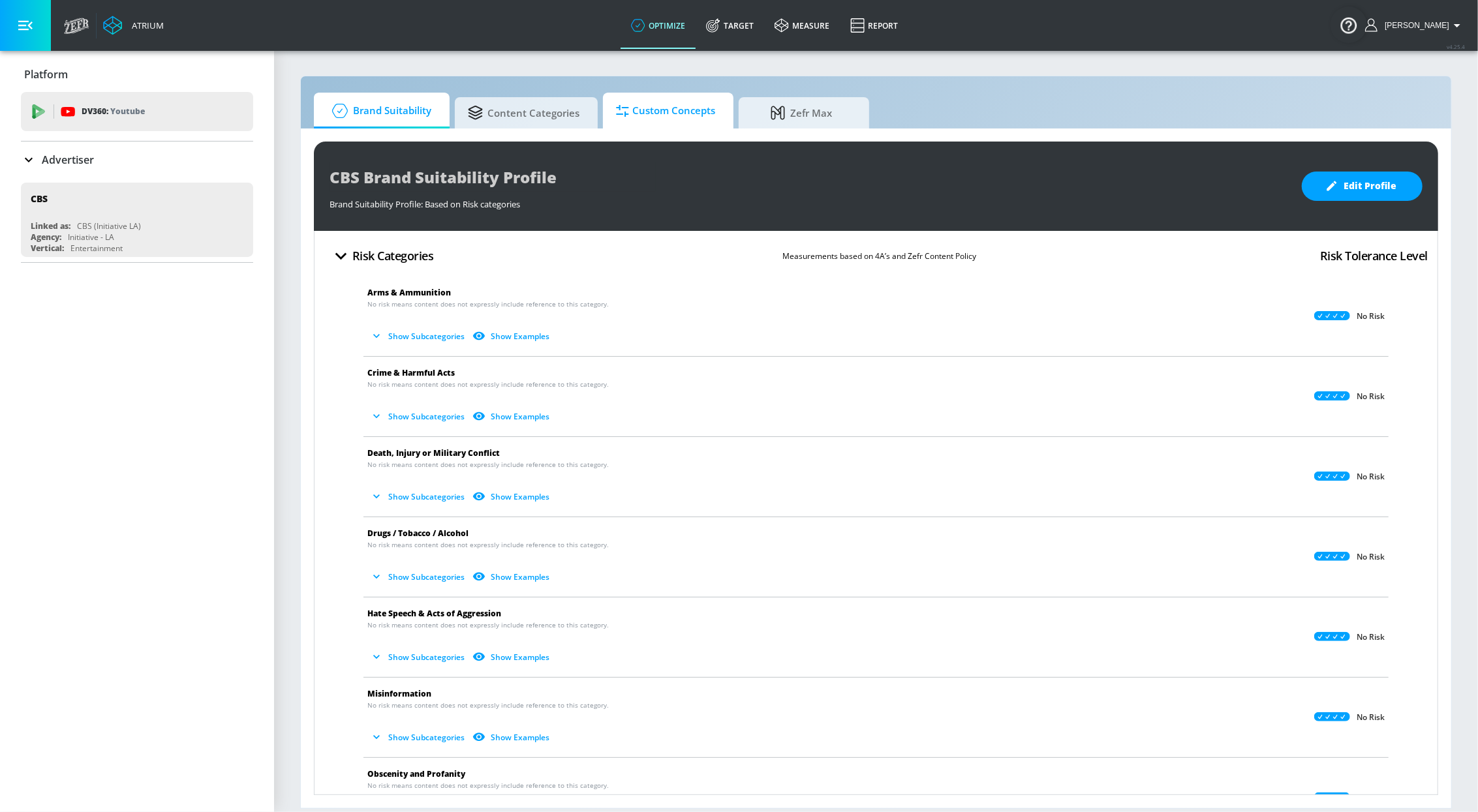
click at [687, 100] on span "Custom Concepts" at bounding box center [666, 111] width 99 height 32
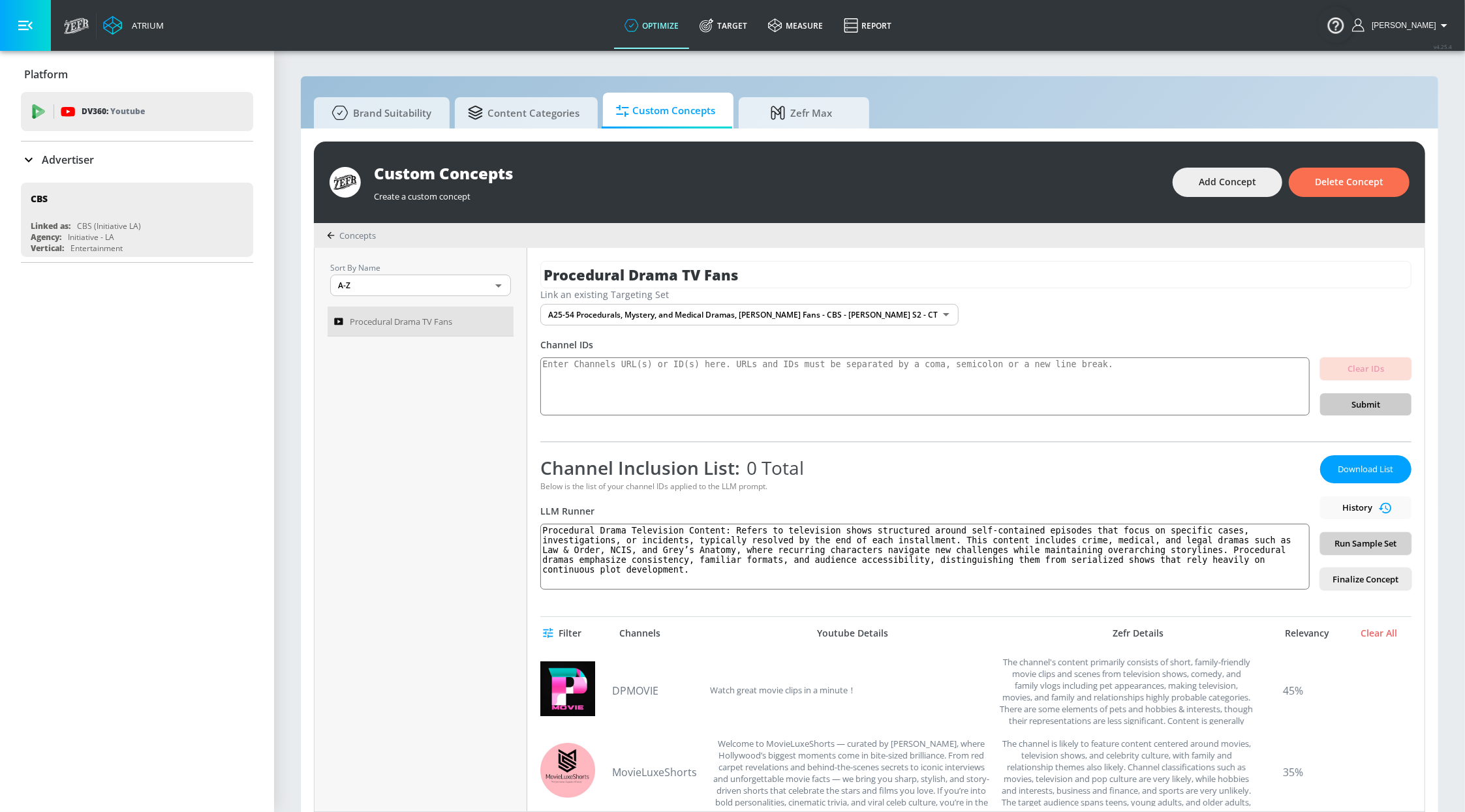
click at [1361, 544] on span "Run Sample Set" at bounding box center [1365, 543] width 70 height 15
click at [631, 394] on textarea at bounding box center [925, 387] width 770 height 58
paste textarea "[URL][DOMAIN_NAME][DOMAIN_NAME][DOMAIN_NAME][DOMAIN_NAME][DOMAIN_NAME][DOMAIN_N…"
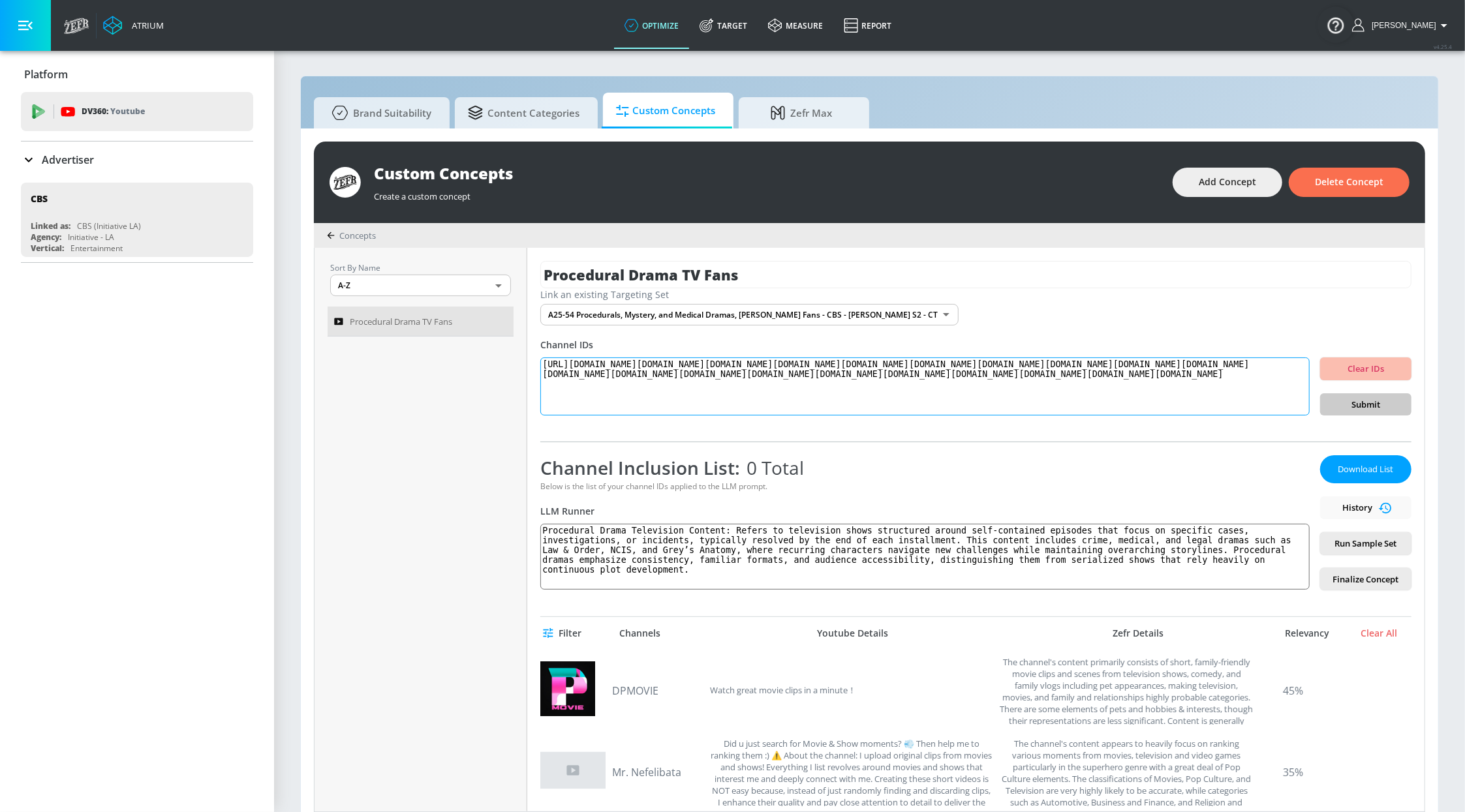
scroll to position [12, 0]
click at [544, 391] on textarea "[URL][DOMAIN_NAME][DOMAIN_NAME][DOMAIN_NAME][DOMAIN_NAME][DOMAIN_NAME][DOMAIN_N…" at bounding box center [925, 387] width 770 height 58
click at [701, 397] on textarea "[URL][DOMAIN_NAME][DOMAIN_NAME][DOMAIN_NAME][DOMAIN_NAME][DOMAIN_NAME][DOMAIN_N…" at bounding box center [925, 387] width 770 height 58
drag, startPoint x: 954, startPoint y: 391, endPoint x: 909, endPoint y: 391, distance: 45.0
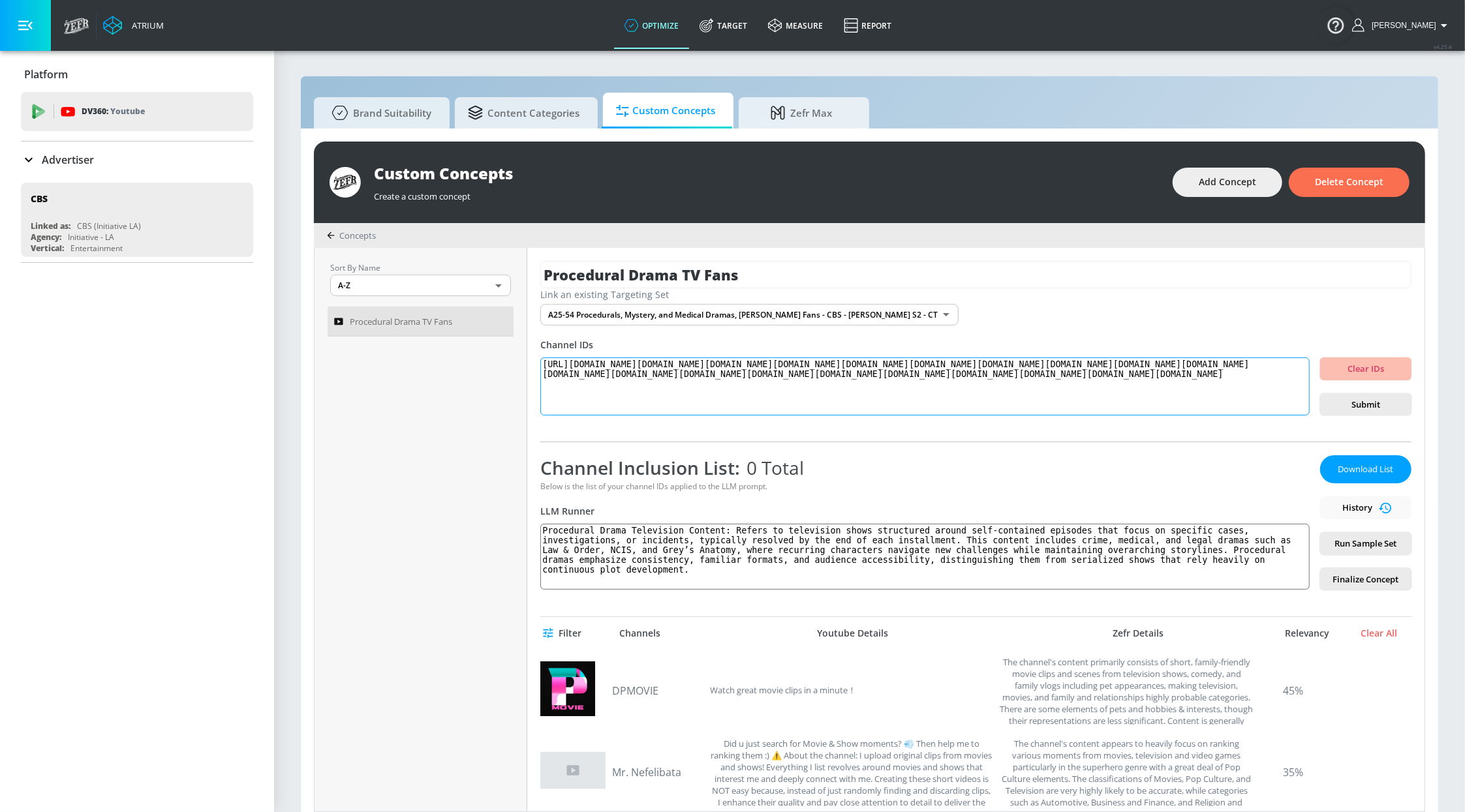
click at [954, 391] on textarea "[URL][DOMAIN_NAME][DOMAIN_NAME][DOMAIN_NAME][DOMAIN_NAME][DOMAIN_NAME][DOMAIN_N…" at bounding box center [925, 387] width 770 height 58
click at [546, 398] on textarea "[URL][DOMAIN_NAME][DOMAIN_NAME][DOMAIN_NAME][DOMAIN_NAME][DOMAIN_NAME][DOMAIN_N…" at bounding box center [925, 387] width 770 height 58
type textarea "[URL][DOMAIN_NAME][DOMAIN_NAME][DOMAIN_NAME][DOMAIN_NAME][DOMAIN_NAME][DOMAIN_N…"
click at [1256, 316] on div "Link an existing Targeting Set A25-54 Procedurals, Mystery, and Medical Dramas,…" at bounding box center [976, 307] width 871 height 38
click at [1335, 398] on span "Submit" at bounding box center [1365, 405] width 70 height 15
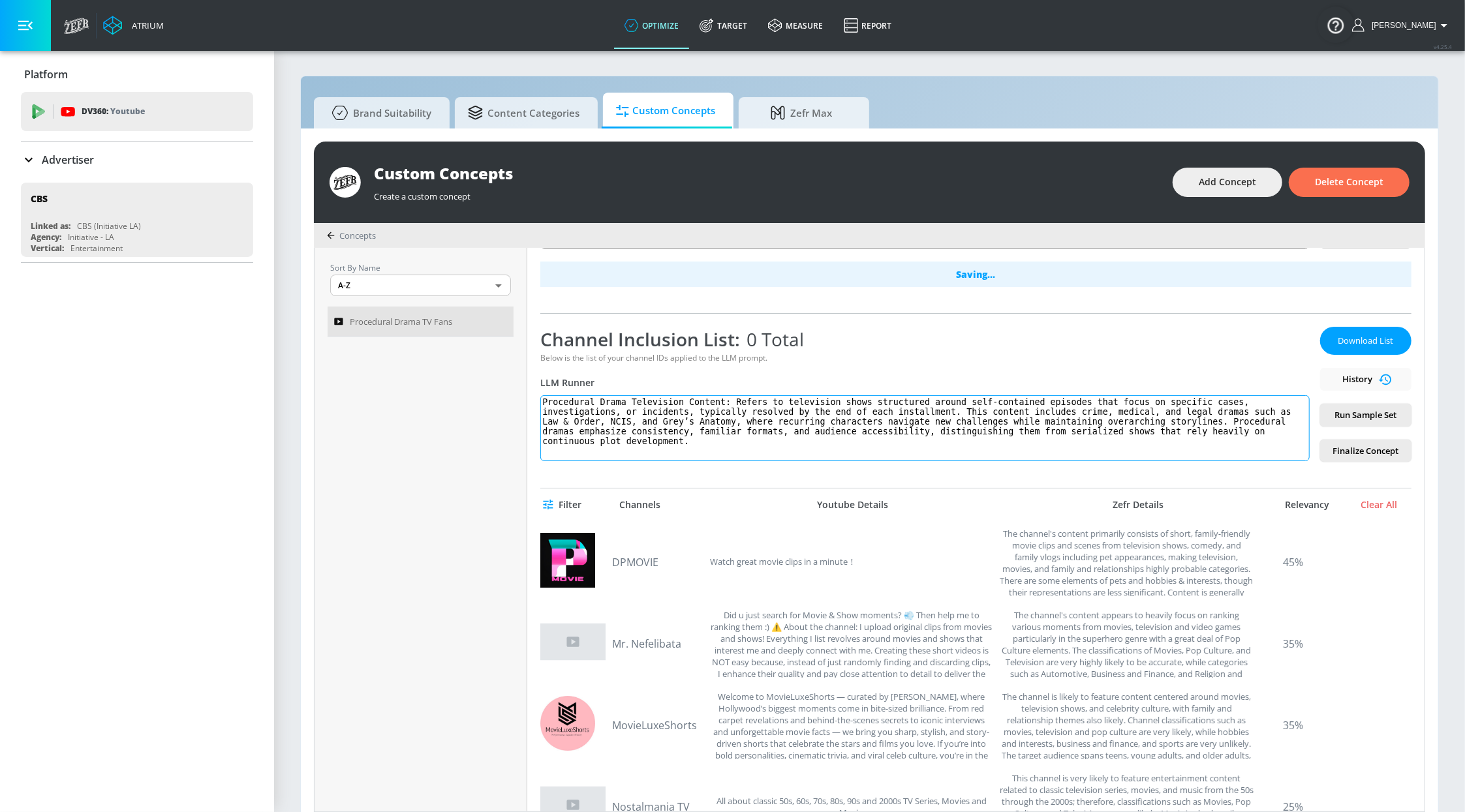
scroll to position [58, 0]
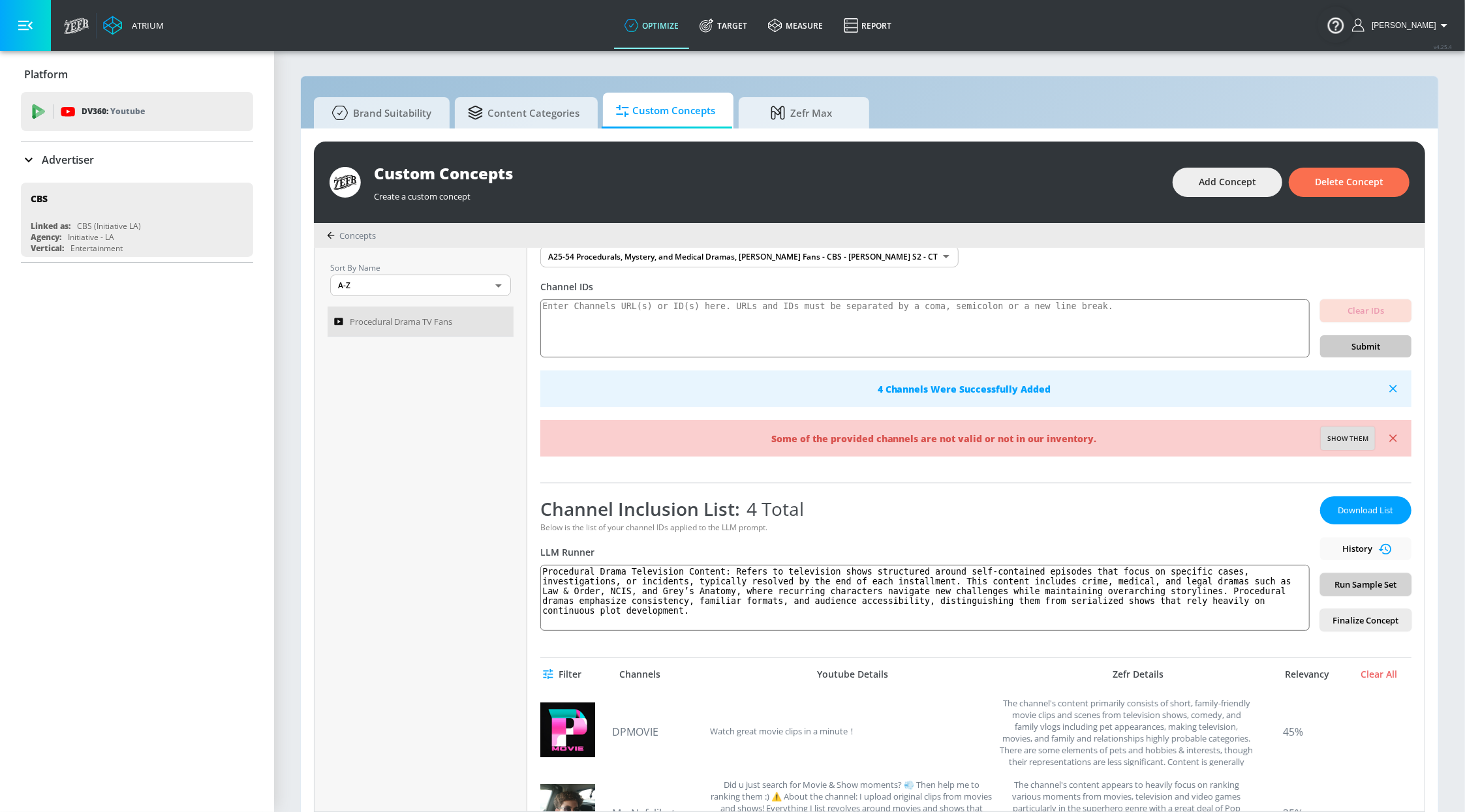
click at [1350, 583] on span "Run Sample Set" at bounding box center [1365, 584] width 70 height 15
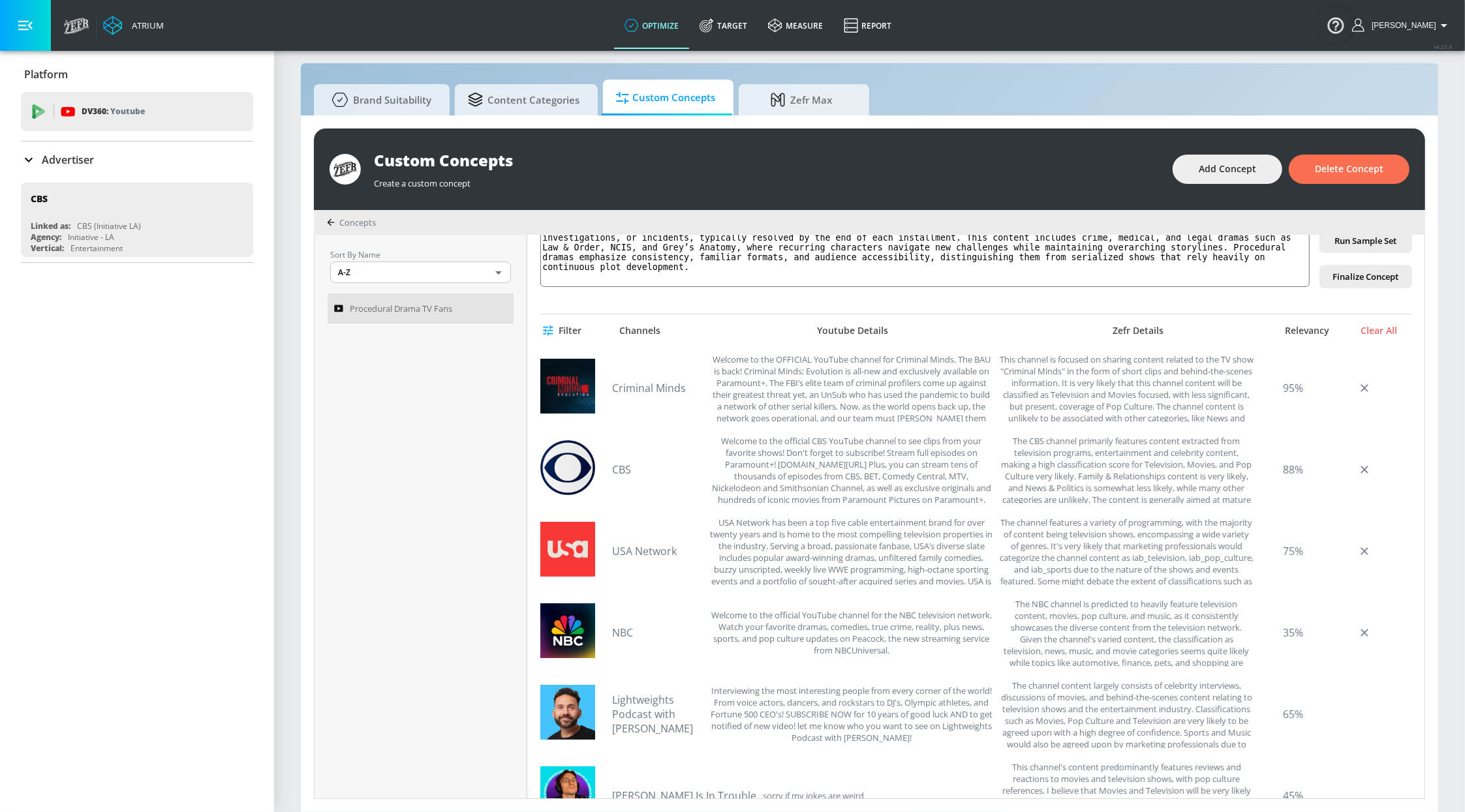
scroll to position [0, 0]
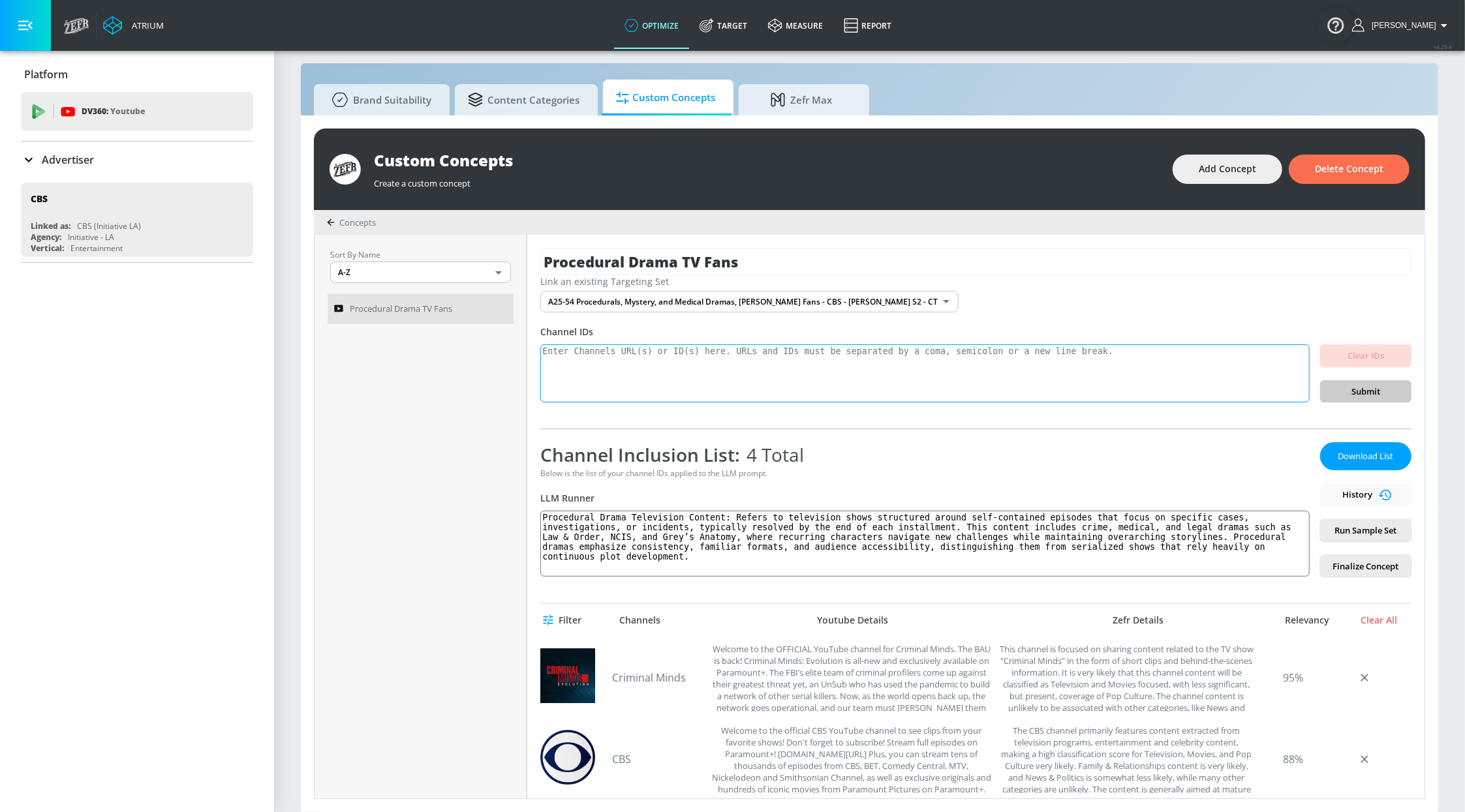
click at [874, 356] on textarea at bounding box center [925, 373] width 770 height 58
paste textarea "[URL][DOMAIN_NAME][DOMAIN_NAME][DOMAIN_NAME][DOMAIN_NAME][DOMAIN_NAME][DOMAIN_N…"
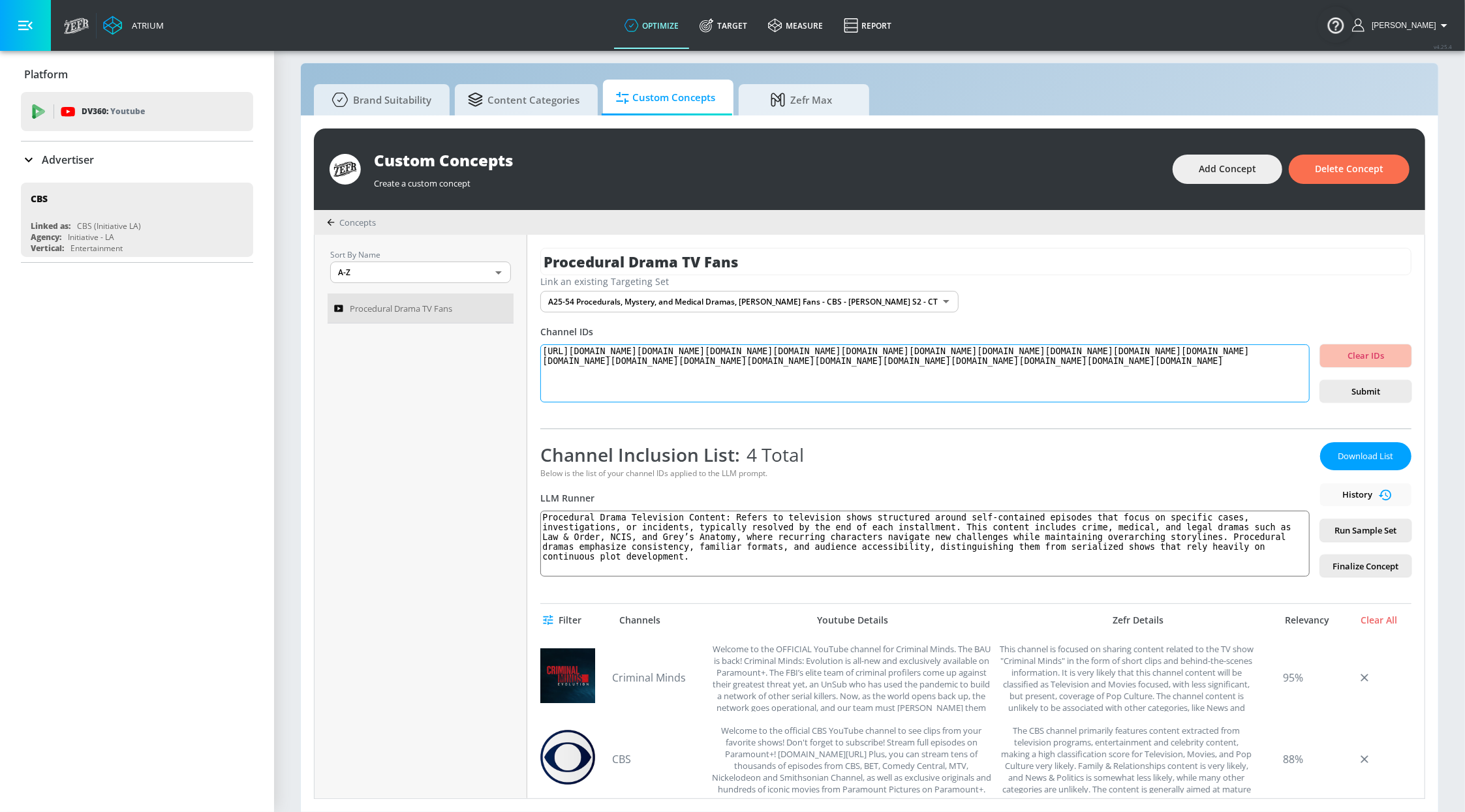
scroll to position [12, 0]
type textarea "[URL][DOMAIN_NAME][DOMAIN_NAME][DOMAIN_NAME][DOMAIN_NAME][DOMAIN_NAME][DOMAIN_N…"
click at [1363, 392] on span "Submit" at bounding box center [1365, 392] width 70 height 15
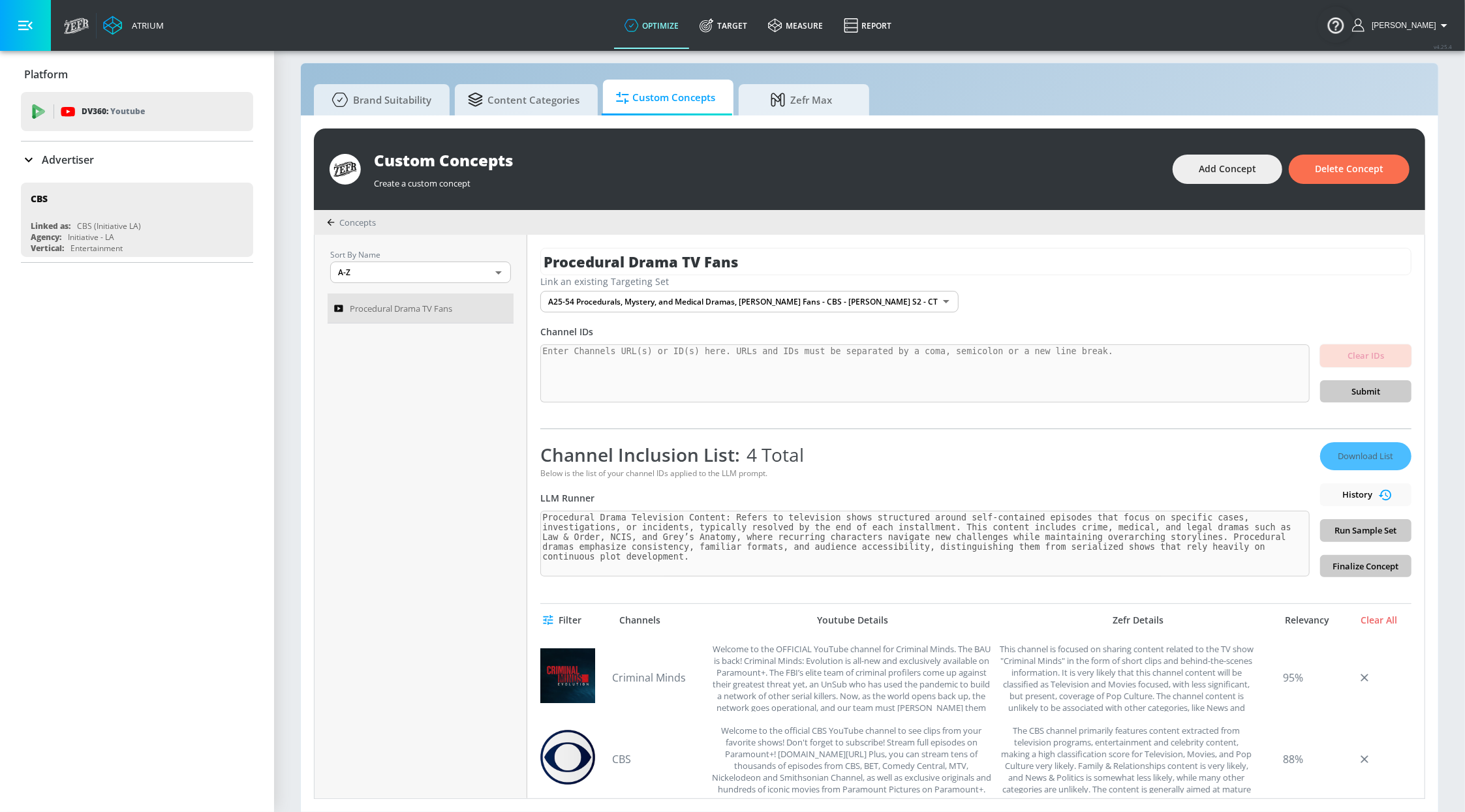
scroll to position [0, 0]
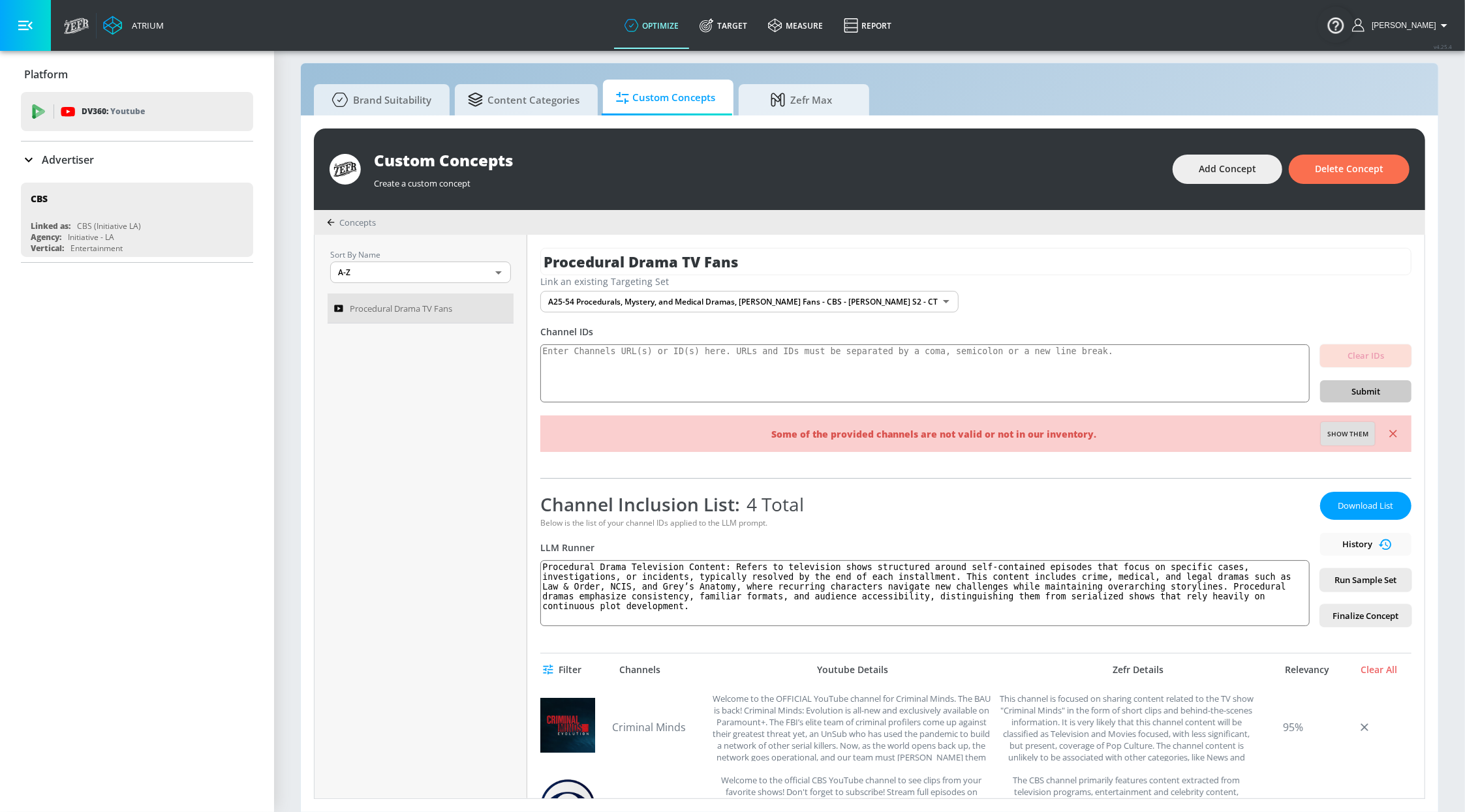
click at [1343, 434] on span "Show them" at bounding box center [1347, 434] width 41 height 12
type textarea "Invalid channels: UCLSLEMHlToY9OUVpjJzpVCg UCDI7Sq5Ksw9LqKE4JKys7Lw UCOEbISpl69…"
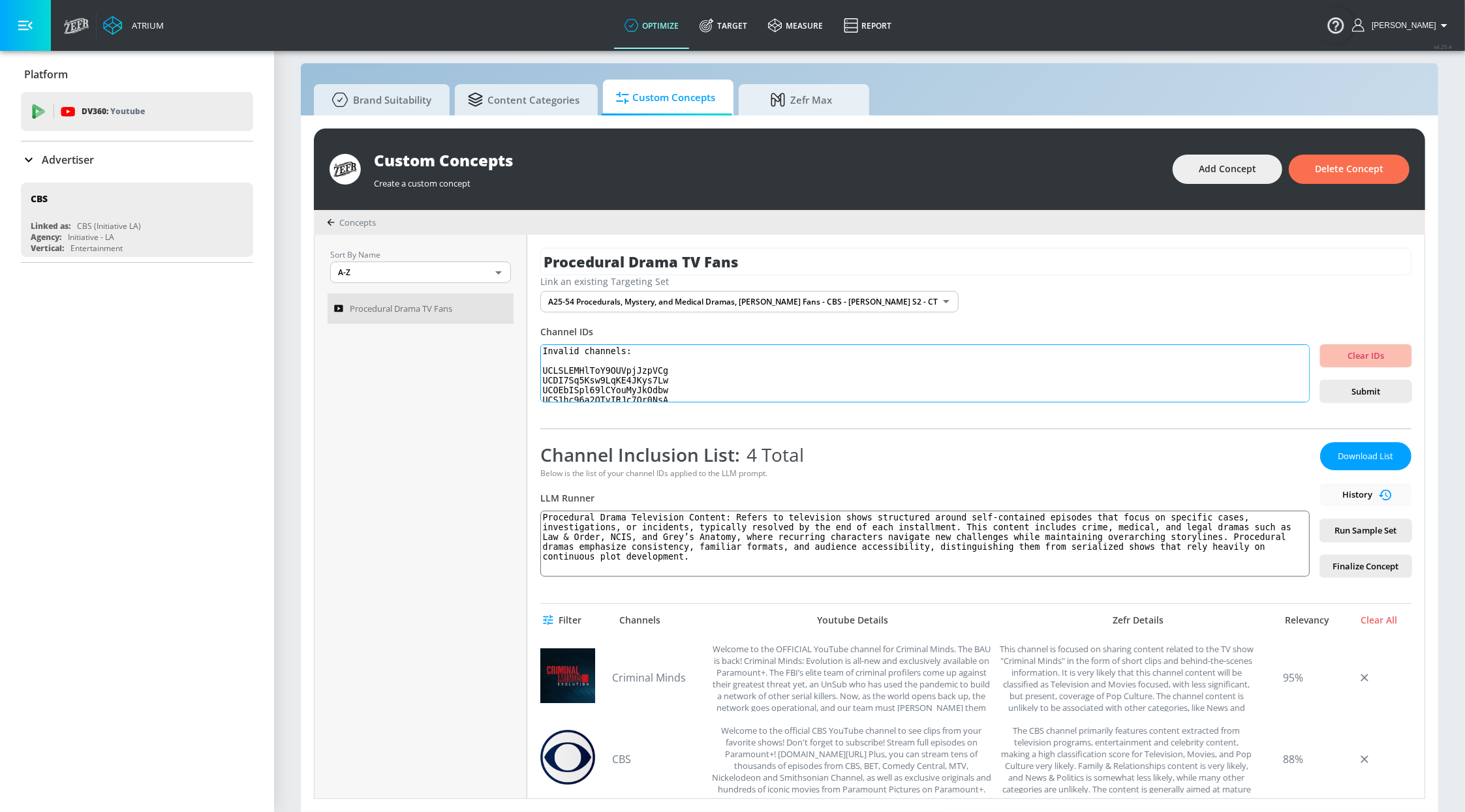
click at [1031, 365] on textarea "Invalid channels: UCLSLEMHlToY9OUVpjJzpVCg UCDI7Sq5Ksw9LqKE4JKys7Lw UCOEbISpl69…" at bounding box center [925, 373] width 770 height 58
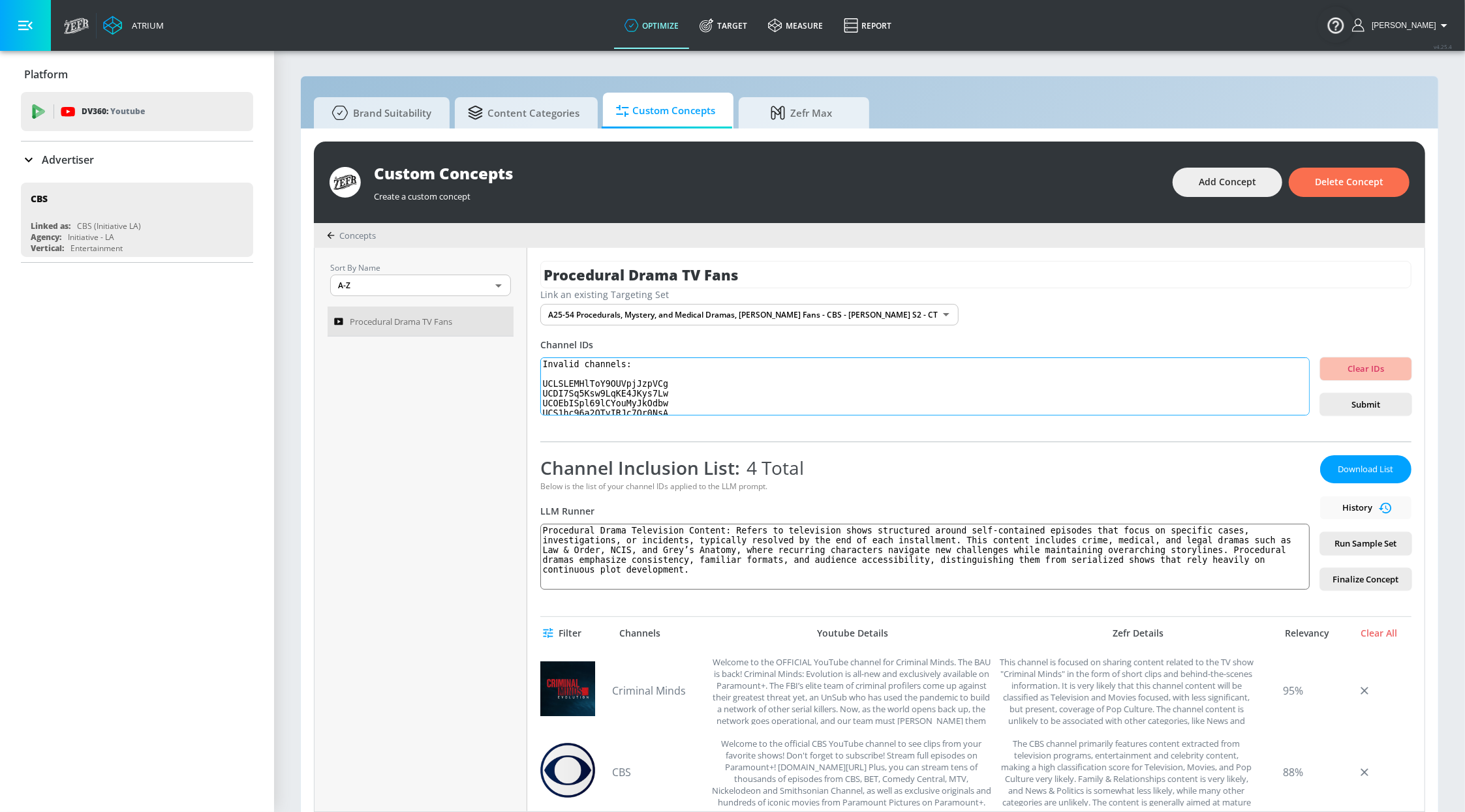
click at [761, 402] on textarea "Invalid channels: UCLSLEMHlToY9OUVpjJzpVCg UCDI7Sq5Ksw9LqKE4JKys7Lw UCOEbISpl69…" at bounding box center [925, 387] width 770 height 58
click at [689, 381] on textarea "Invalid channels: UCLSLEMHlToY9OUVpjJzpVCg UCDI7Sq5Ksw9LqKE4JKys7Lw UCOEbISpl69…" at bounding box center [925, 387] width 770 height 58
click at [688, 380] on textarea "Invalid channels: UCLSLEMHlToY9OUVpjJzpVCg UCDI7Sq5Ksw9LqKE4JKys7Lw UCOEbISpl69…" at bounding box center [925, 387] width 770 height 58
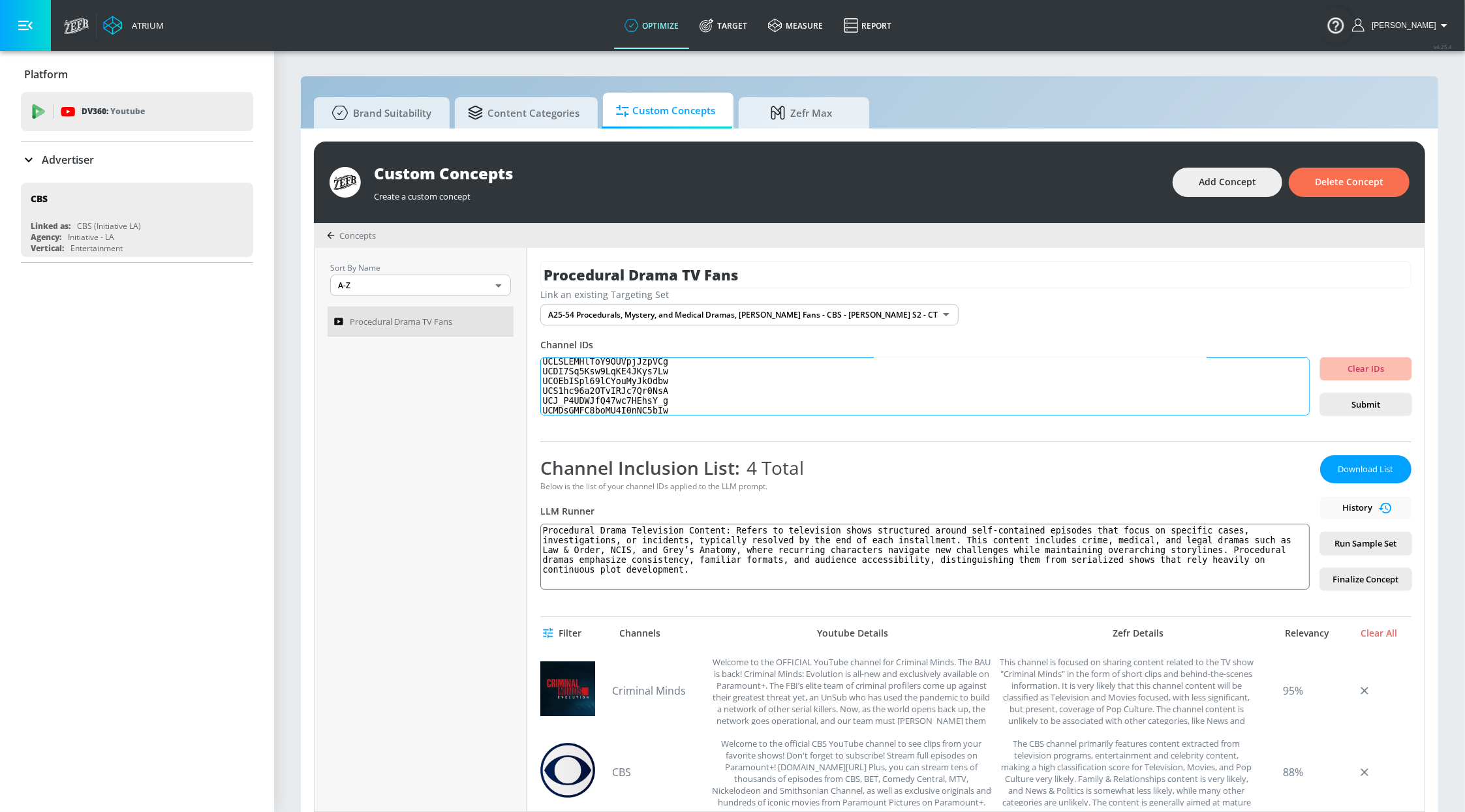
drag, startPoint x: 545, startPoint y: 361, endPoint x: 879, endPoint y: 458, distance: 347.8
click at [879, 458] on div "Procedural Drama TV Fans Link an existing Targeting Set A25-54 Procedurals, Mys…" at bounding box center [976, 529] width 898 height 563
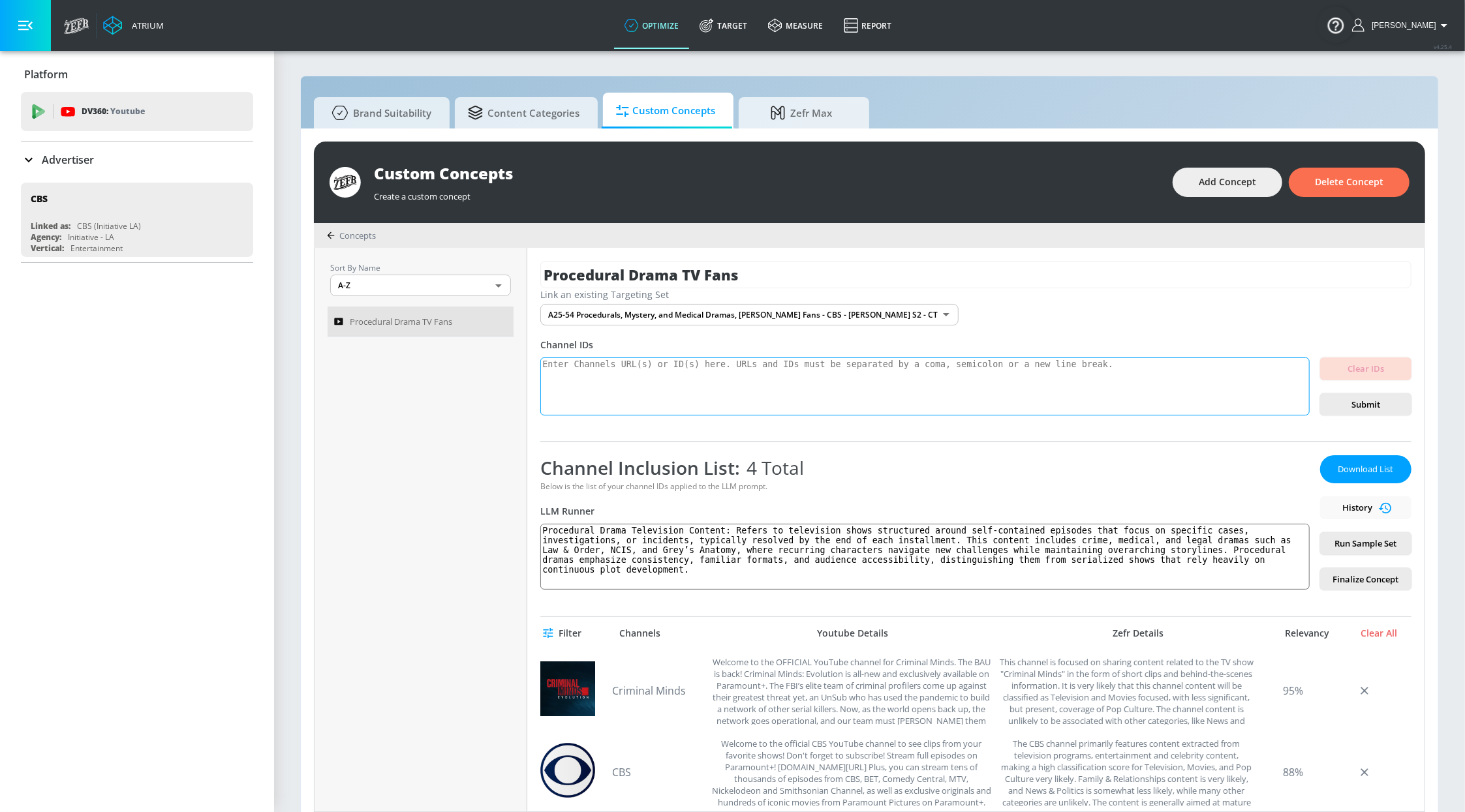
scroll to position [0, 0]
paste textarea "[URL][DOMAIN_NAME][DOMAIN_NAME][DOMAIN_NAME][DOMAIN_NAME][DOMAIN_NAME][DOMAIN_N…"
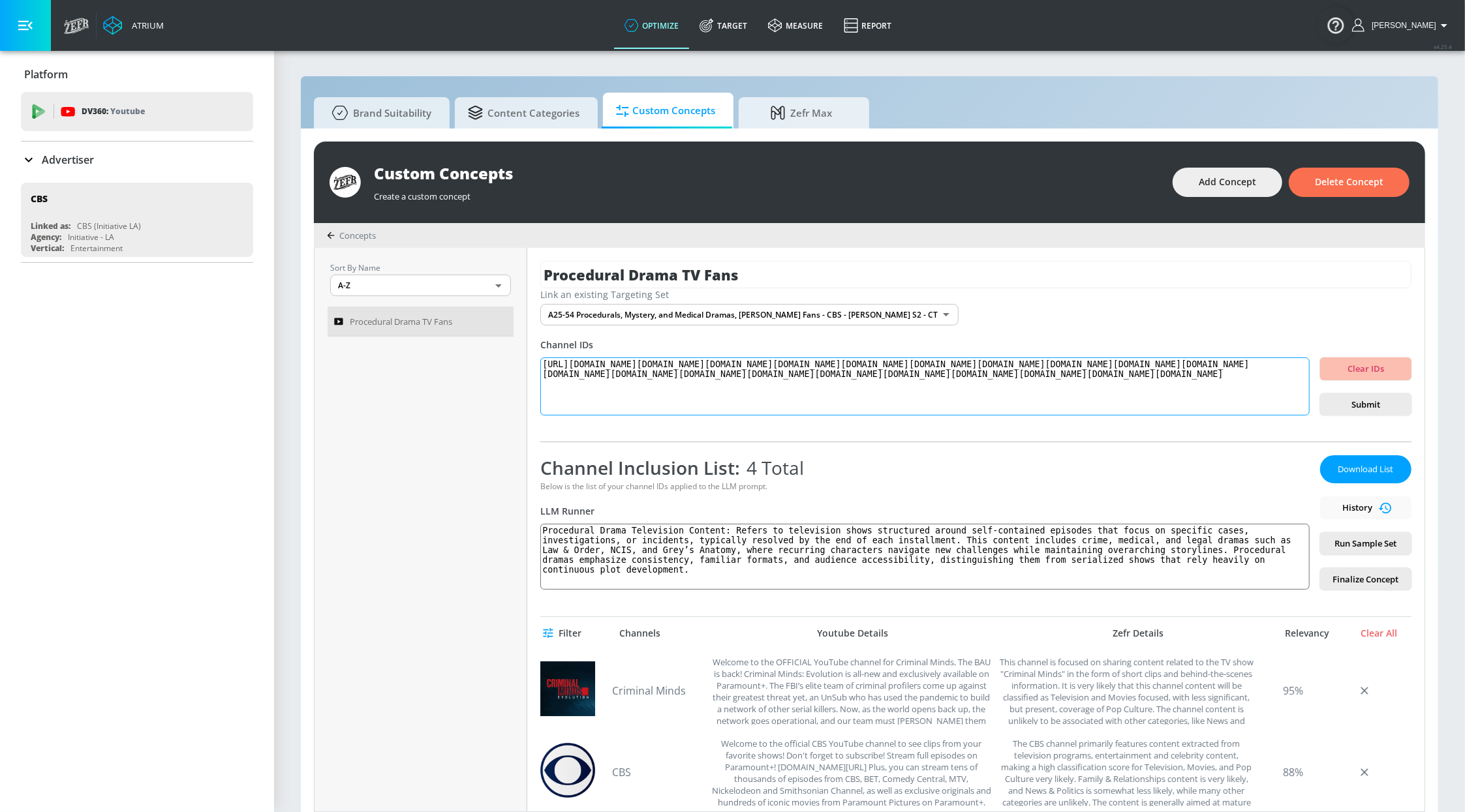
drag, startPoint x: 579, startPoint y: 388, endPoint x: 1211, endPoint y: 381, distance: 632.0
click at [1211, 381] on textarea "[URL][DOMAIN_NAME][DOMAIN_NAME][DOMAIN_NAME][DOMAIN_NAME][DOMAIN_NAME][DOMAIN_N…" at bounding box center [925, 387] width 770 height 58
type textarea "[URL][DOMAIN_NAME][DOMAIN_NAME][DOMAIN_NAME][DOMAIN_NAME][DOMAIN_NAME][DOMAIN_N…"
click at [1363, 407] on span "Submit" at bounding box center [1365, 405] width 70 height 15
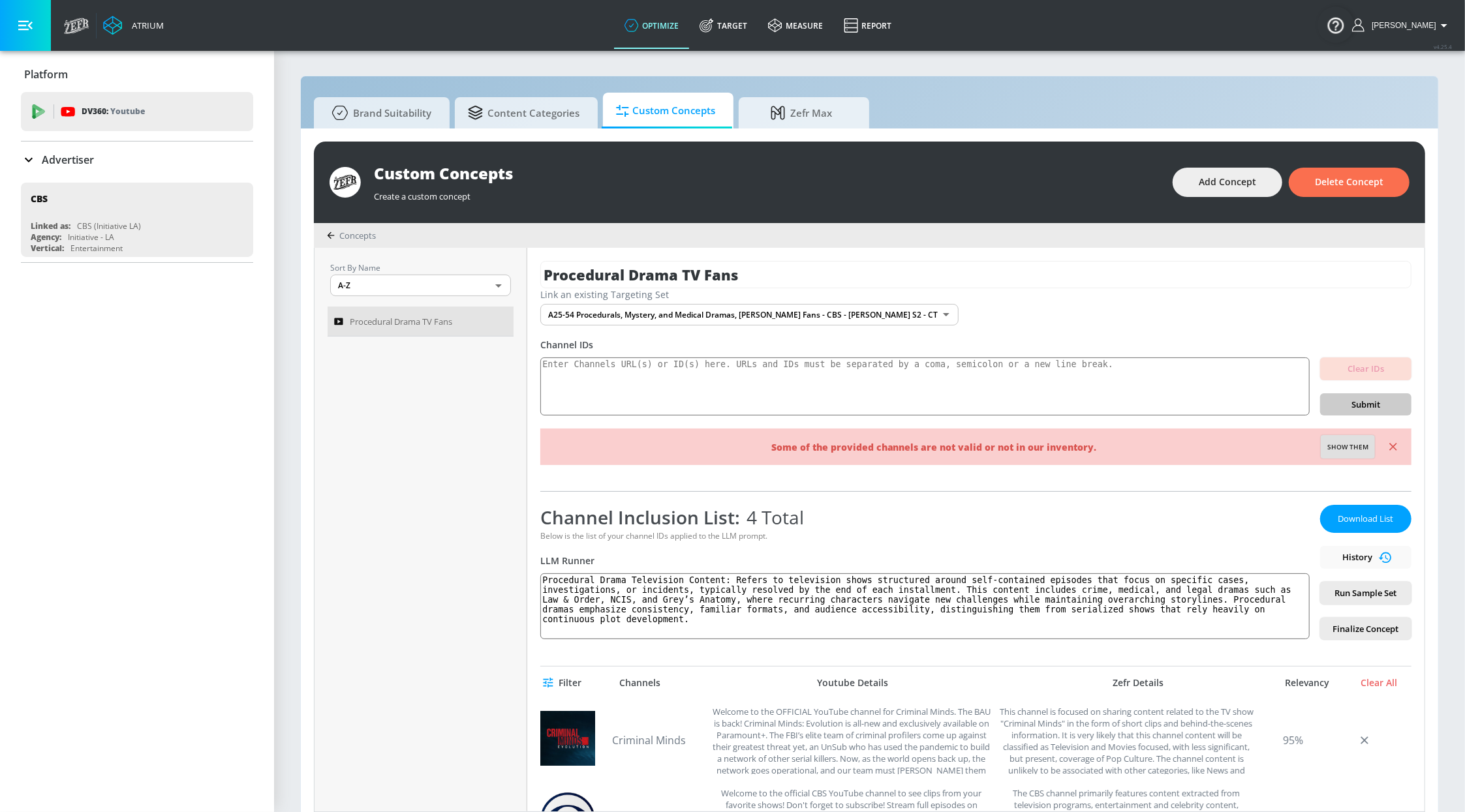
click at [1331, 443] on span "Show them" at bounding box center [1347, 447] width 41 height 12
type textarea "Invalid channels: UCOEbISpl69lCYouMyJkOdbw UCMDsGMFC8boMU4I0nNC5bIw UCS1hc96a2O…"
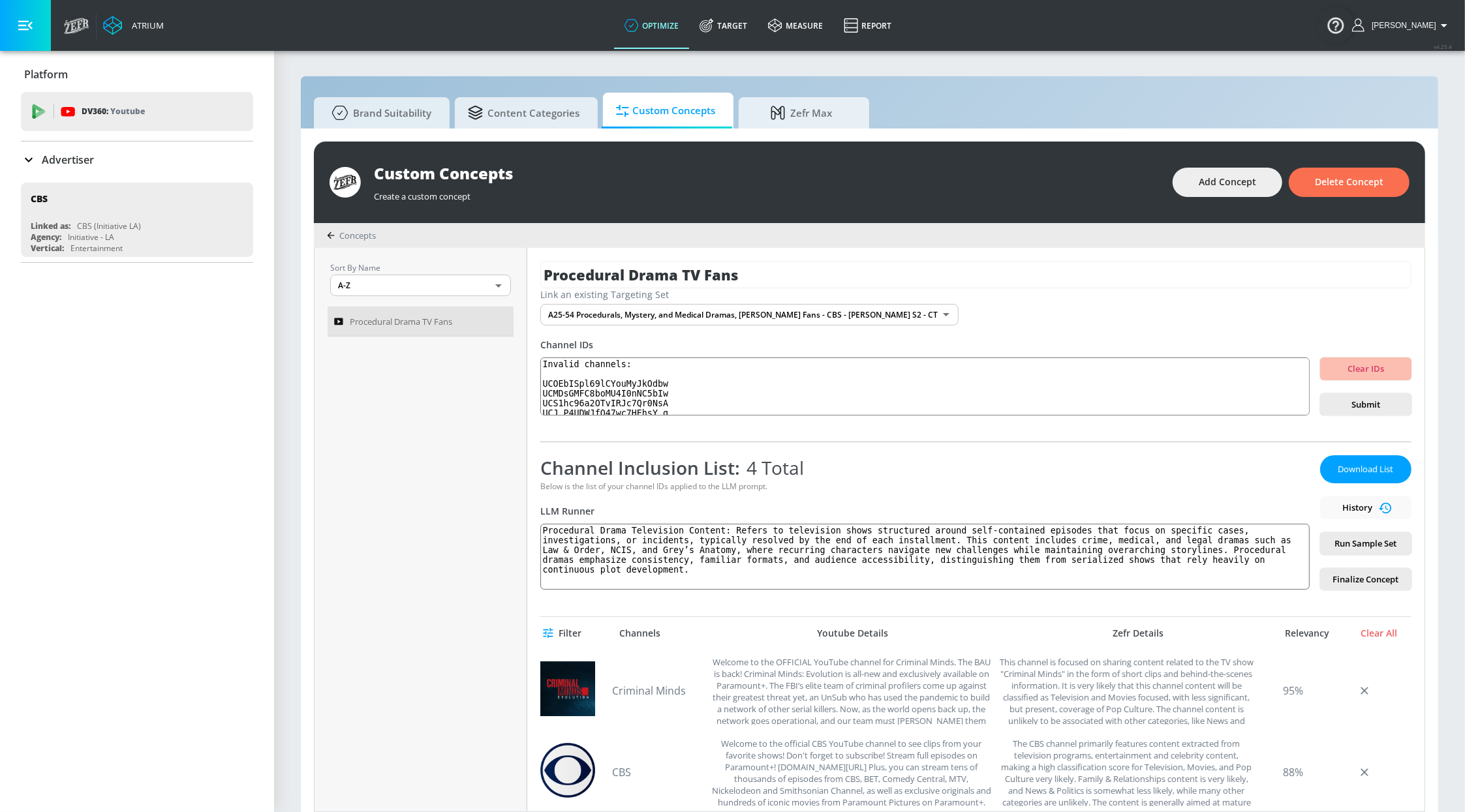
click at [1335, 546] on span "Run Sample Set" at bounding box center [1365, 543] width 70 height 15
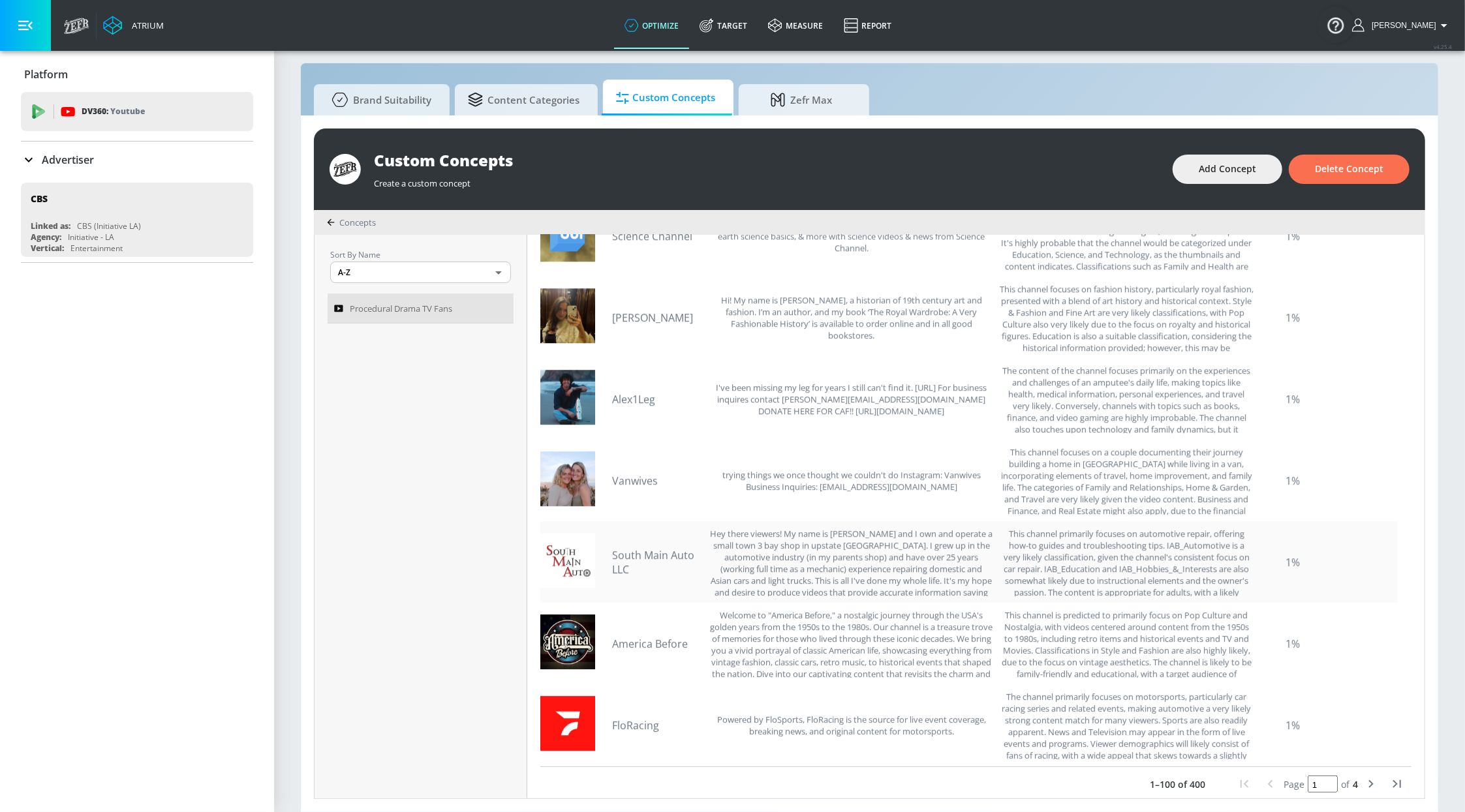
scroll to position [424, 0]
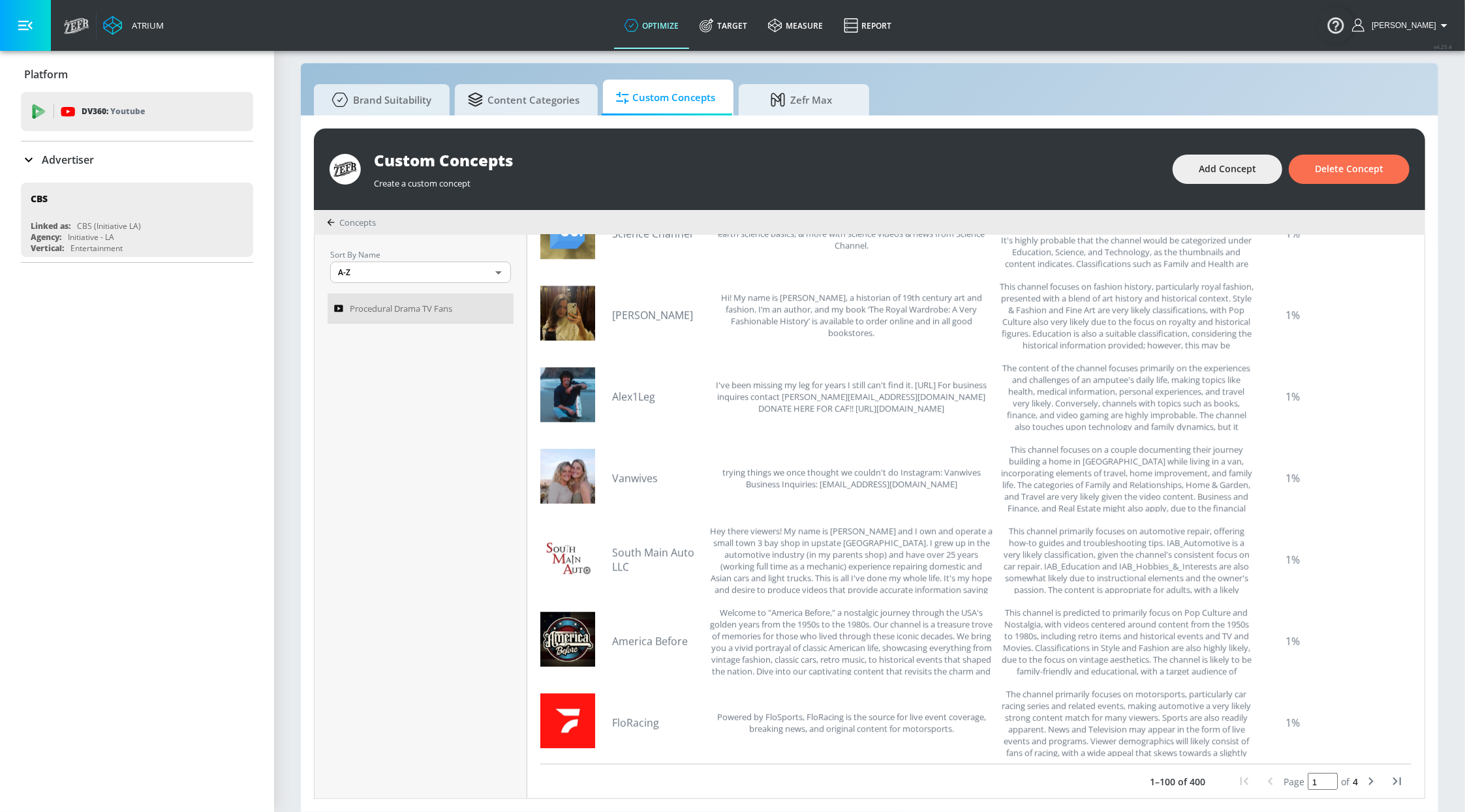
click at [1365, 781] on icon "next page" at bounding box center [1371, 781] width 16 height 16
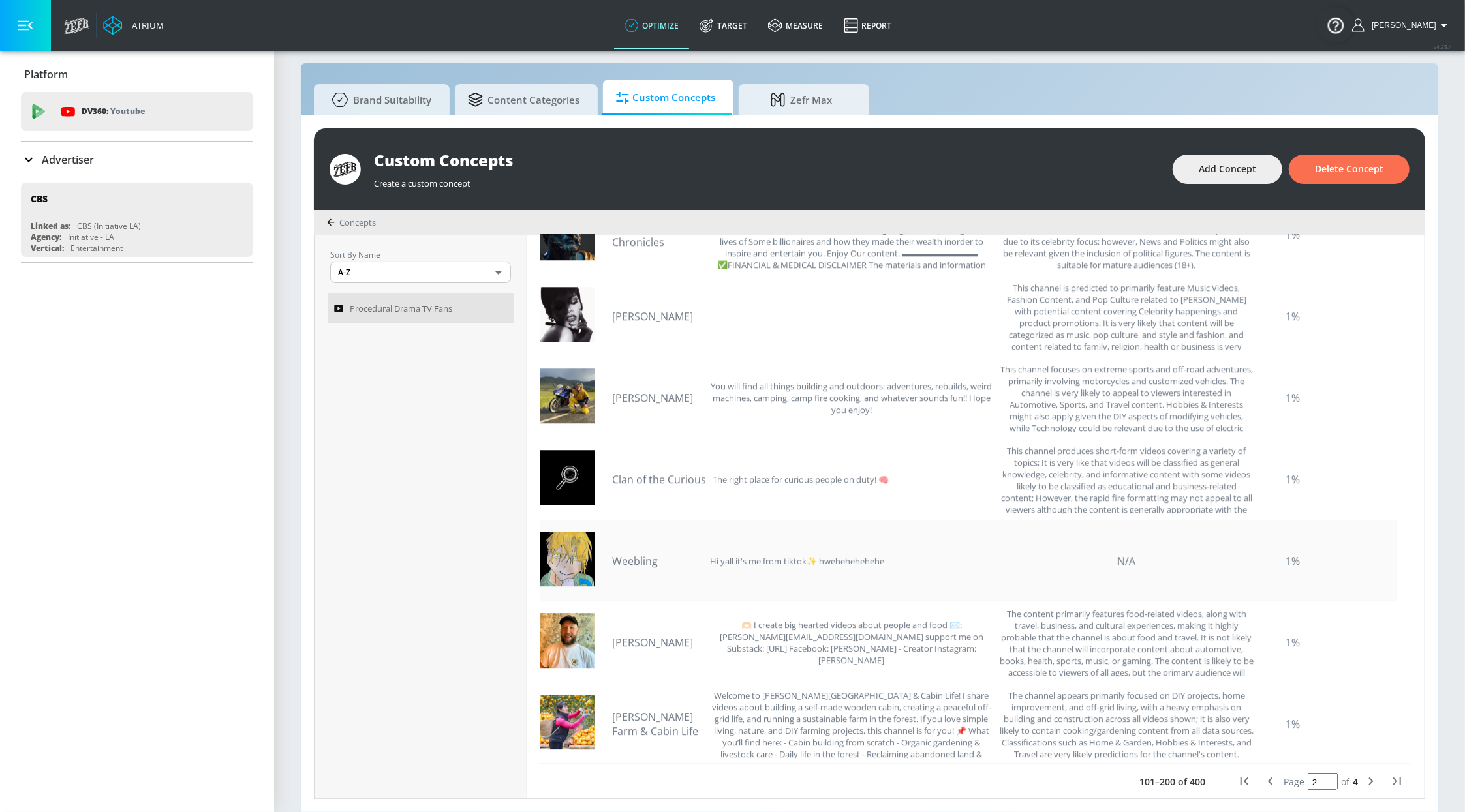
scroll to position [7602, 0]
drag, startPoint x: 1266, startPoint y: 782, endPoint x: 1261, endPoint y: 766, distance: 16.8
click at [1266, 782] on icon "previous page" at bounding box center [1271, 781] width 16 height 16
type input "1"
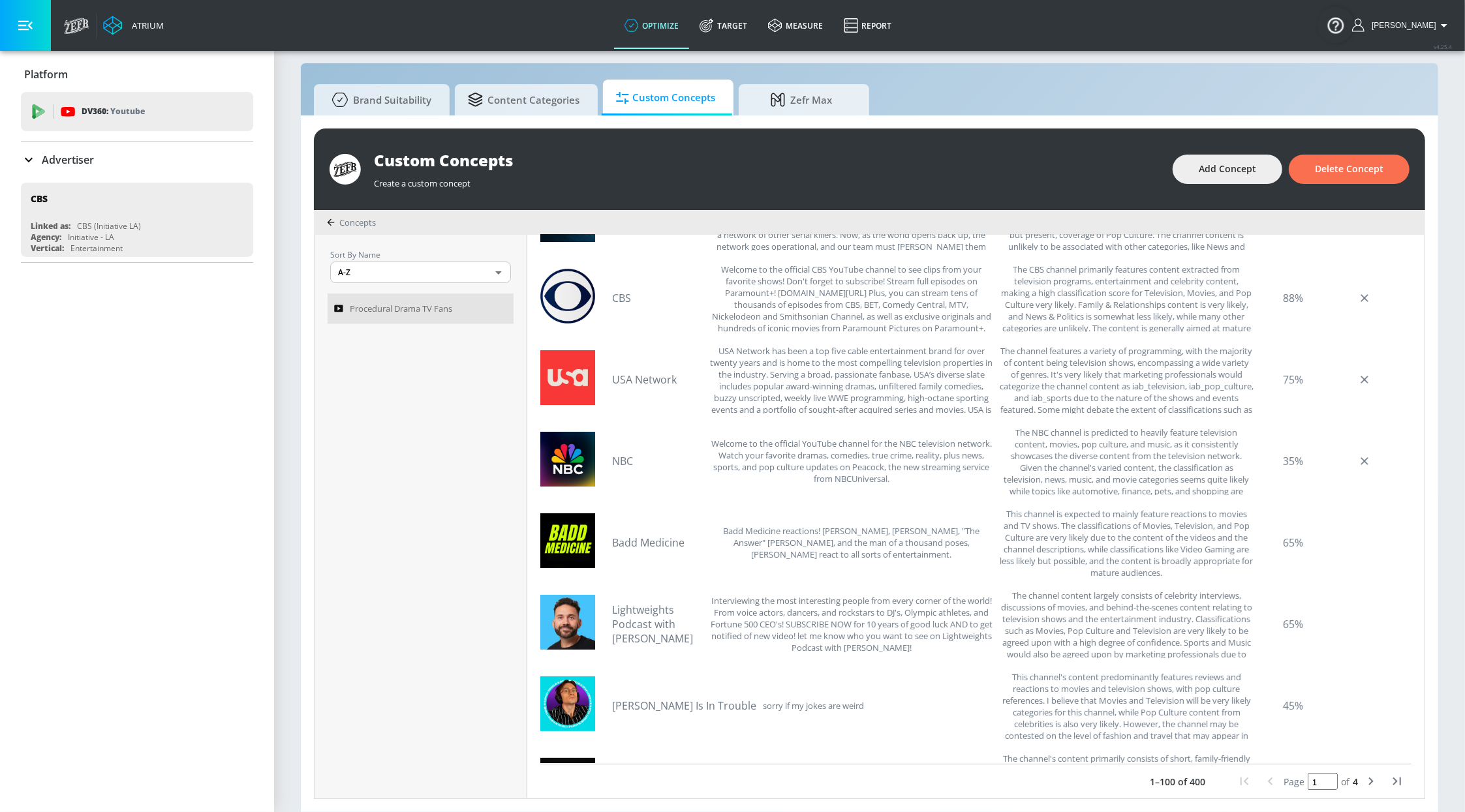
scroll to position [0, 0]
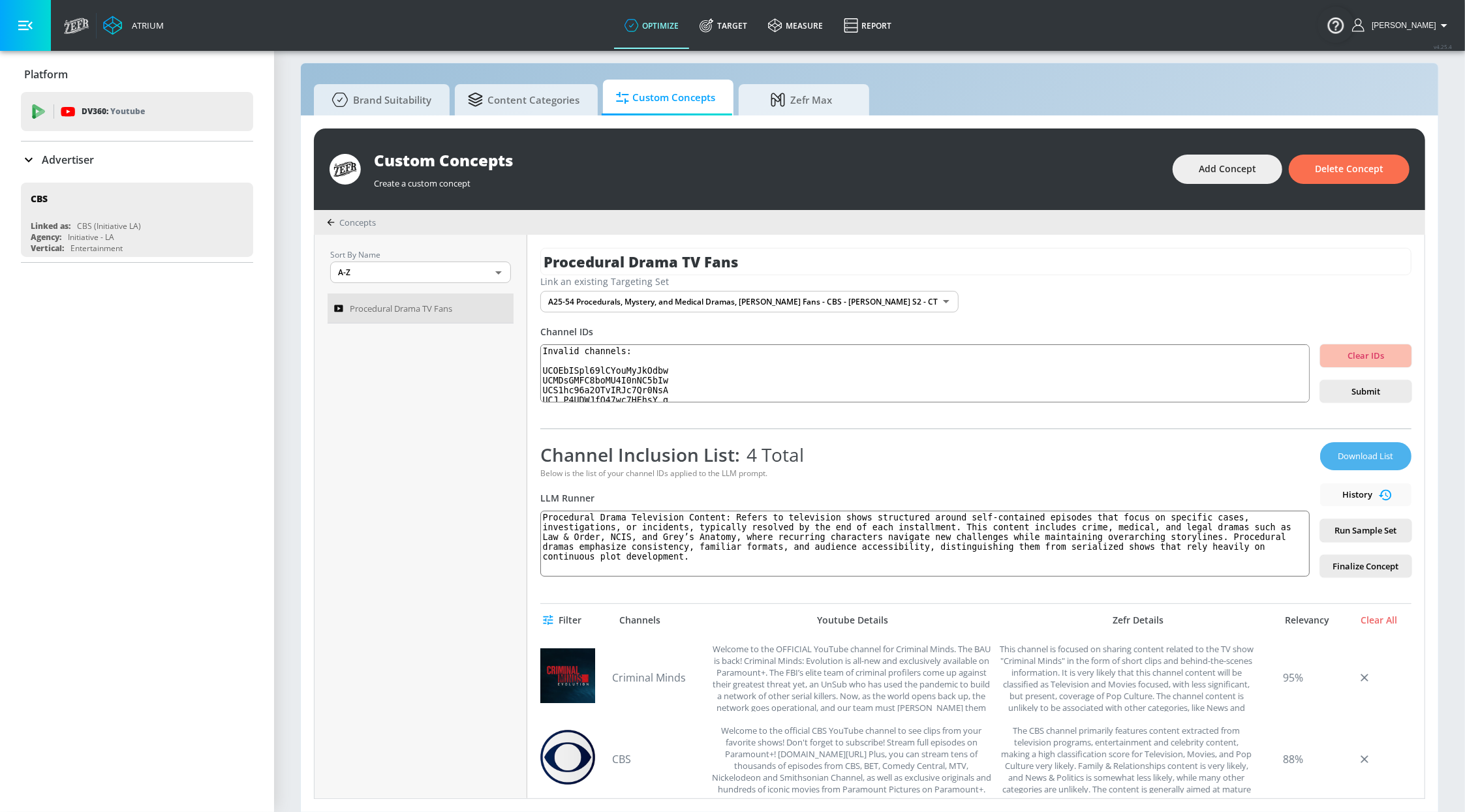
click at [1372, 457] on span "Download List" at bounding box center [1366, 456] width 65 height 15
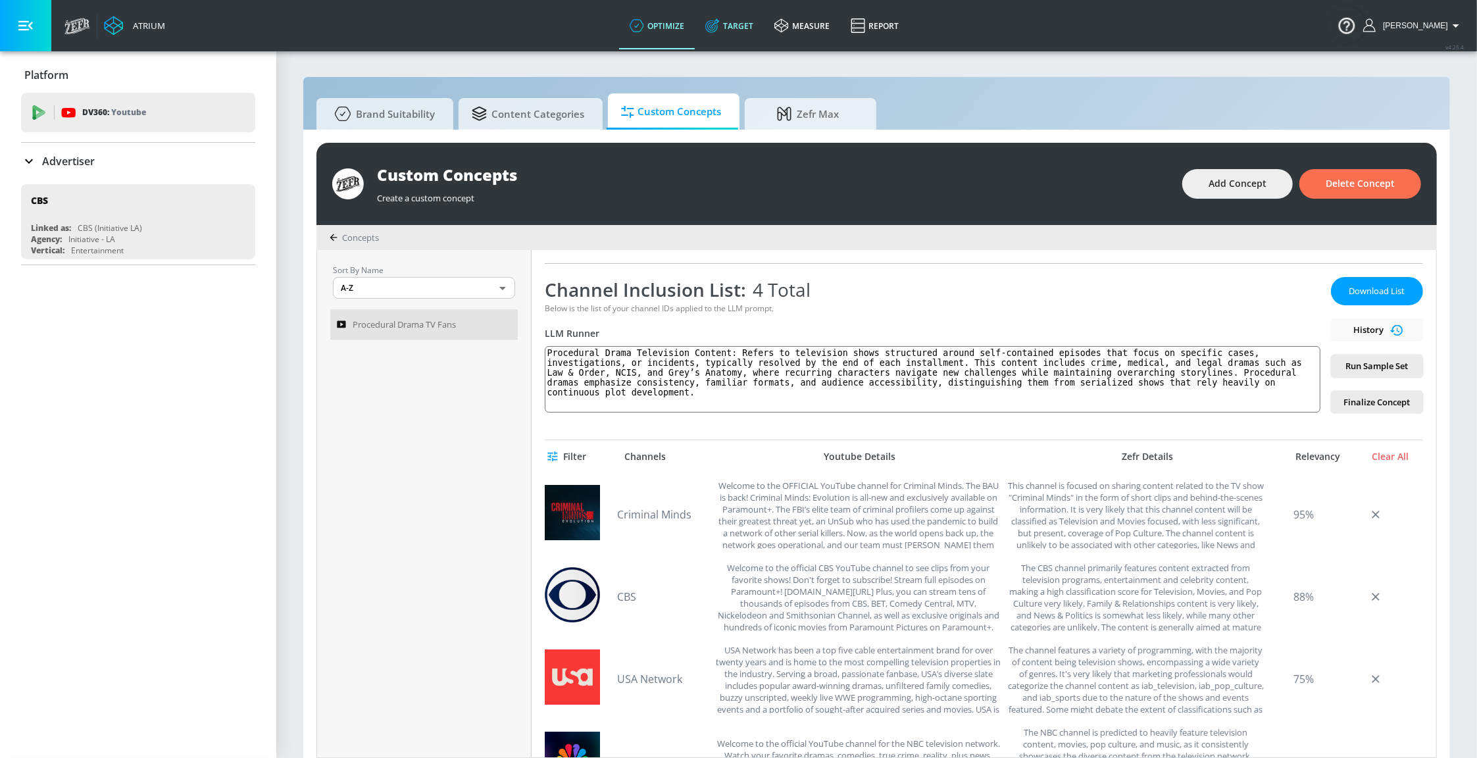
click at [764, 32] on link "Target" at bounding box center [729, 25] width 69 height 47
